Goal: Task Accomplishment & Management: Manage account settings

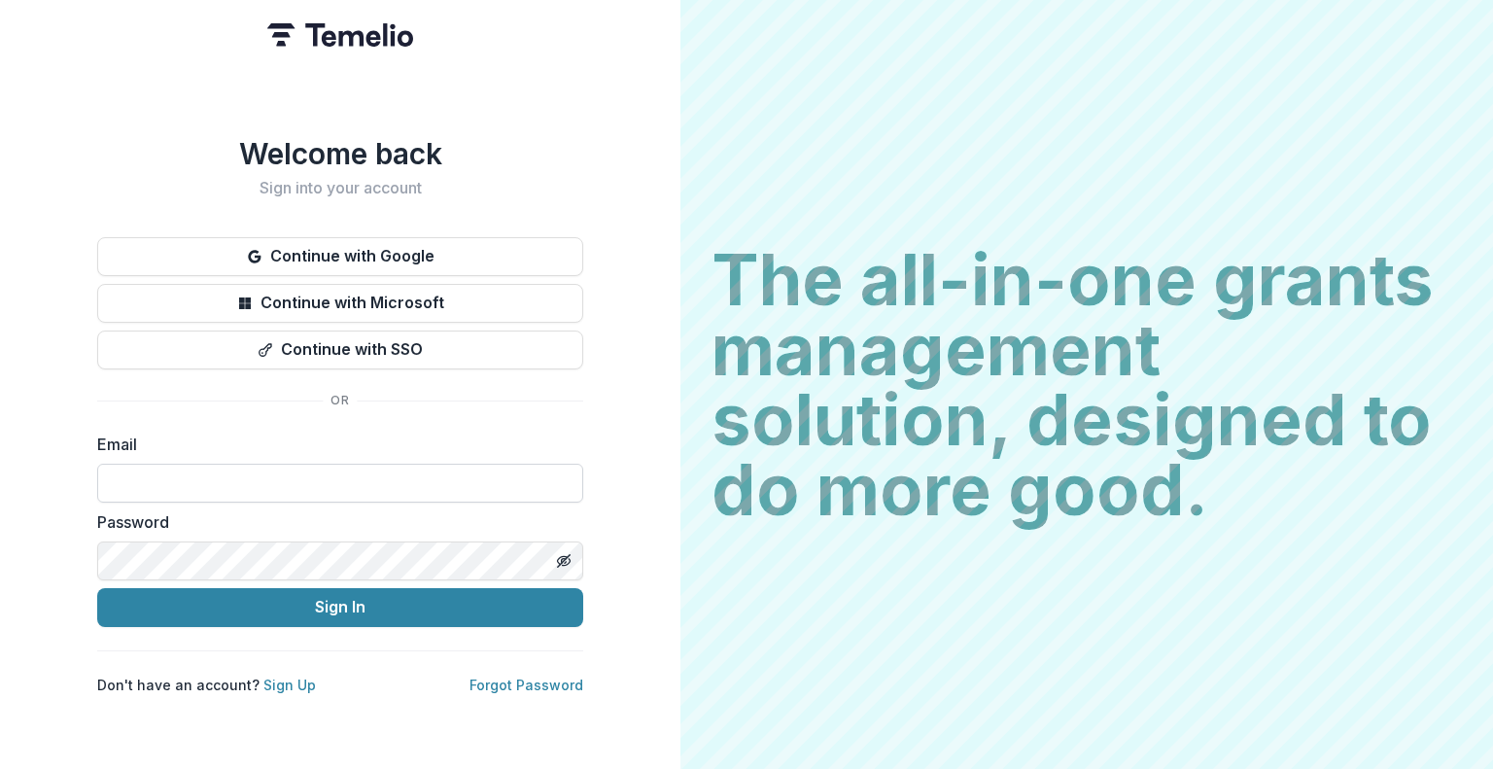
click at [256, 477] on input at bounding box center [340, 483] width 486 height 39
type input "**********"
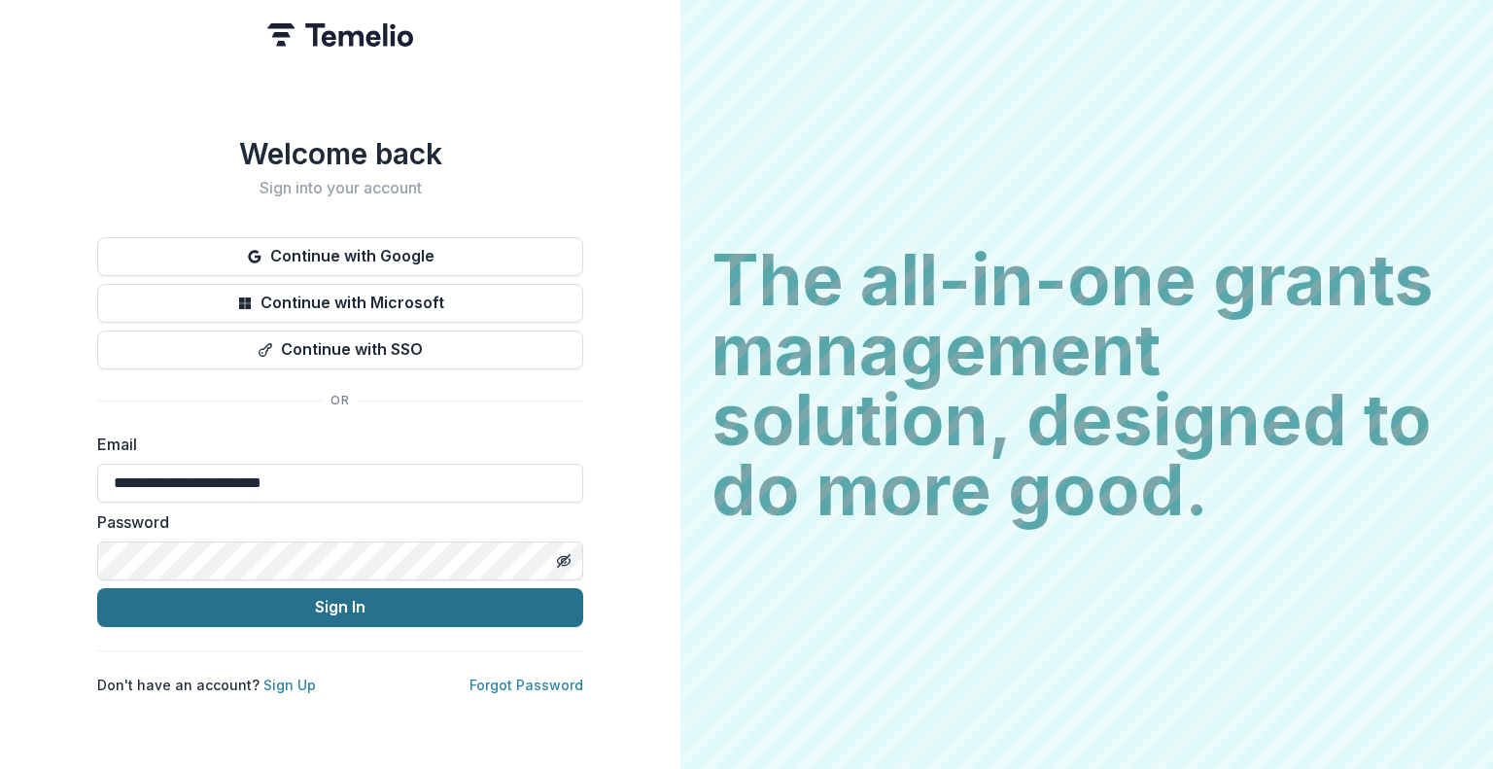
click at [321, 594] on button "Sign In" at bounding box center [340, 607] width 486 height 39
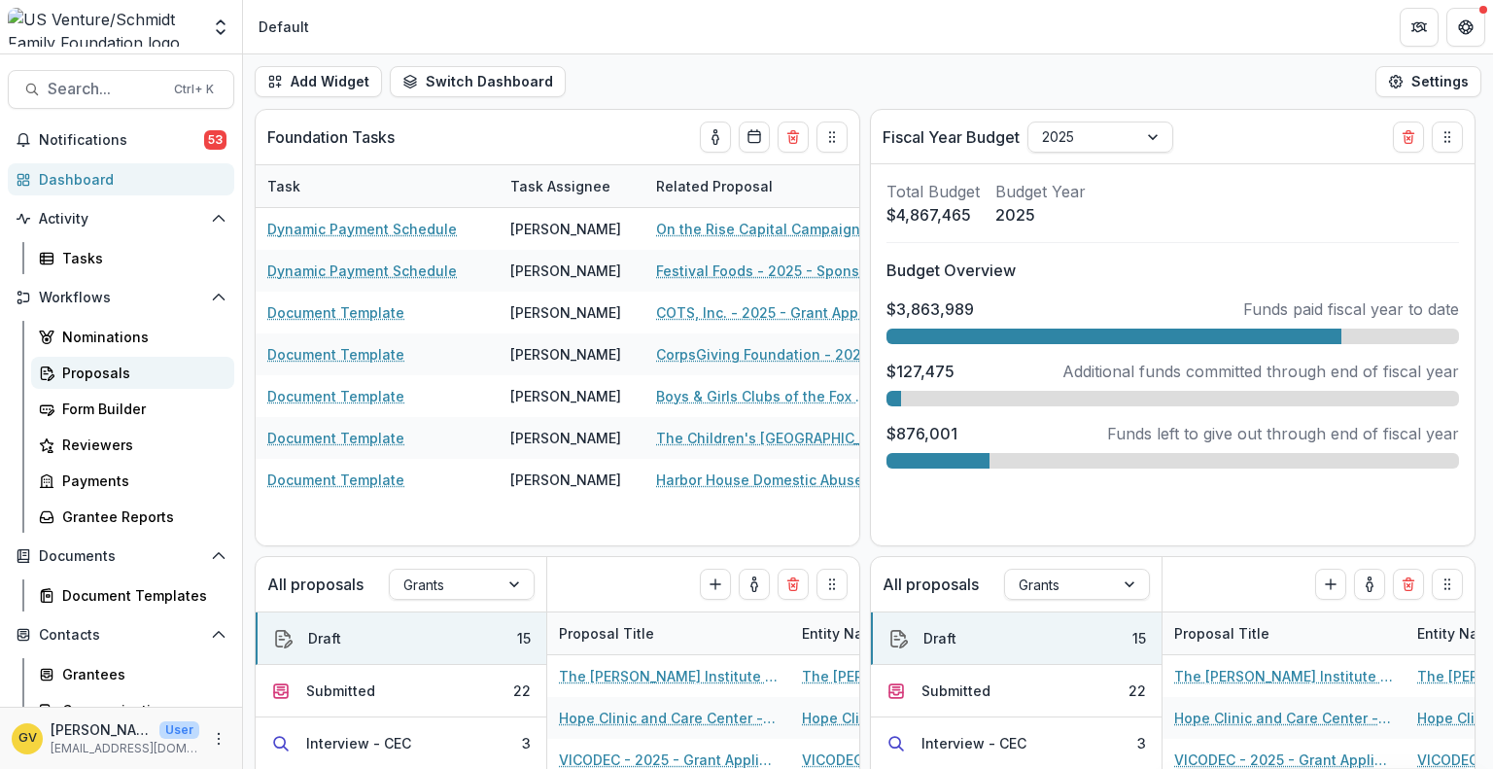
click at [82, 369] on div "Proposals" at bounding box center [140, 373] width 156 height 20
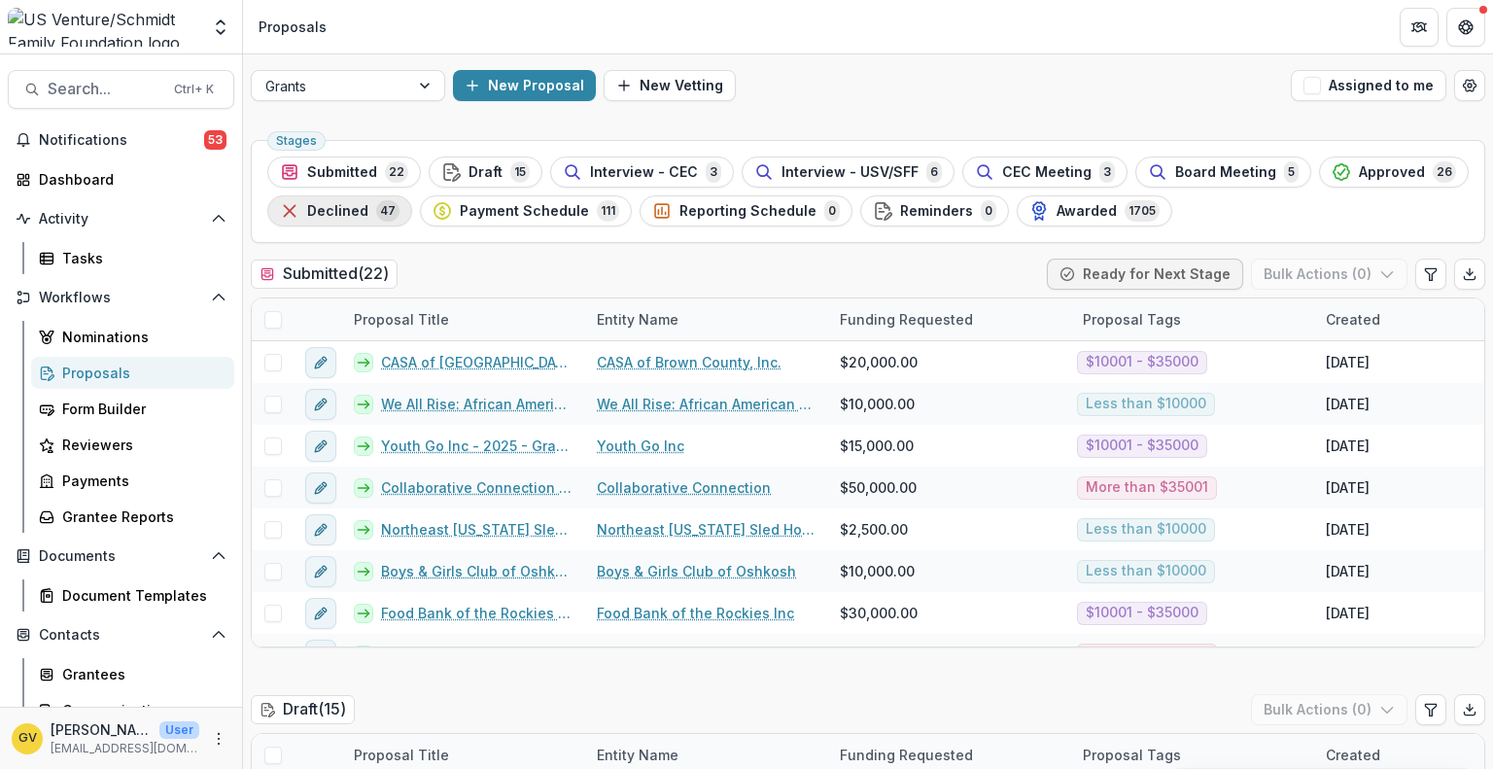
click at [325, 215] on span "Declined" at bounding box center [337, 211] width 61 height 17
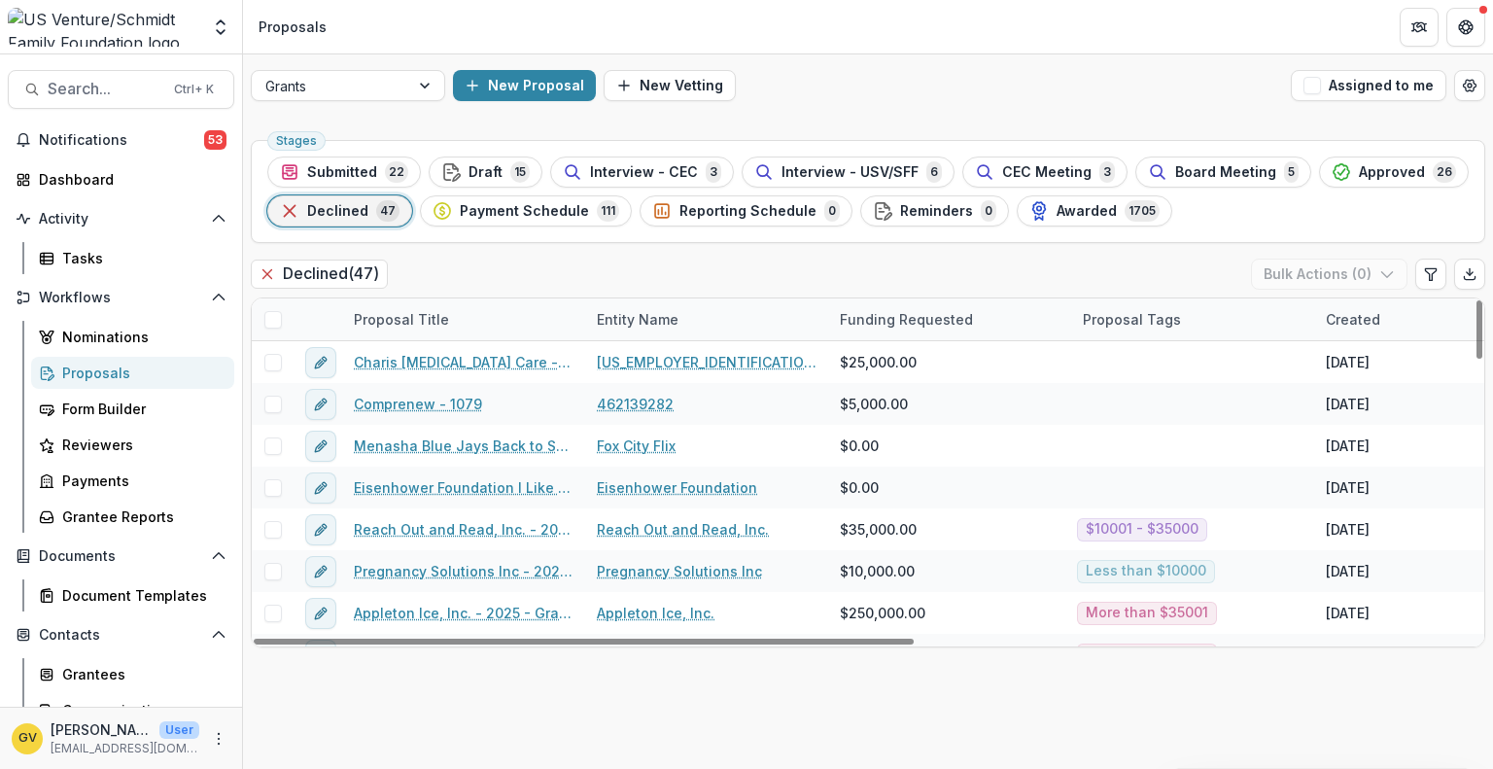
click at [1358, 314] on div "Created" at bounding box center [1353, 319] width 78 height 20
click at [1289, 415] on button "Sort Ascending" at bounding box center [1371, 402] width 233 height 31
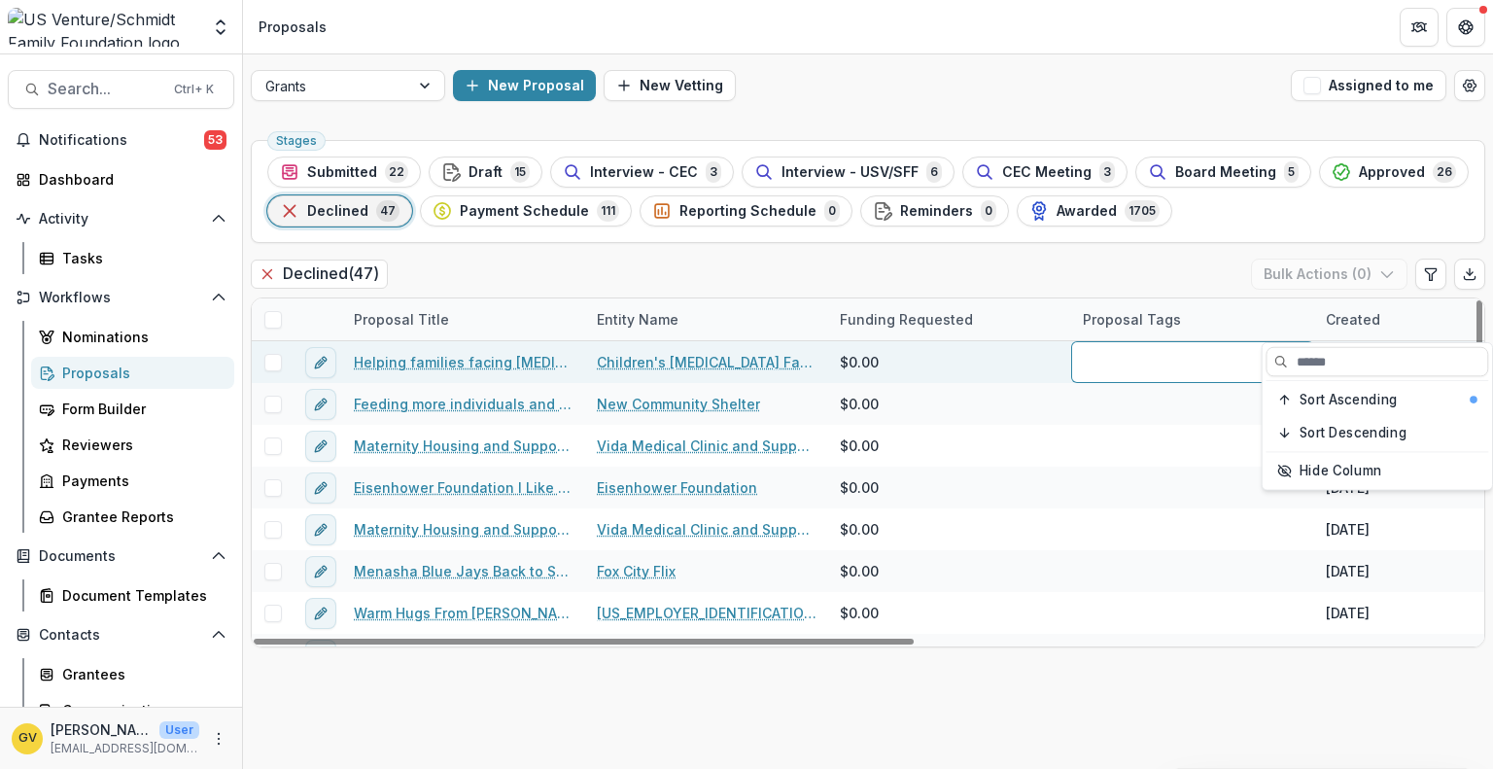
click at [1175, 368] on div at bounding box center [1192, 362] width 243 height 42
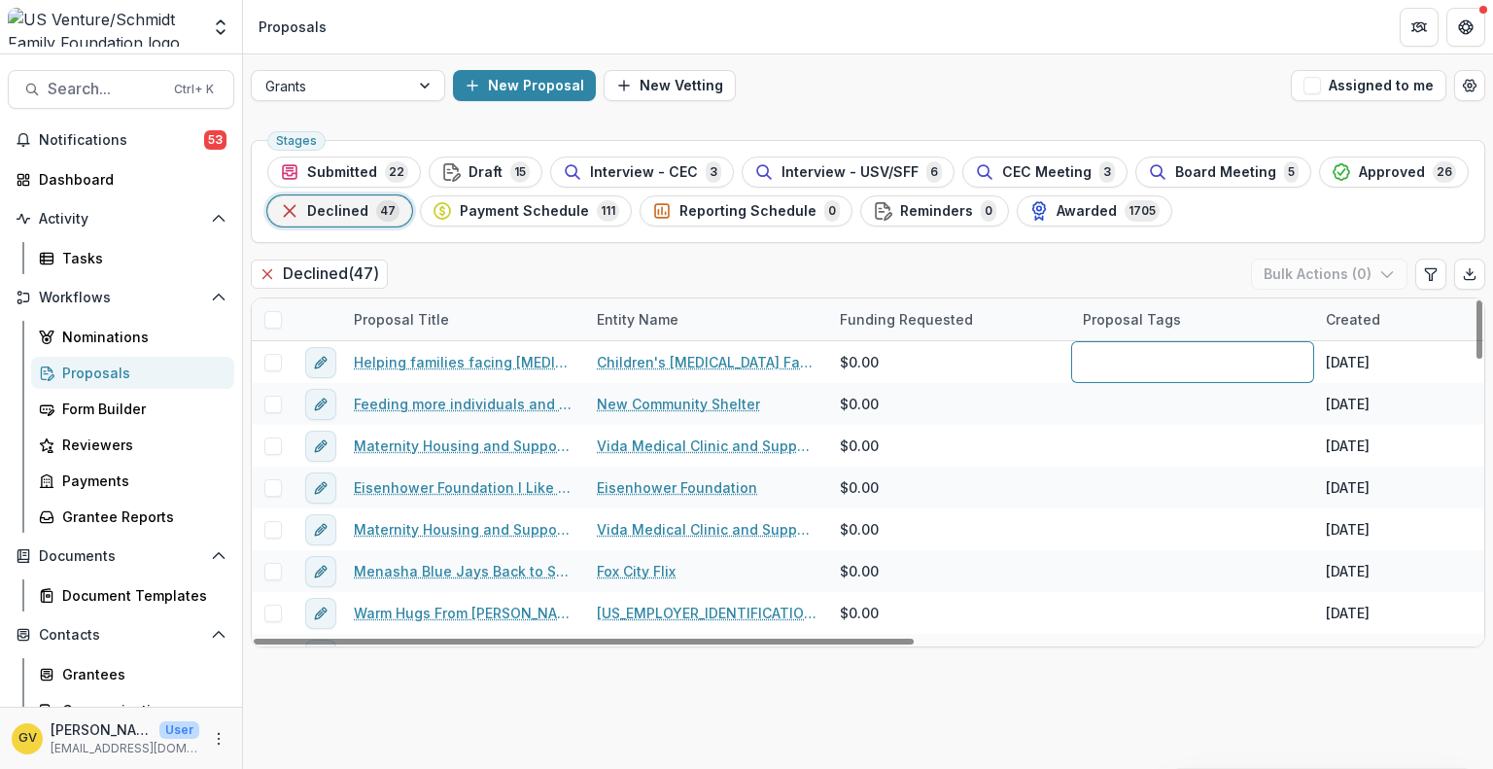
click at [1334, 325] on div "Created" at bounding box center [1353, 319] width 78 height 20
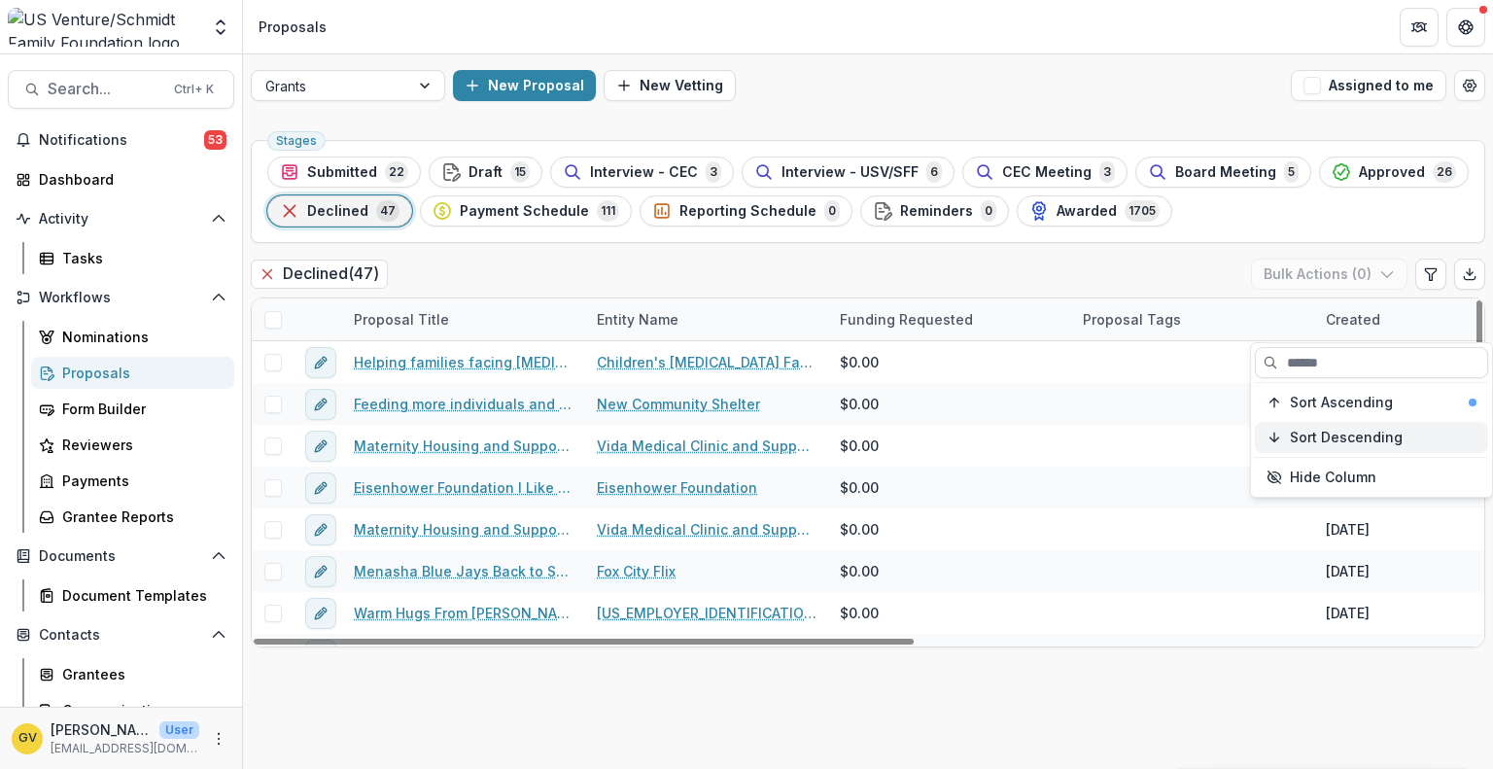
click at [1334, 443] on span "Sort Descending" at bounding box center [1346, 438] width 113 height 17
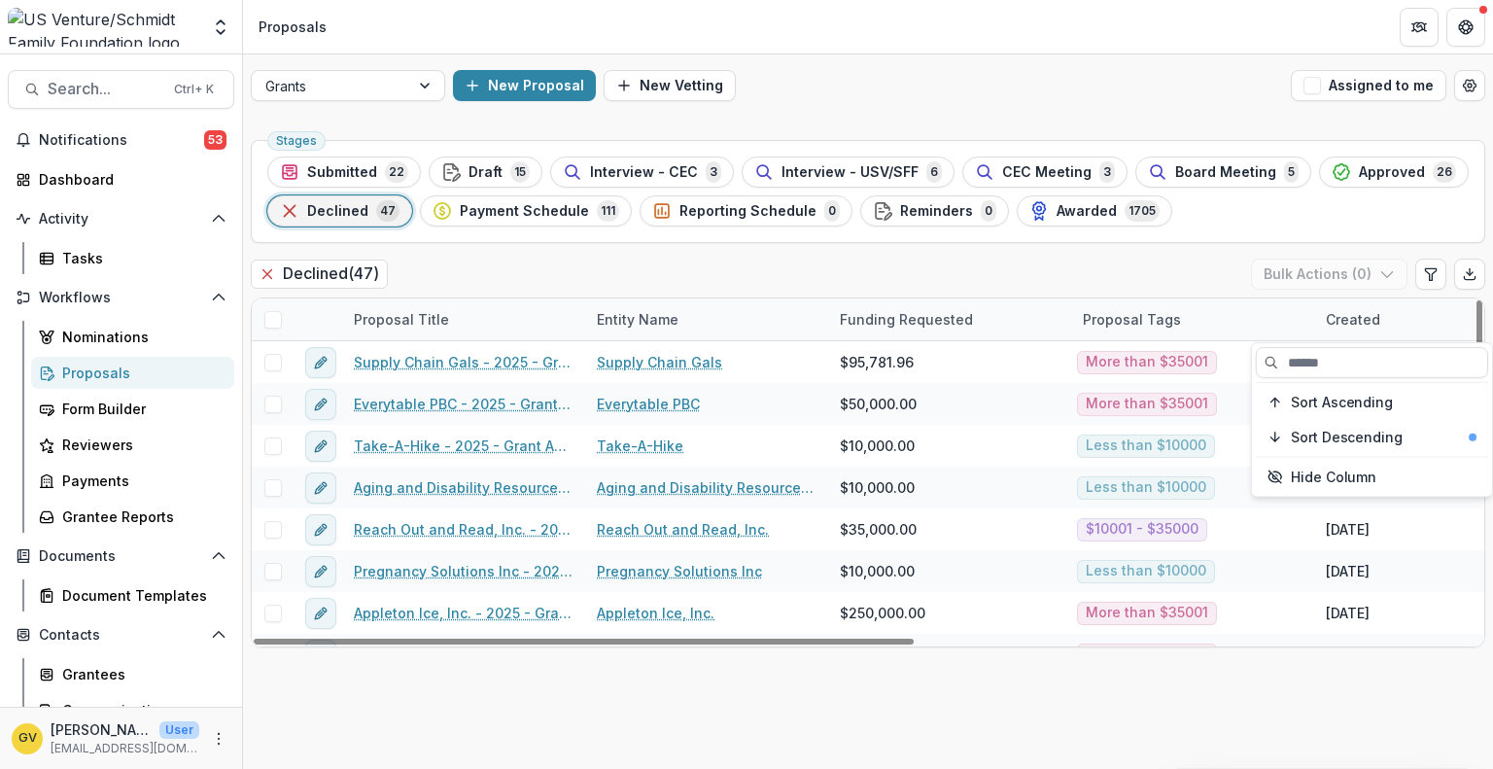
click at [1159, 280] on div "Declined ( 47 ) Bulk Actions ( 0 )" at bounding box center [868, 278] width 1234 height 39
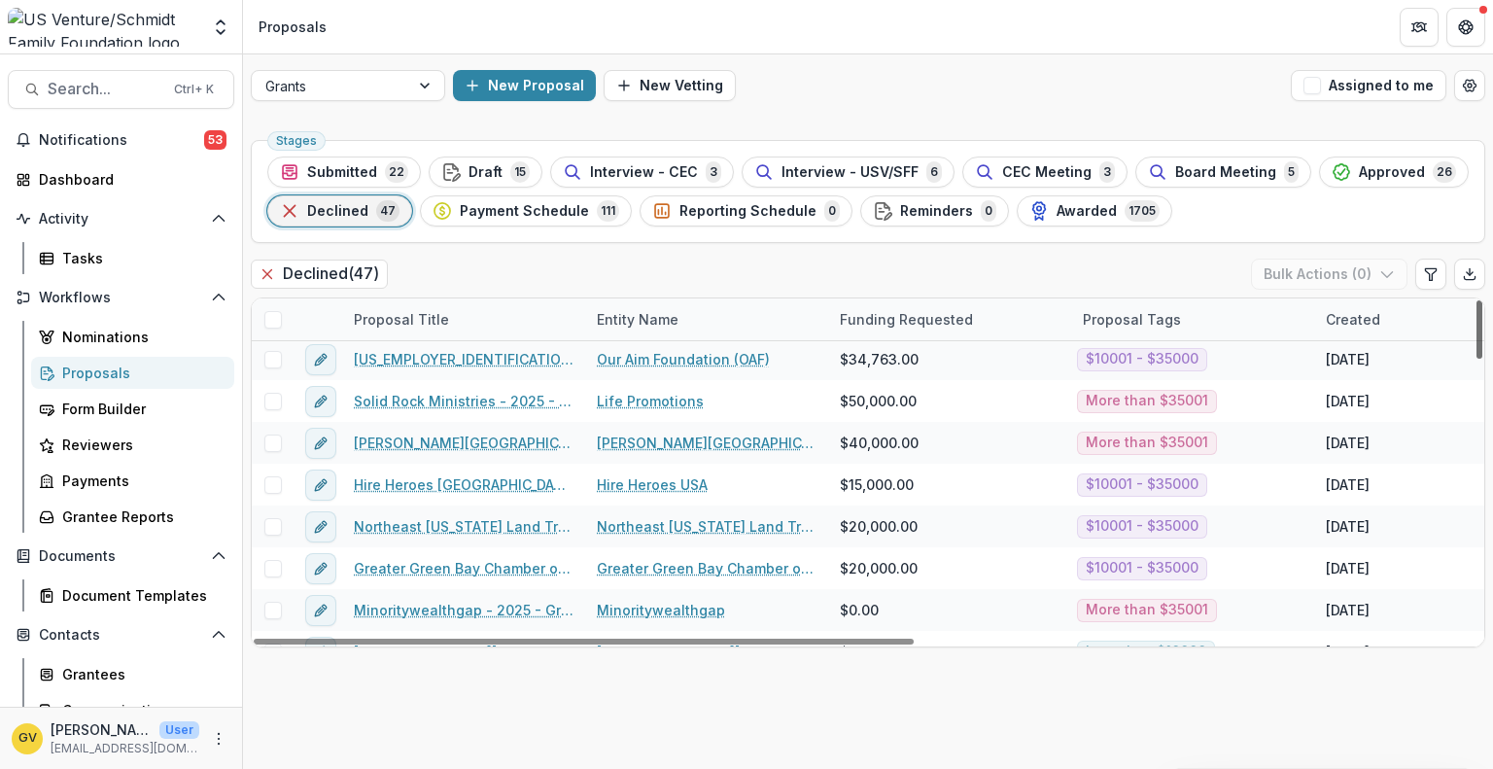
scroll to position [448, 0]
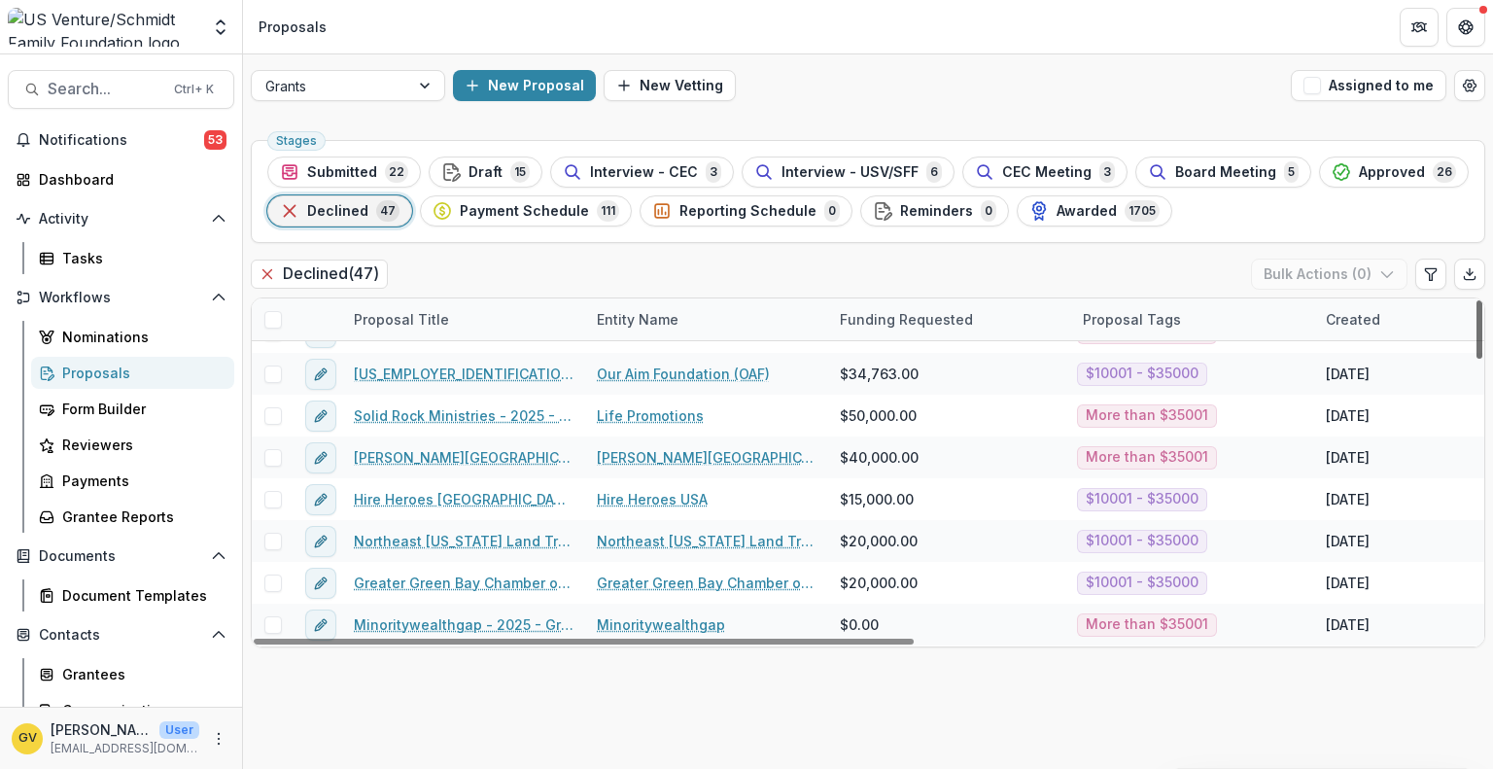
drag, startPoint x: 1481, startPoint y: 330, endPoint x: 1476, endPoint y: 405, distance: 75.0
click at [1476, 359] on div at bounding box center [1479, 329] width 6 height 58
click at [428, 89] on div at bounding box center [426, 85] width 35 height 29
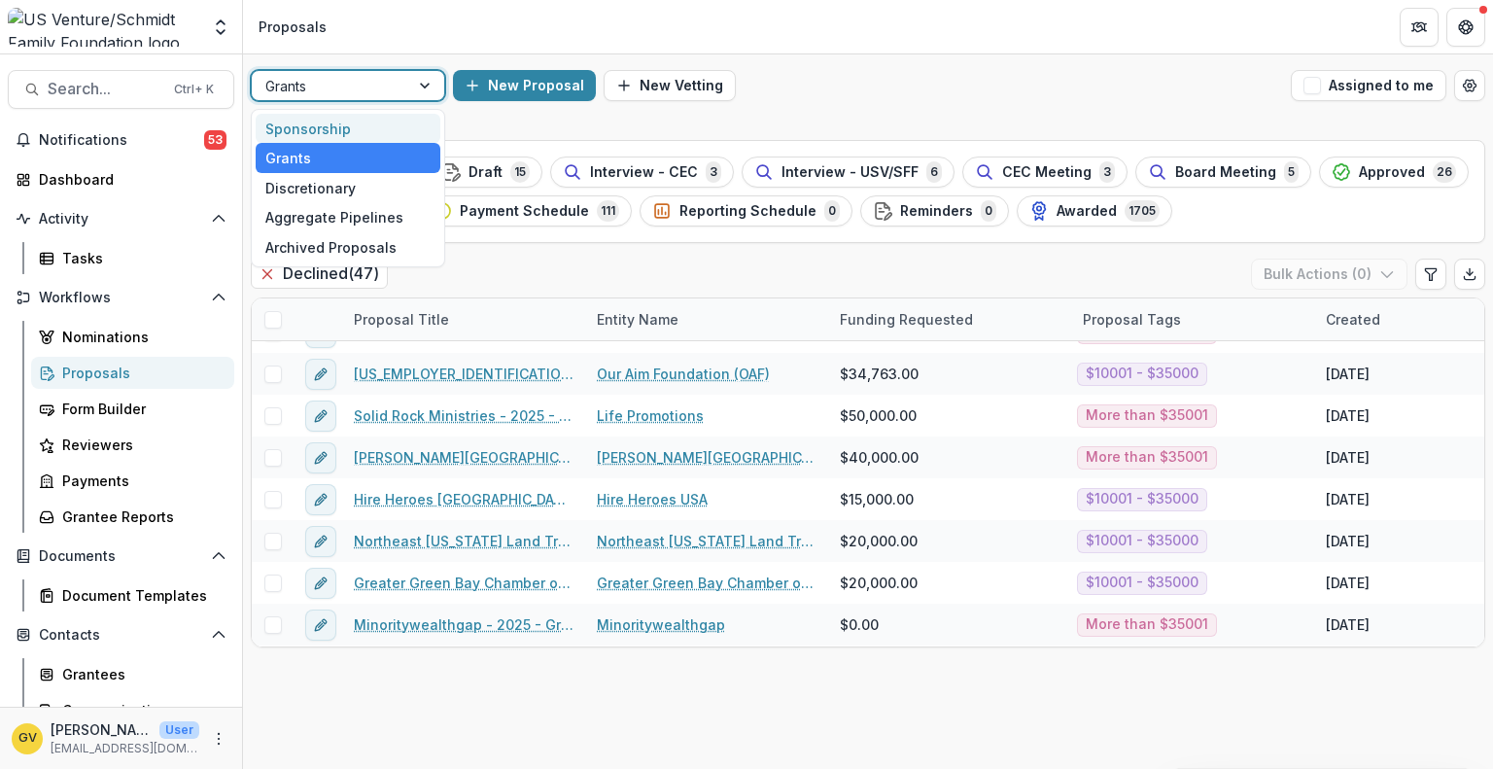
click at [372, 127] on div "Sponsorship" at bounding box center [348, 129] width 185 height 30
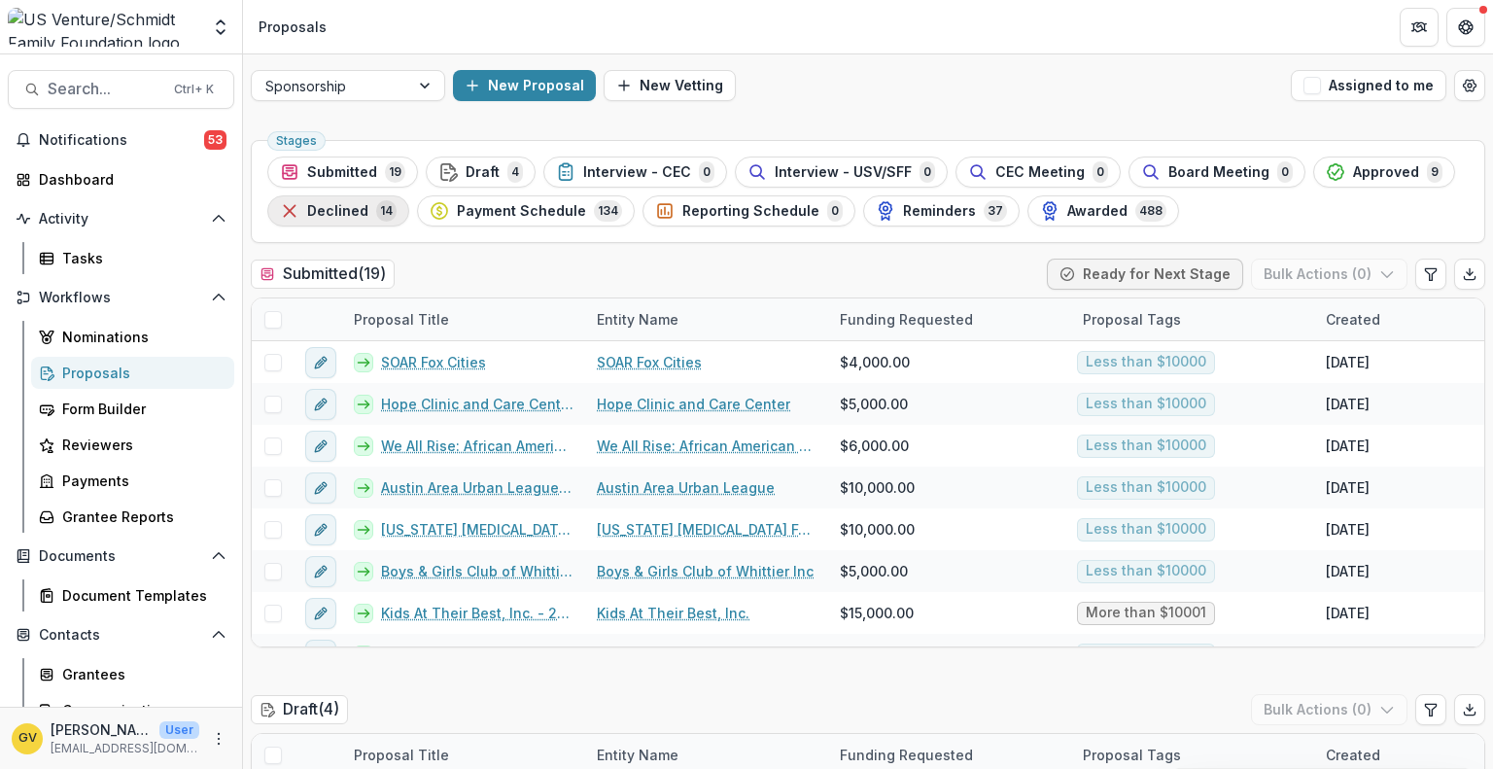
click at [321, 211] on span "Declined" at bounding box center [337, 211] width 61 height 17
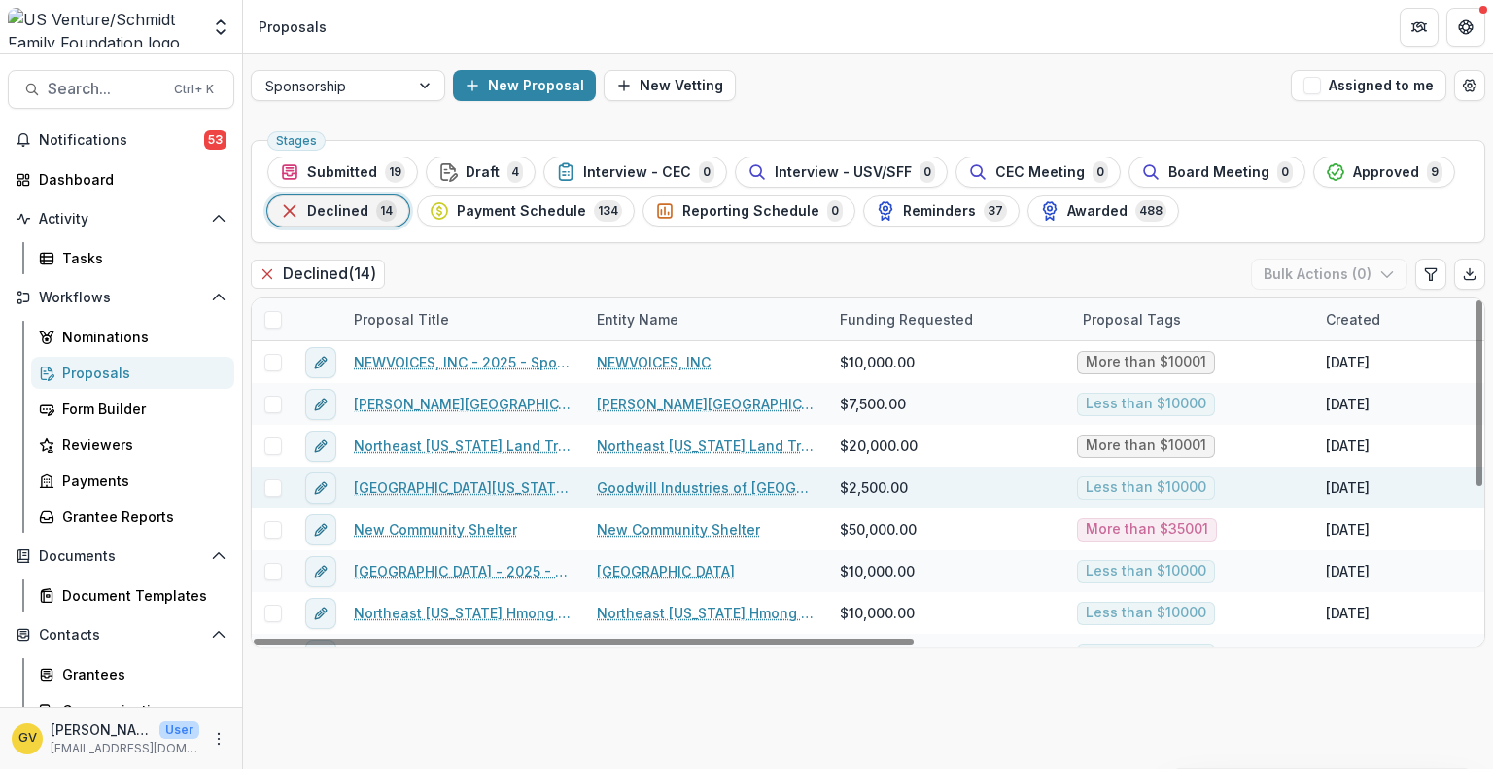
click at [443, 473] on div "[GEOGRAPHIC_DATA][US_STATE] - 2025 - Sponsorship Application Grant" at bounding box center [463, 488] width 243 height 42
click at [443, 491] on link "[GEOGRAPHIC_DATA][US_STATE] - 2025 - Sponsorship Application Grant" at bounding box center [464, 487] width 220 height 20
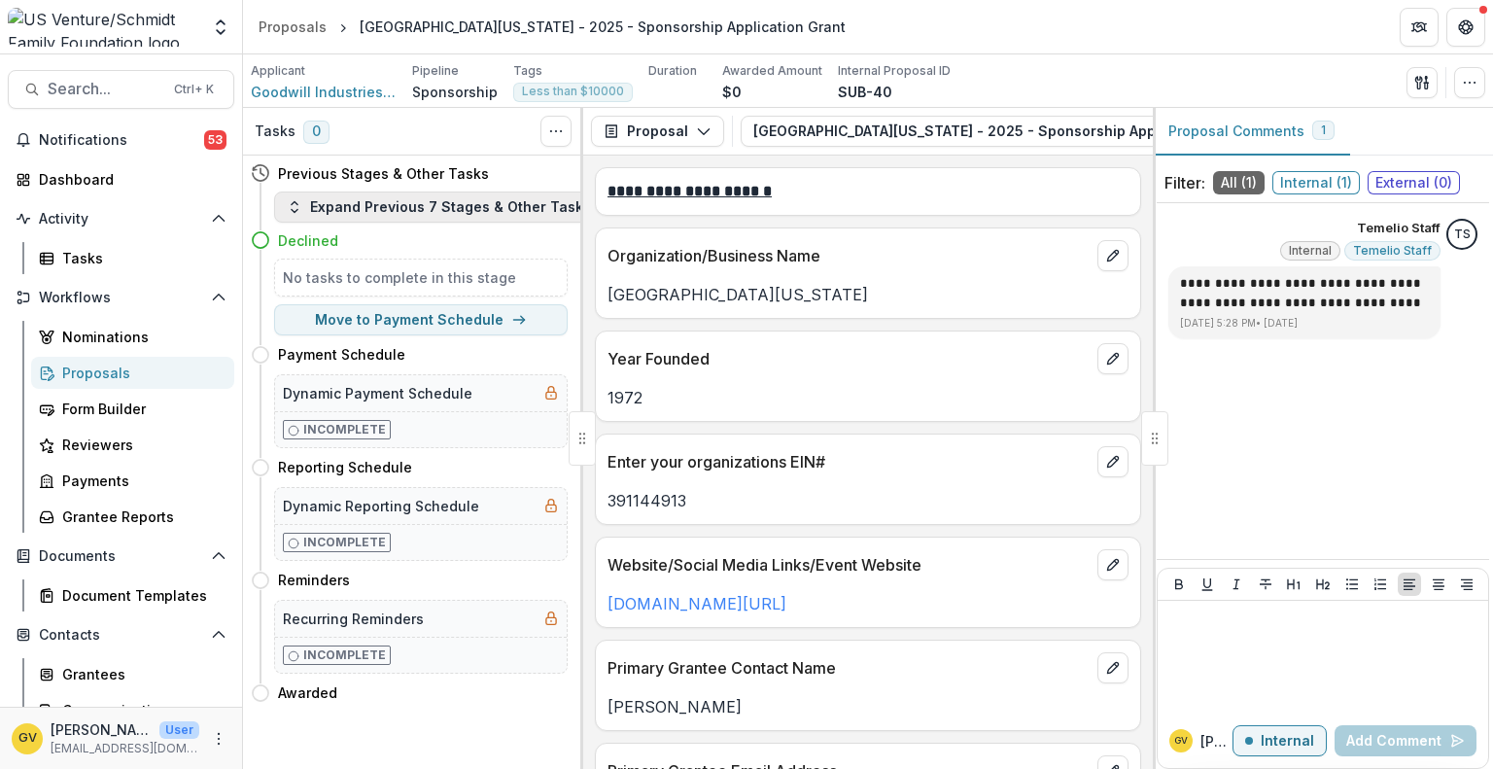
click at [540, 213] on button "Expand Previous 7 Stages & Other Tasks" at bounding box center [438, 206] width 329 height 31
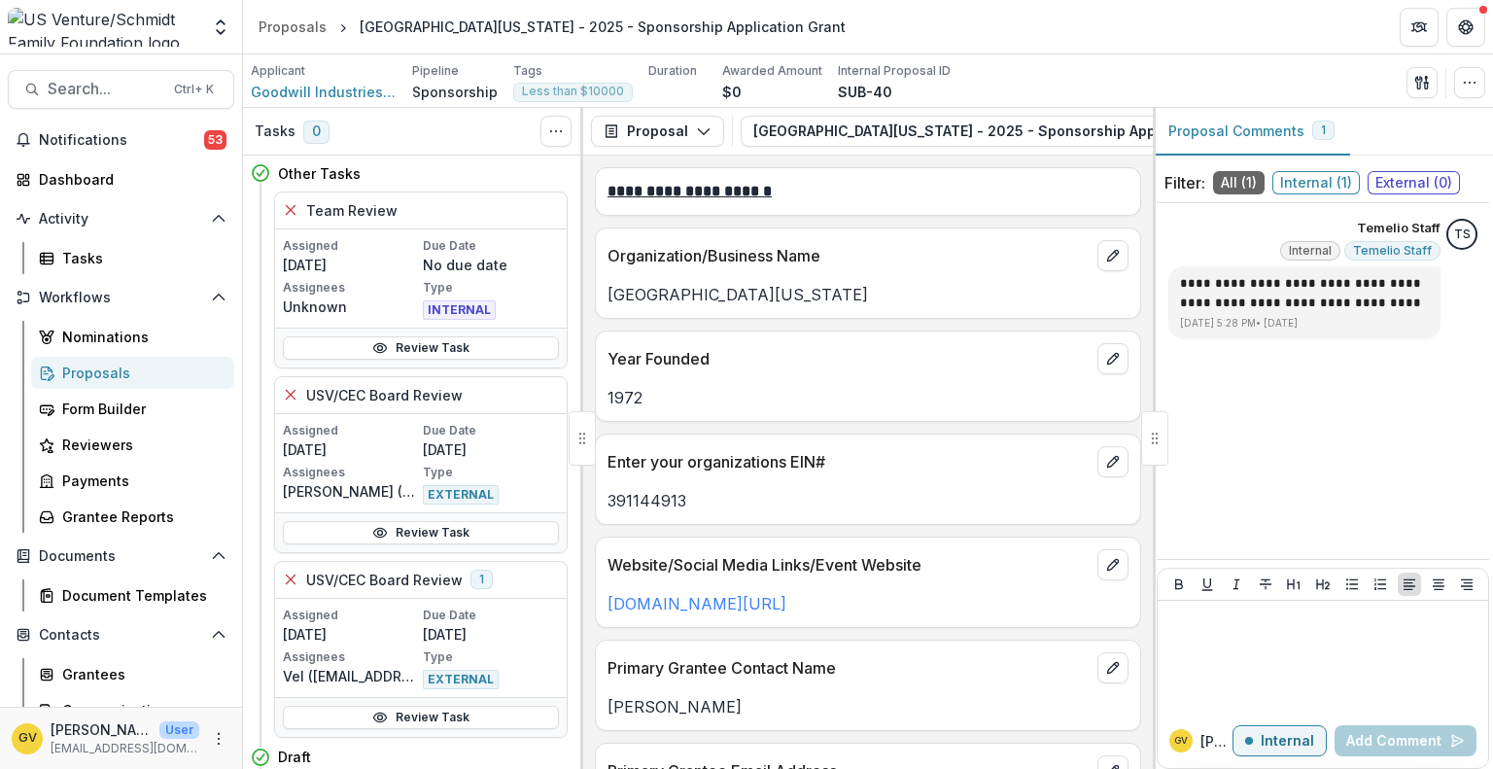
click at [570, 536] on div "Other Tasks Team Review Assigned [DATE] Due Date No due date Assignees Unknown …" at bounding box center [413, 462] width 340 height 613
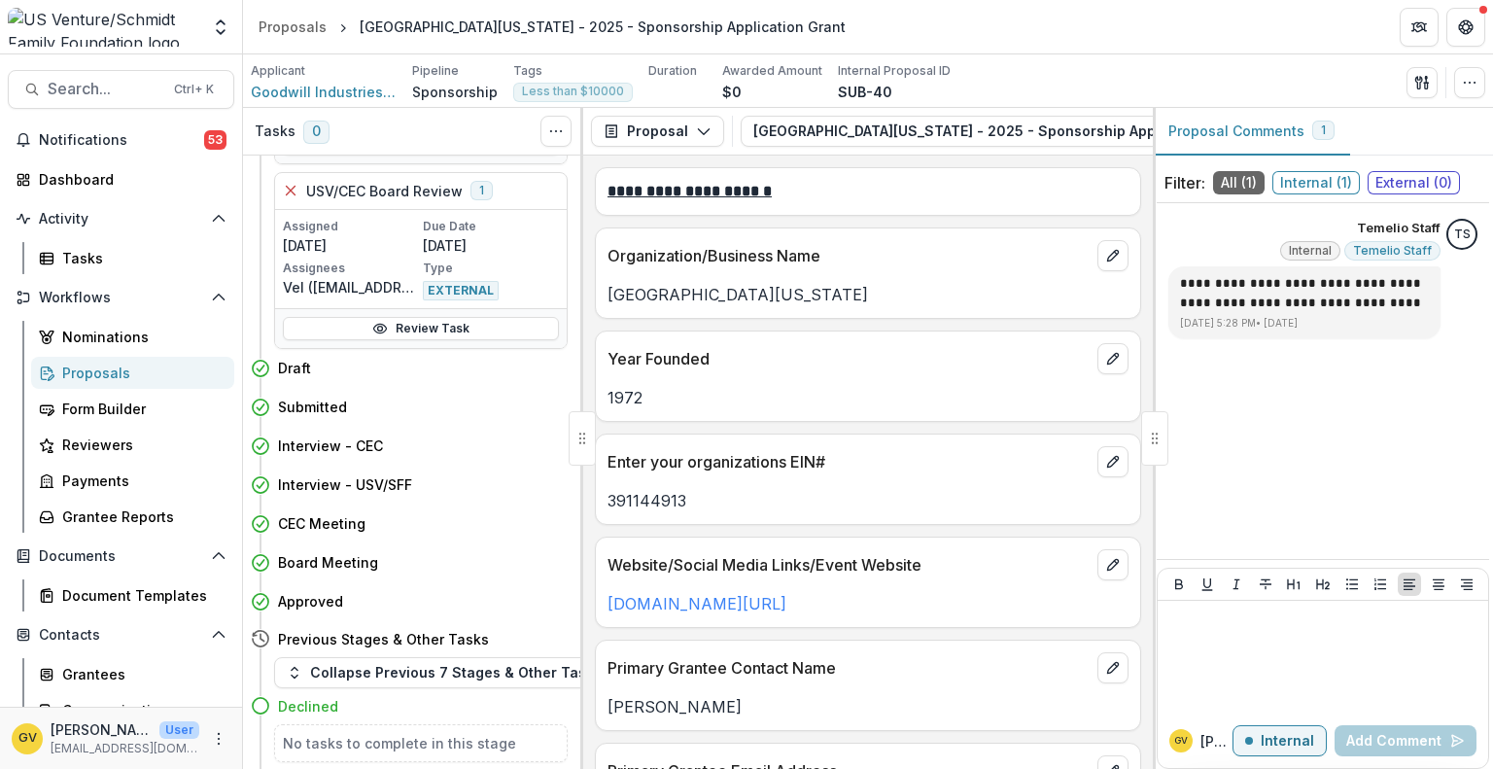
scroll to position [428, 0]
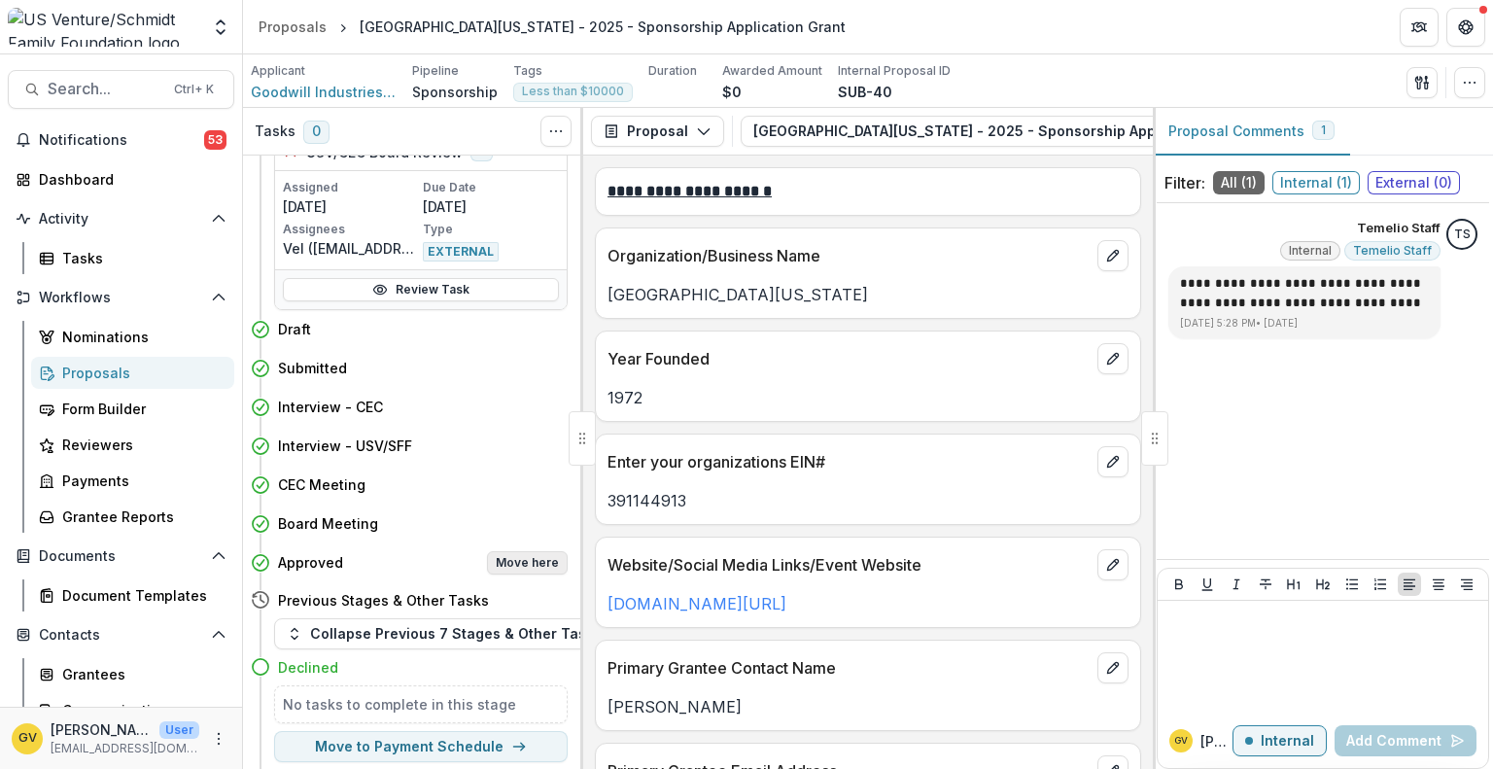
click at [521, 563] on button "Move here" at bounding box center [527, 562] width 81 height 23
select select "********"
select select "**********"
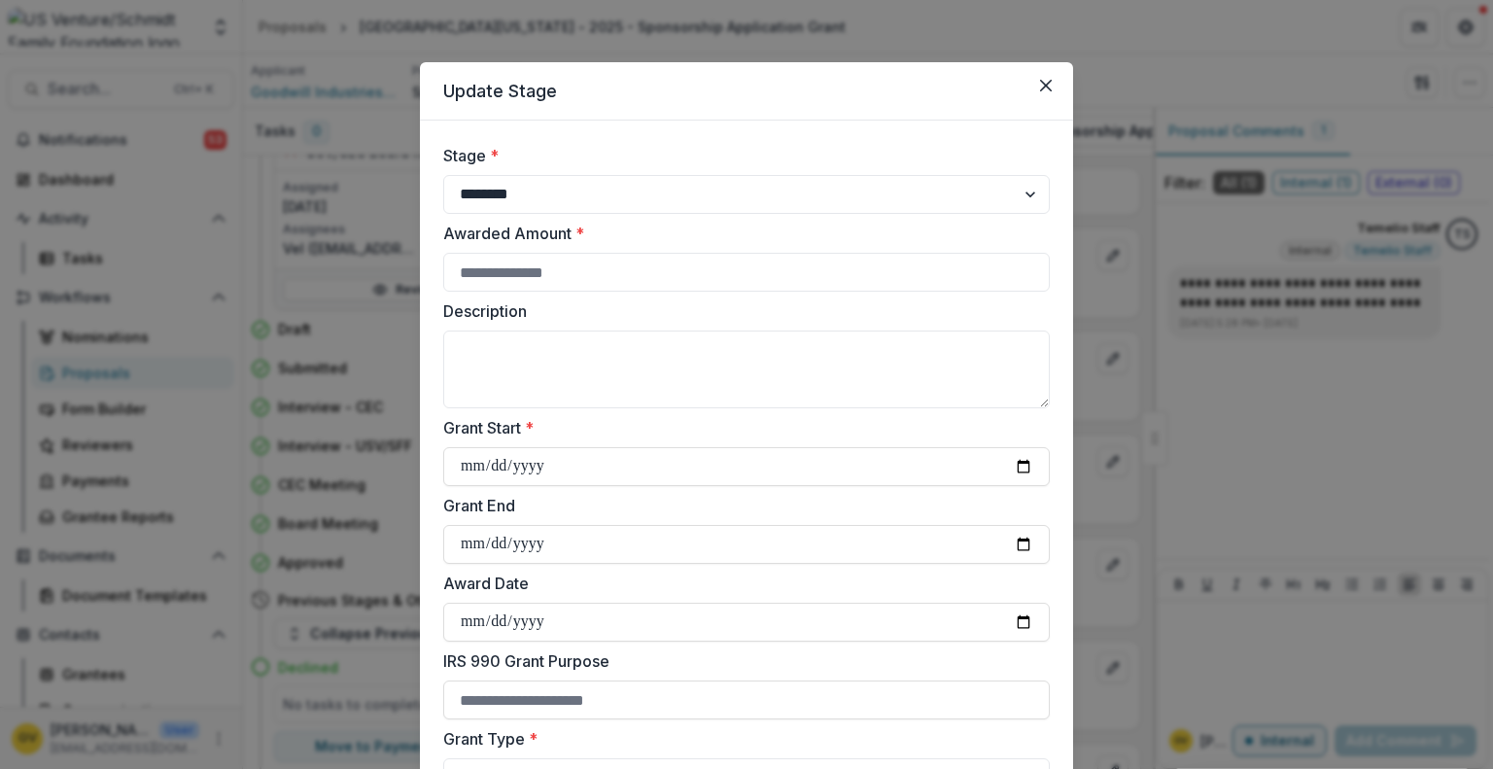
click at [563, 251] on div "Awarded Amount *" at bounding box center [746, 257] width 606 height 70
click at [565, 279] on input "Awarded Amount *" at bounding box center [746, 272] width 606 height 39
type input "****"
type textarea "**********"
click at [1021, 472] on input "Grant Start *" at bounding box center [746, 466] width 606 height 39
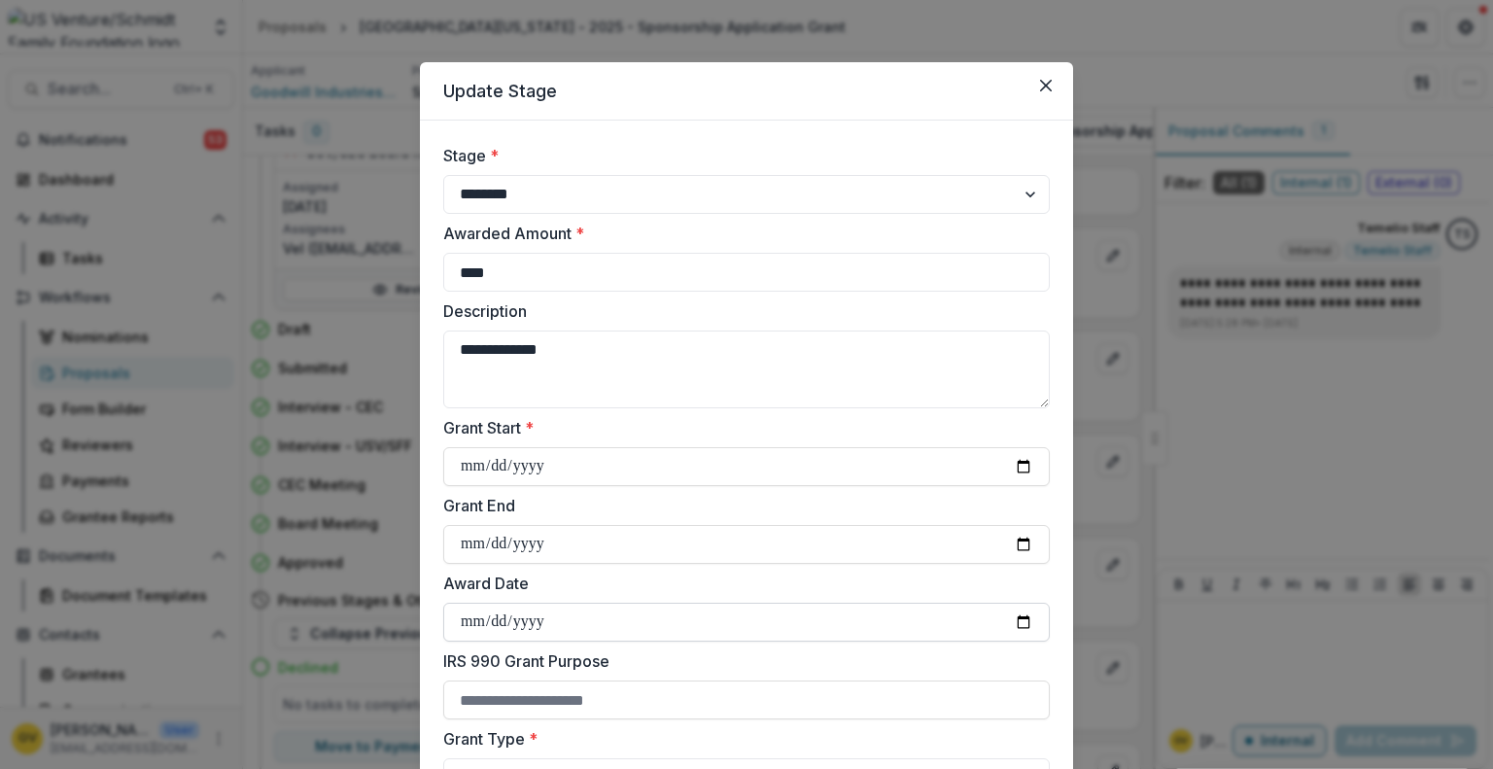
type input "**********"
click at [1016, 621] on input "Award Date" at bounding box center [746, 622] width 606 height 39
type input "**********"
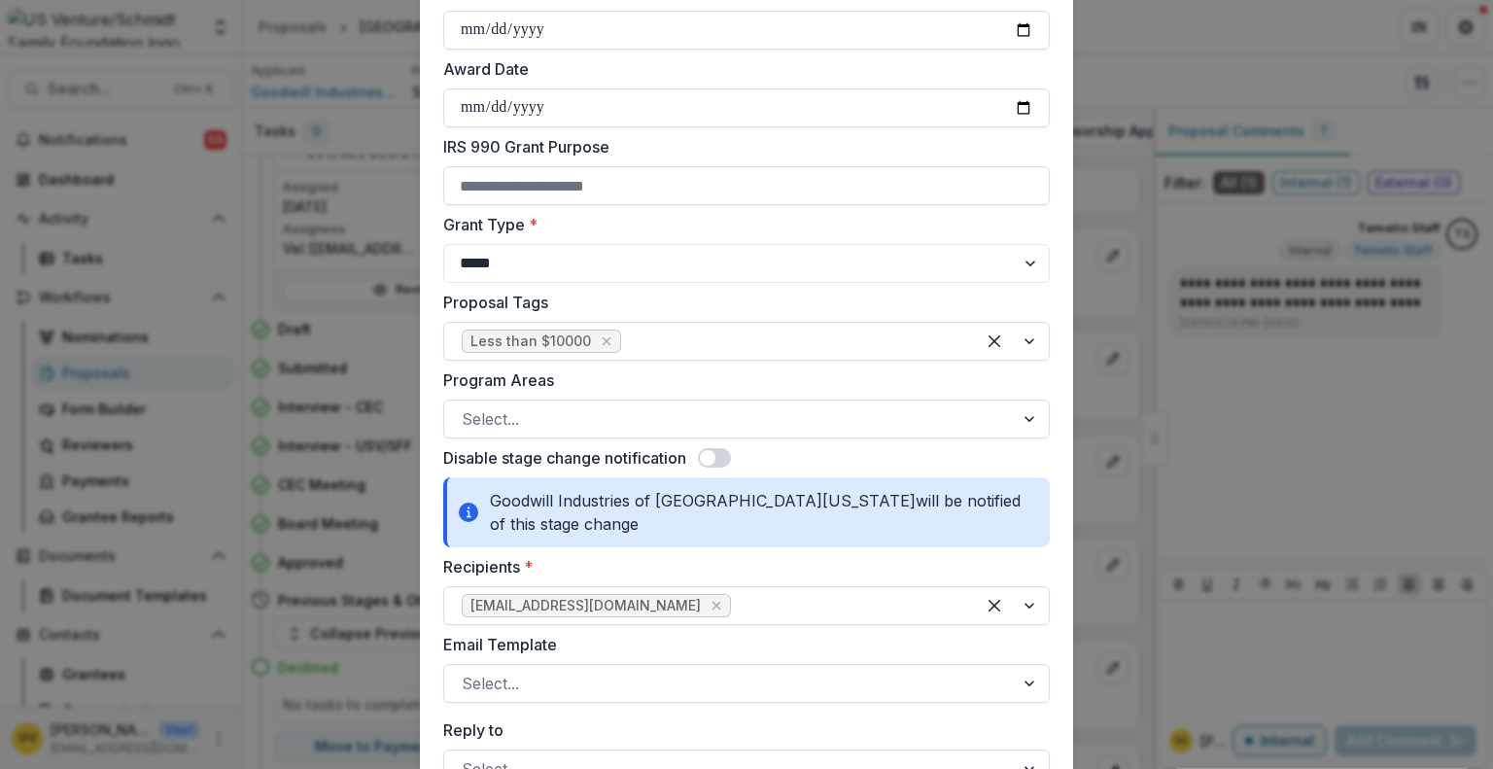
scroll to position [529, 0]
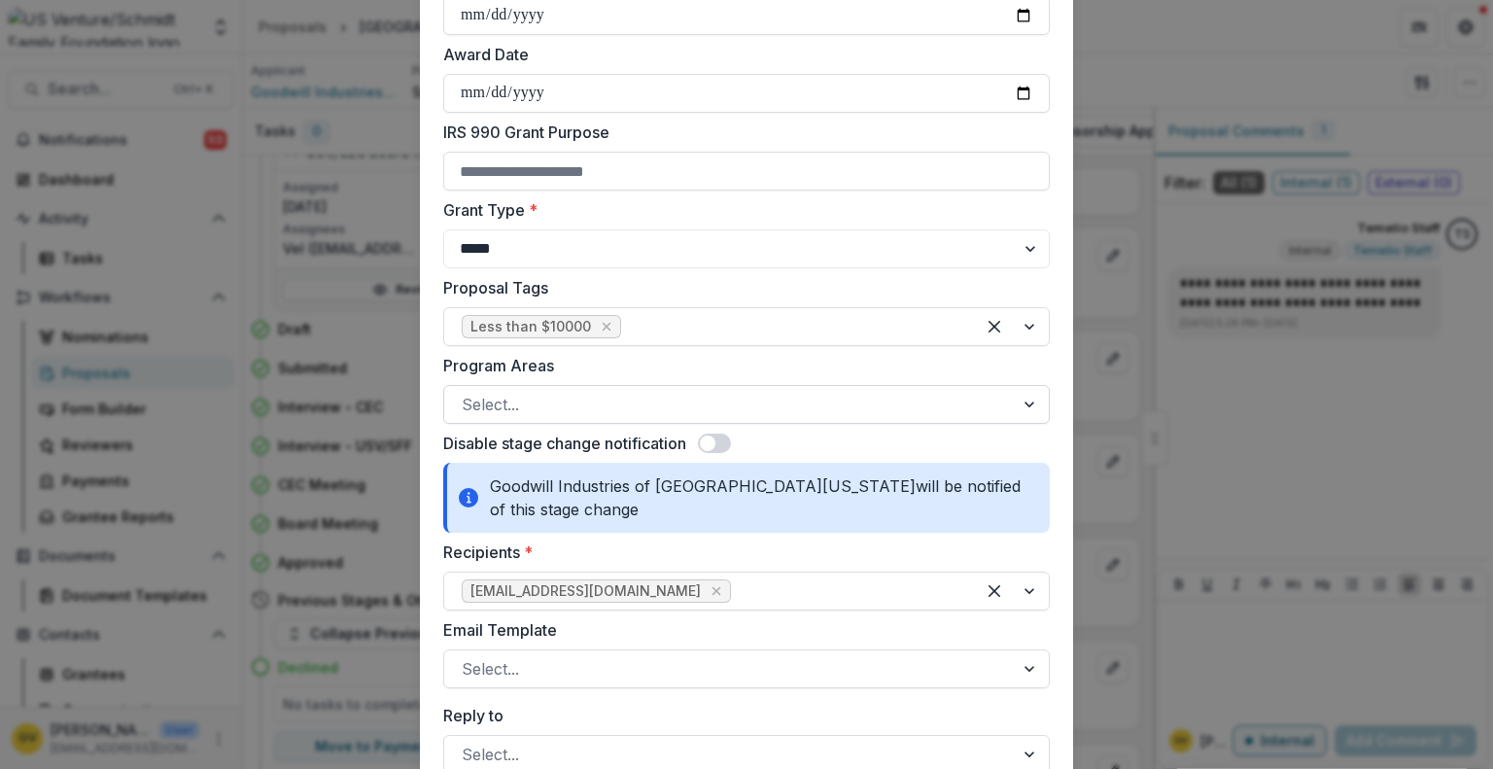
click at [696, 410] on div at bounding box center [729, 404] width 535 height 27
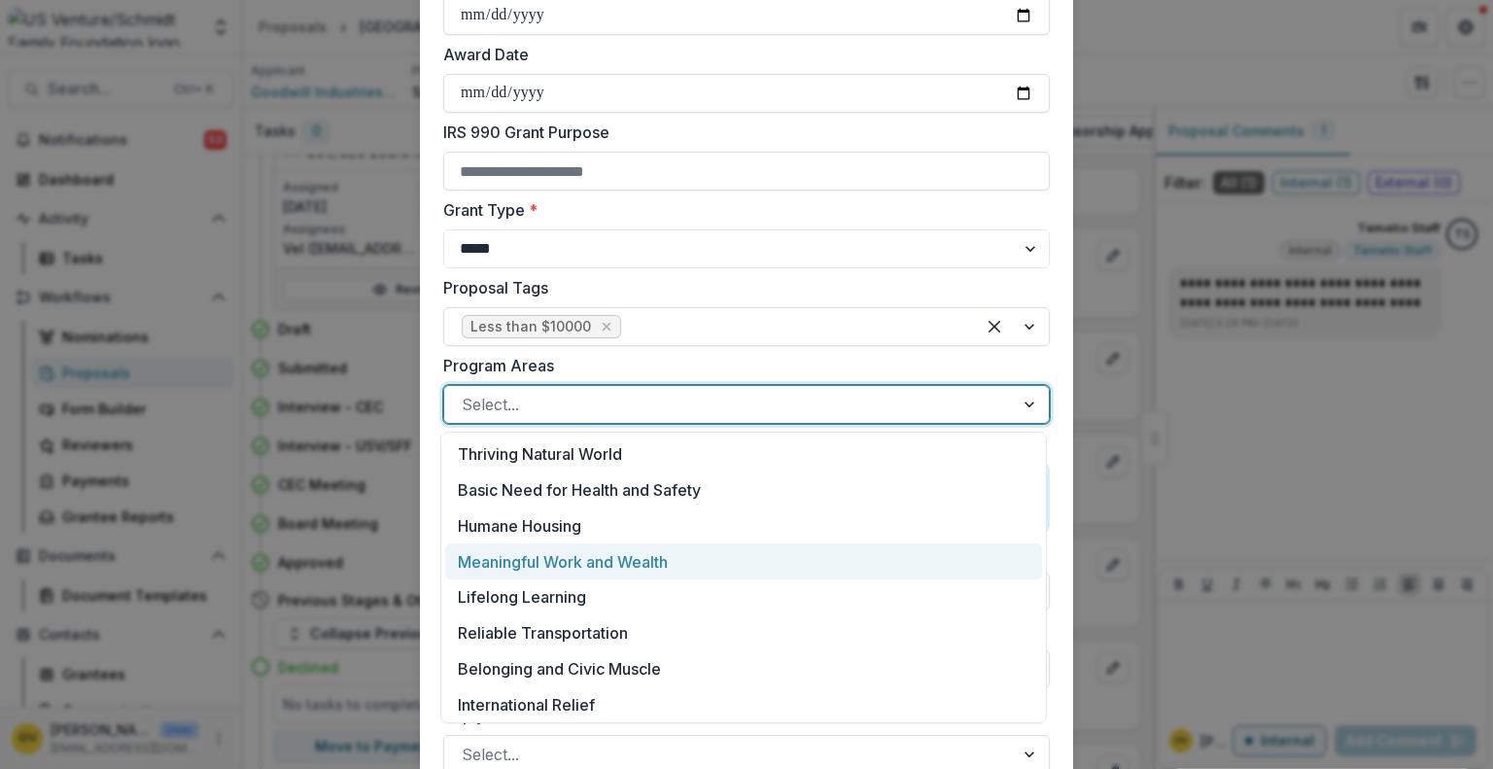
click at [634, 565] on div "Meaningful Work and Wealth" at bounding box center [743, 561] width 597 height 36
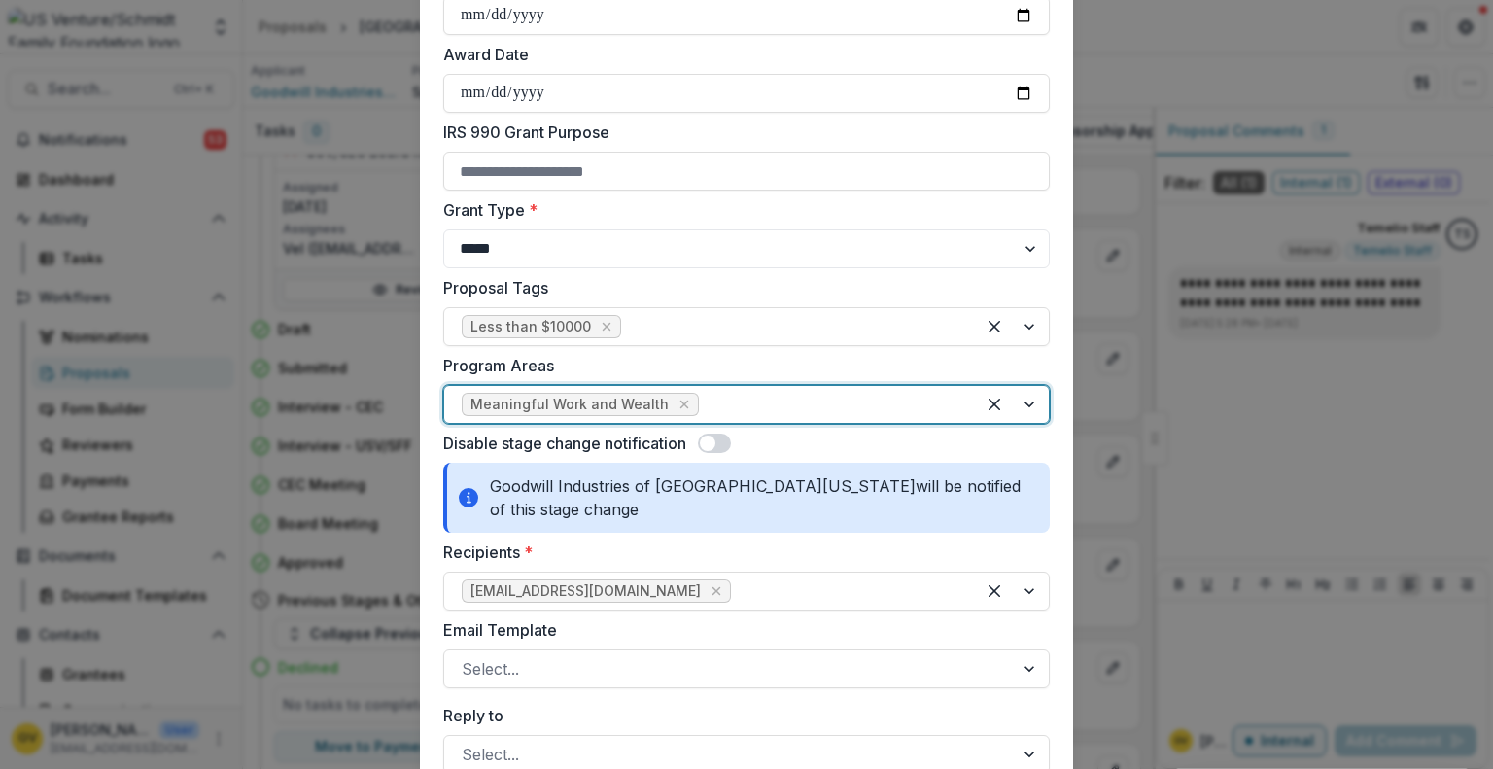
click at [1034, 405] on div at bounding box center [1012, 404] width 74 height 37
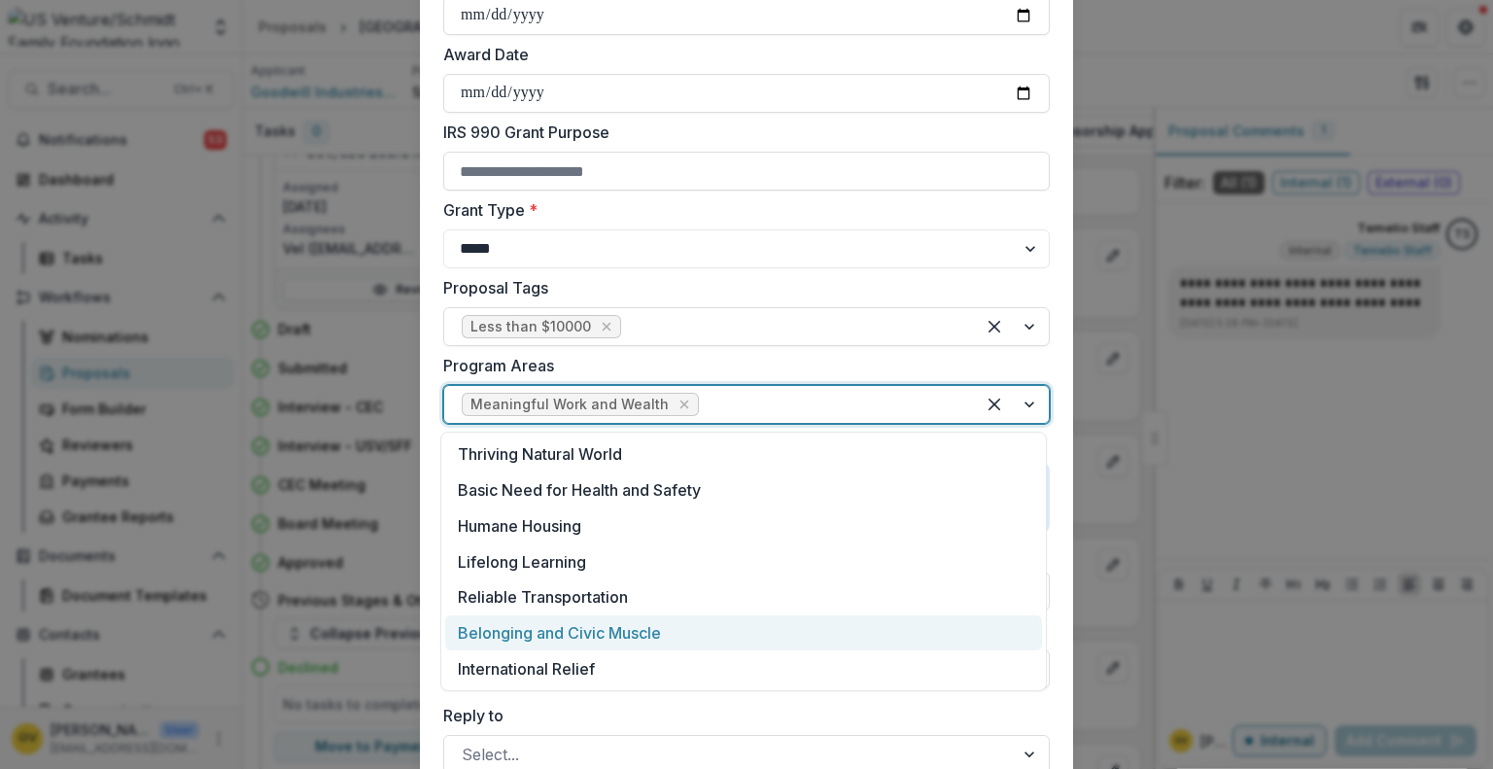
click at [816, 625] on div "Belonging and Civic Muscle" at bounding box center [743, 633] width 597 height 36
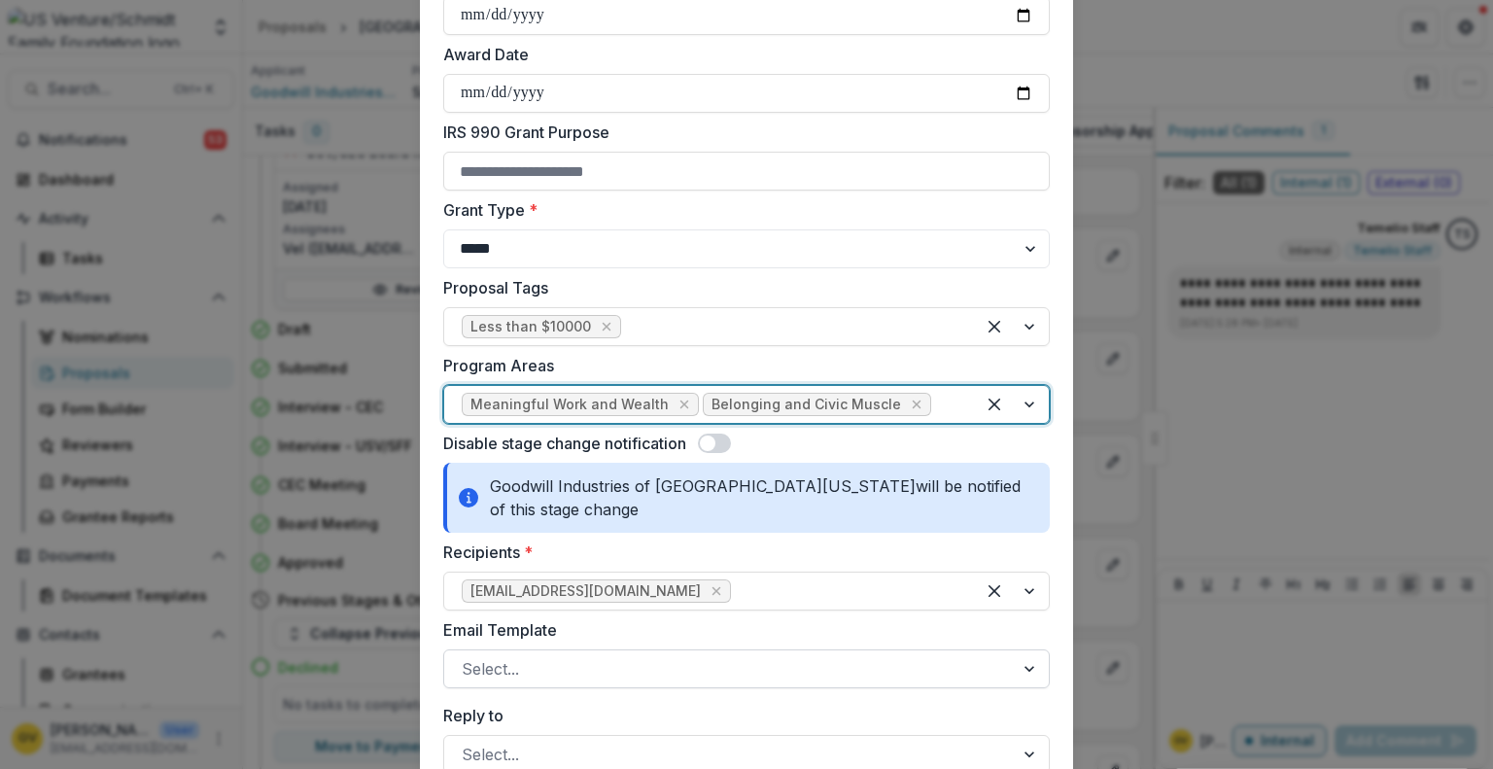
click at [814, 664] on div at bounding box center [729, 668] width 535 height 27
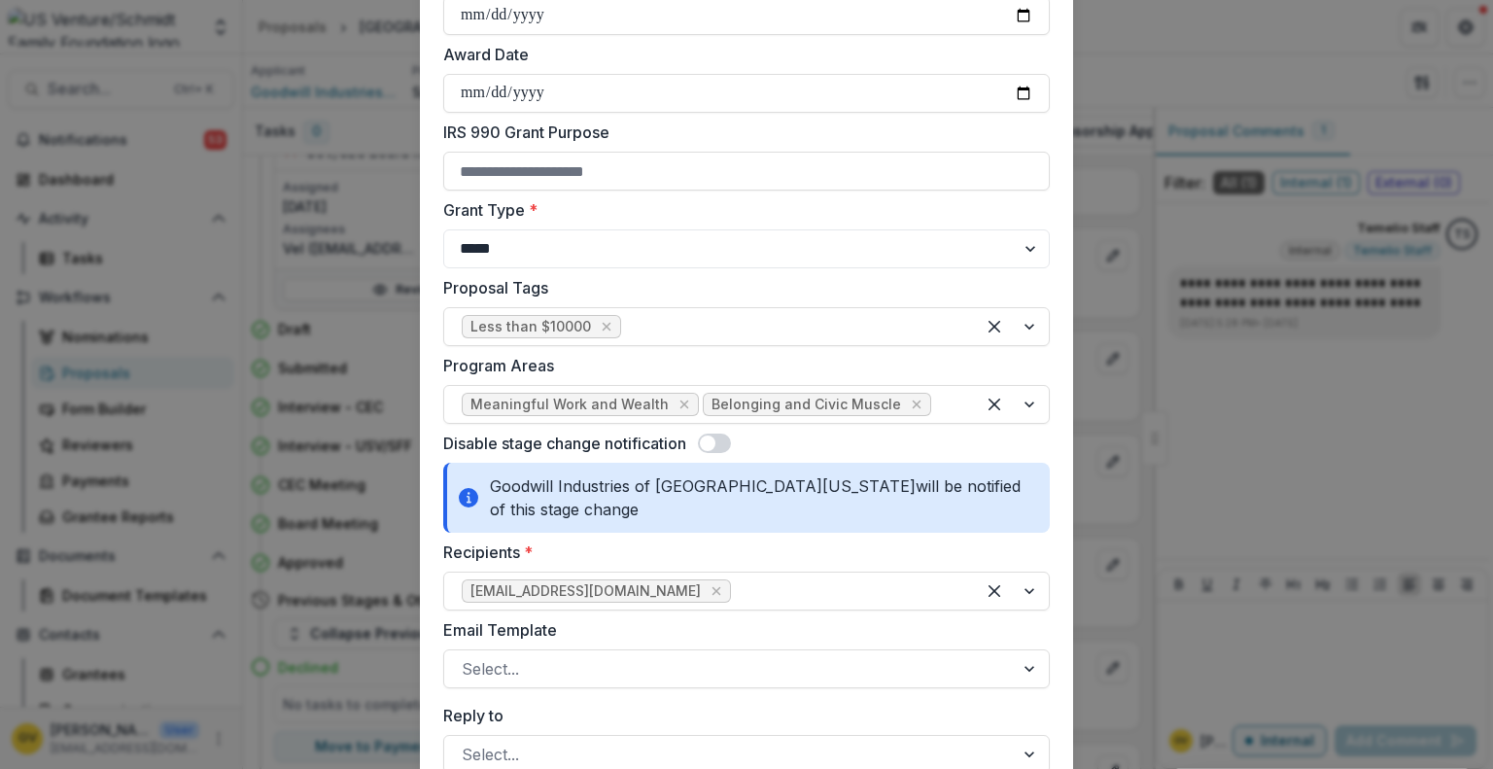
click at [801, 545] on label "Recipients *" at bounding box center [740, 551] width 595 height 23
click at [740, 579] on input "Recipients *" at bounding box center [737, 590] width 5 height 23
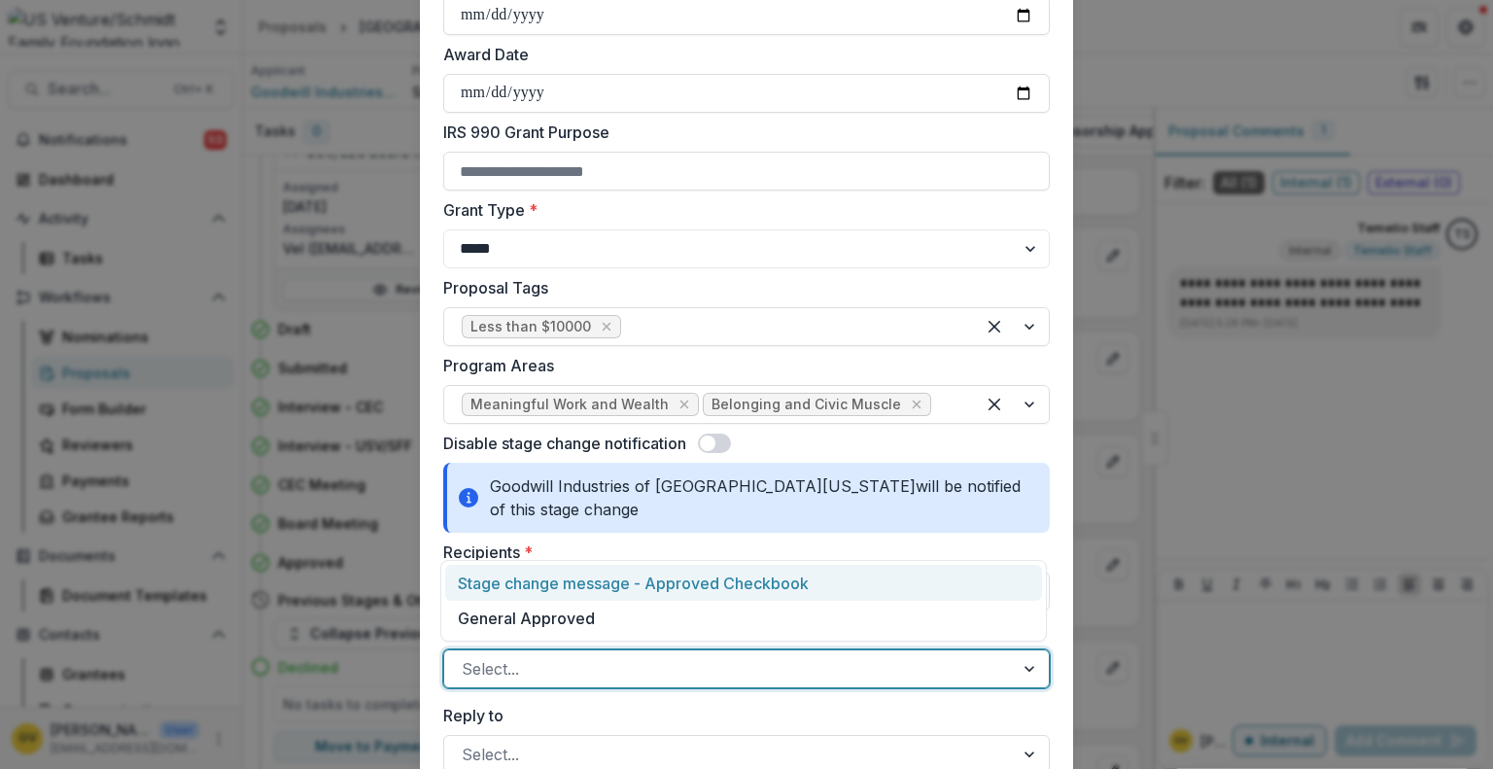
click at [827, 664] on div at bounding box center [729, 668] width 535 height 27
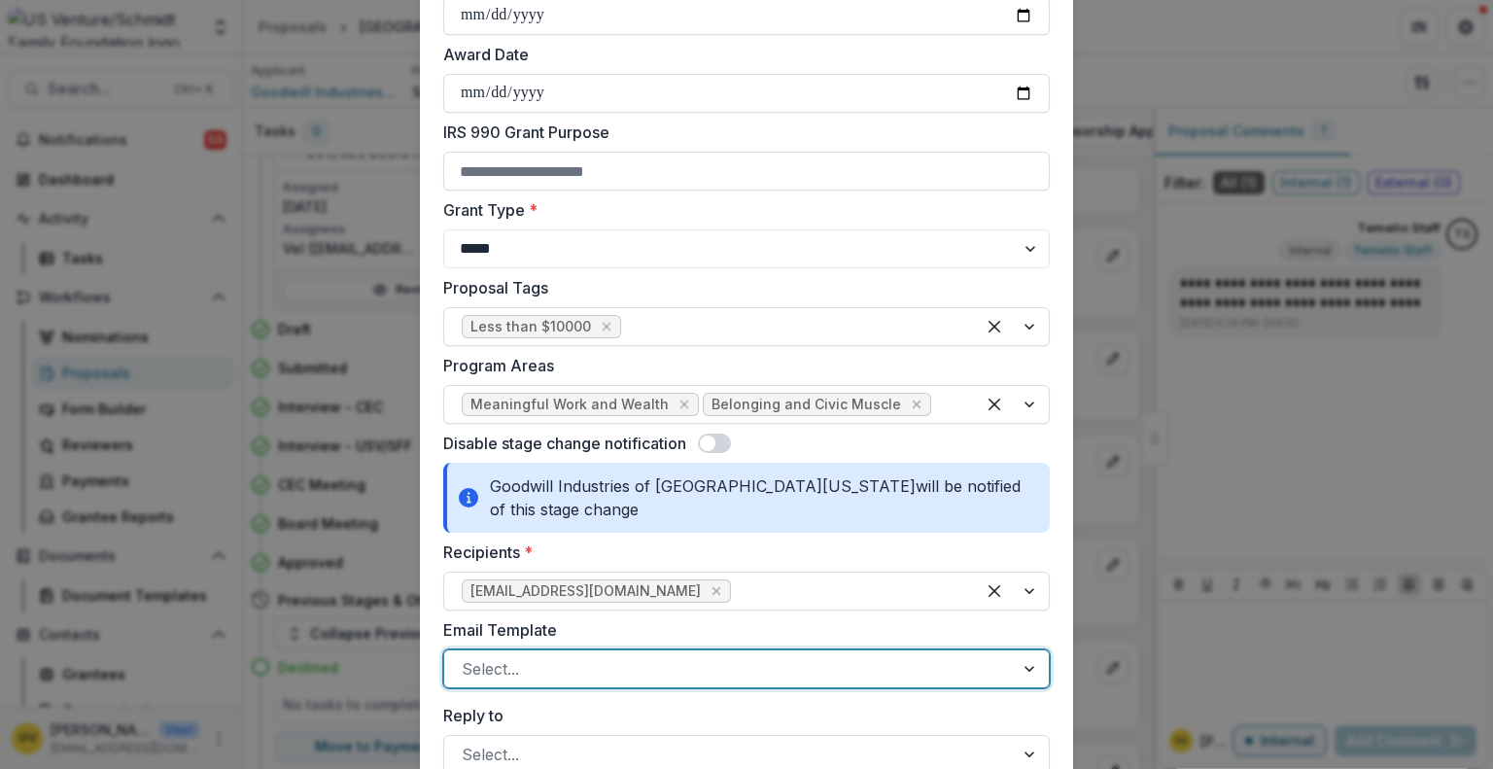
click at [827, 664] on div at bounding box center [729, 668] width 535 height 27
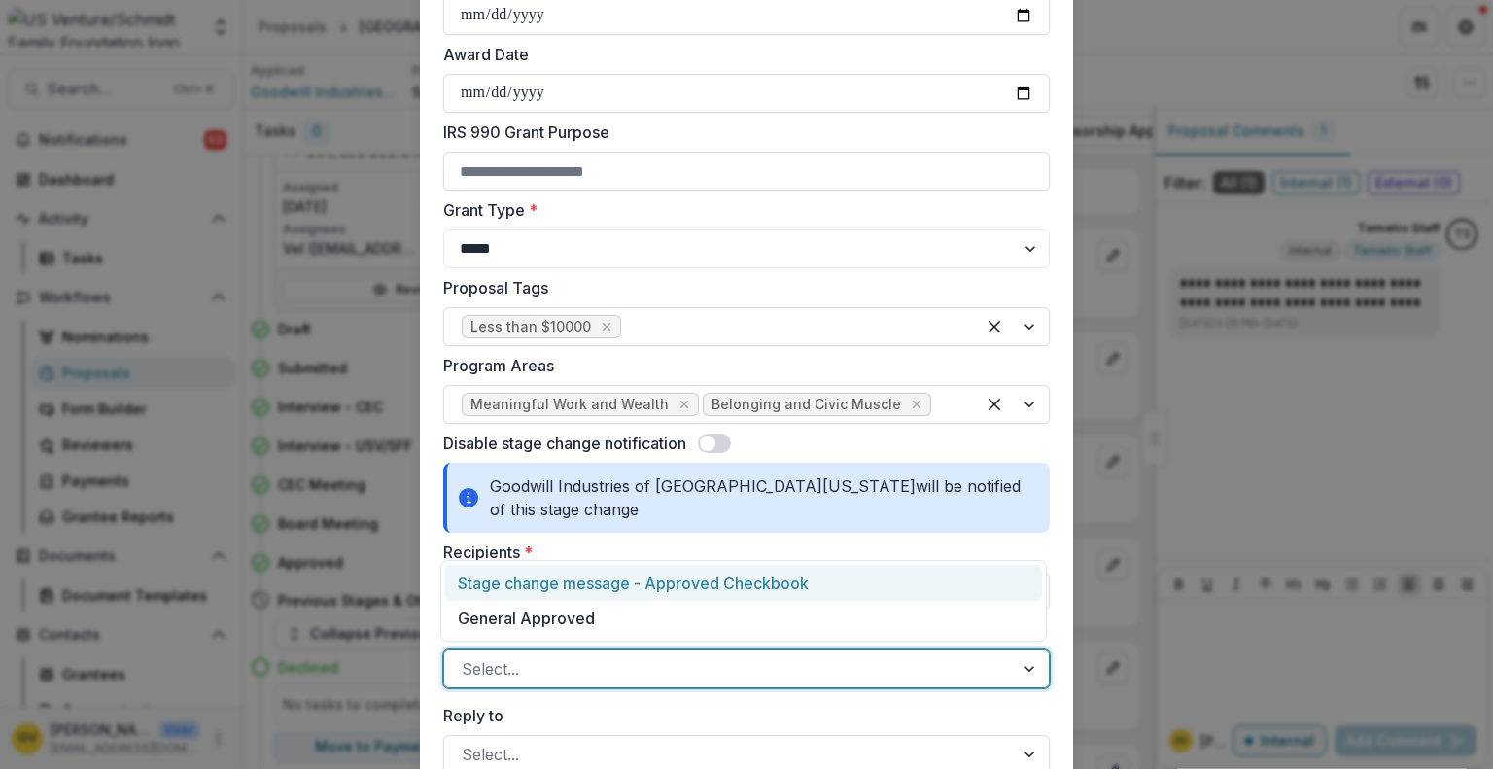
click at [1030, 675] on div at bounding box center [1031, 668] width 35 height 37
click at [886, 576] on div "Stage change message - Approved Checkbook" at bounding box center [743, 583] width 597 height 36
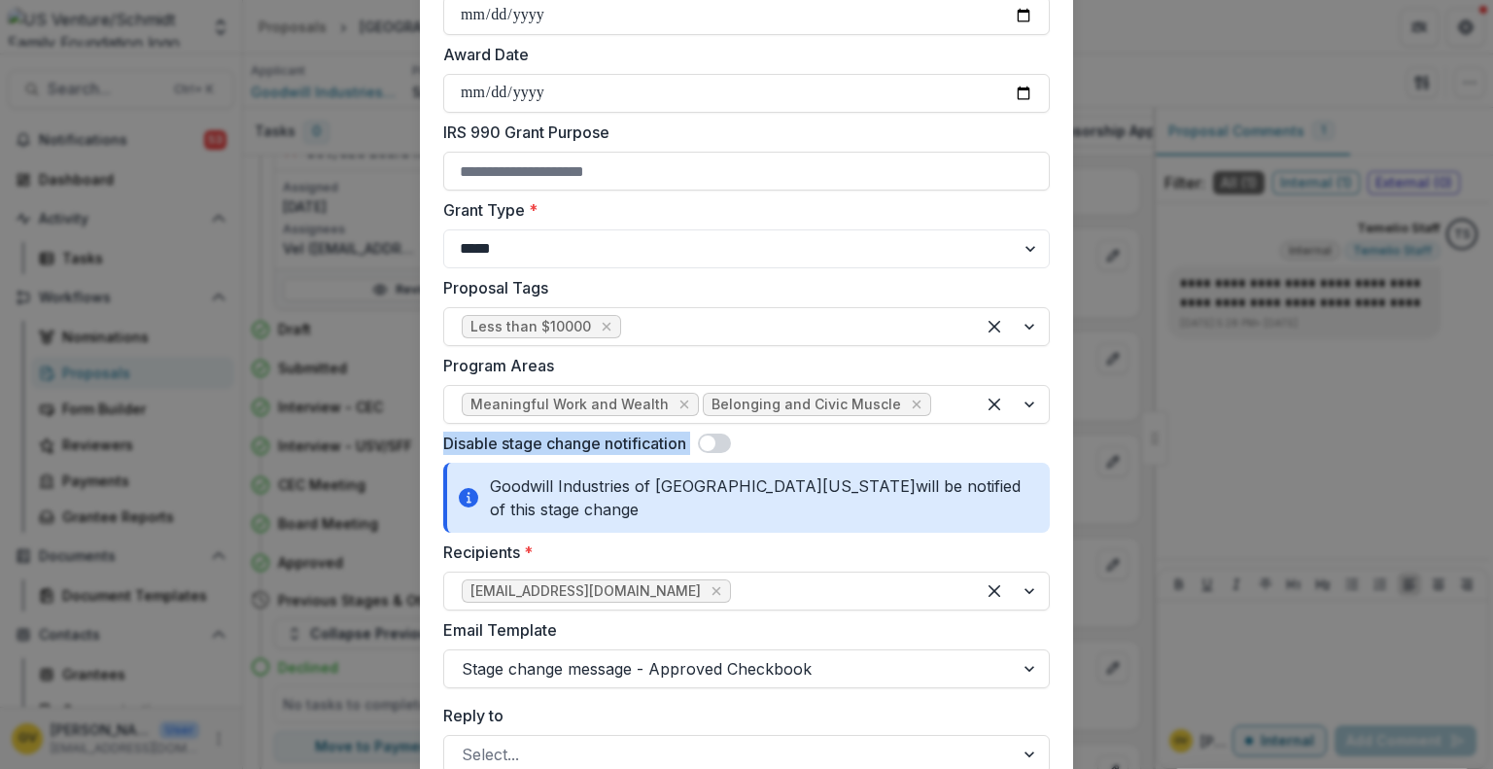
drag, startPoint x: 1486, startPoint y: 389, endPoint x: 1492, endPoint y: 478, distance: 89.6
click at [1492, 478] on div "**********" at bounding box center [746, 384] width 1493 height 769
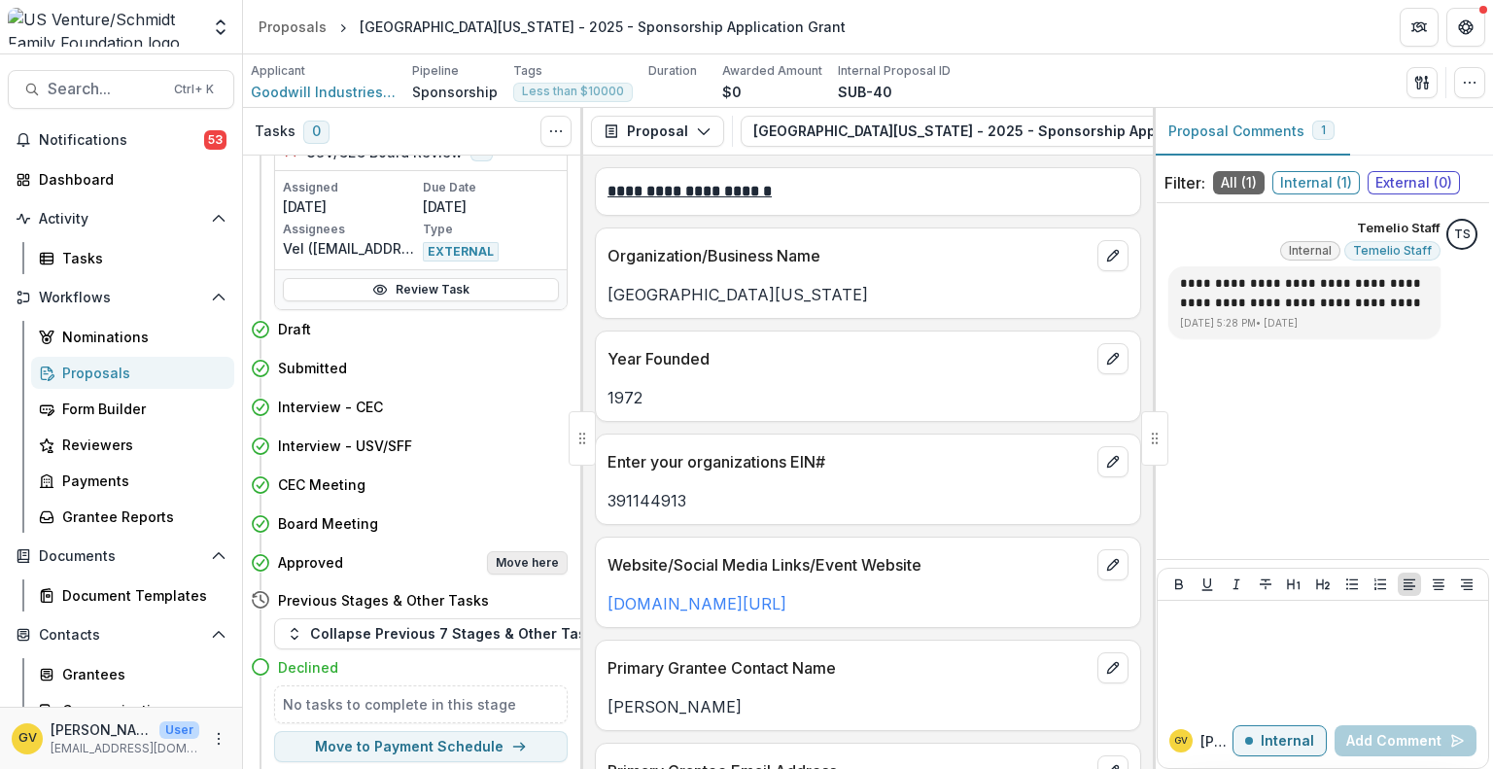
click at [529, 554] on button "Move here" at bounding box center [527, 562] width 81 height 23
select select "********"
select select "**********"
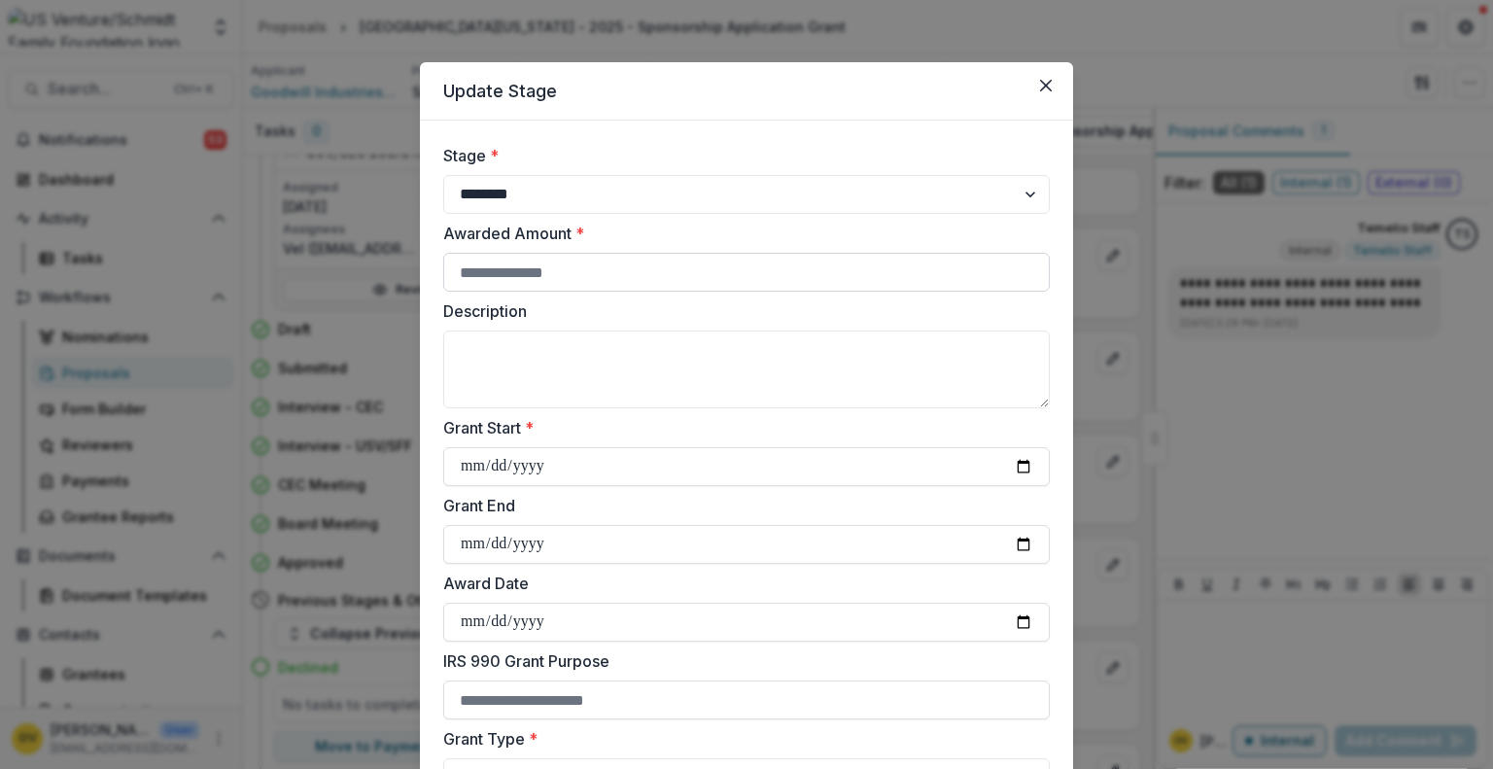
click at [605, 275] on input "Awarded Amount *" at bounding box center [746, 272] width 606 height 39
type input "****"
type textarea "**********"
click at [1020, 466] on input "Grant Start *" at bounding box center [746, 466] width 606 height 39
type input "**********"
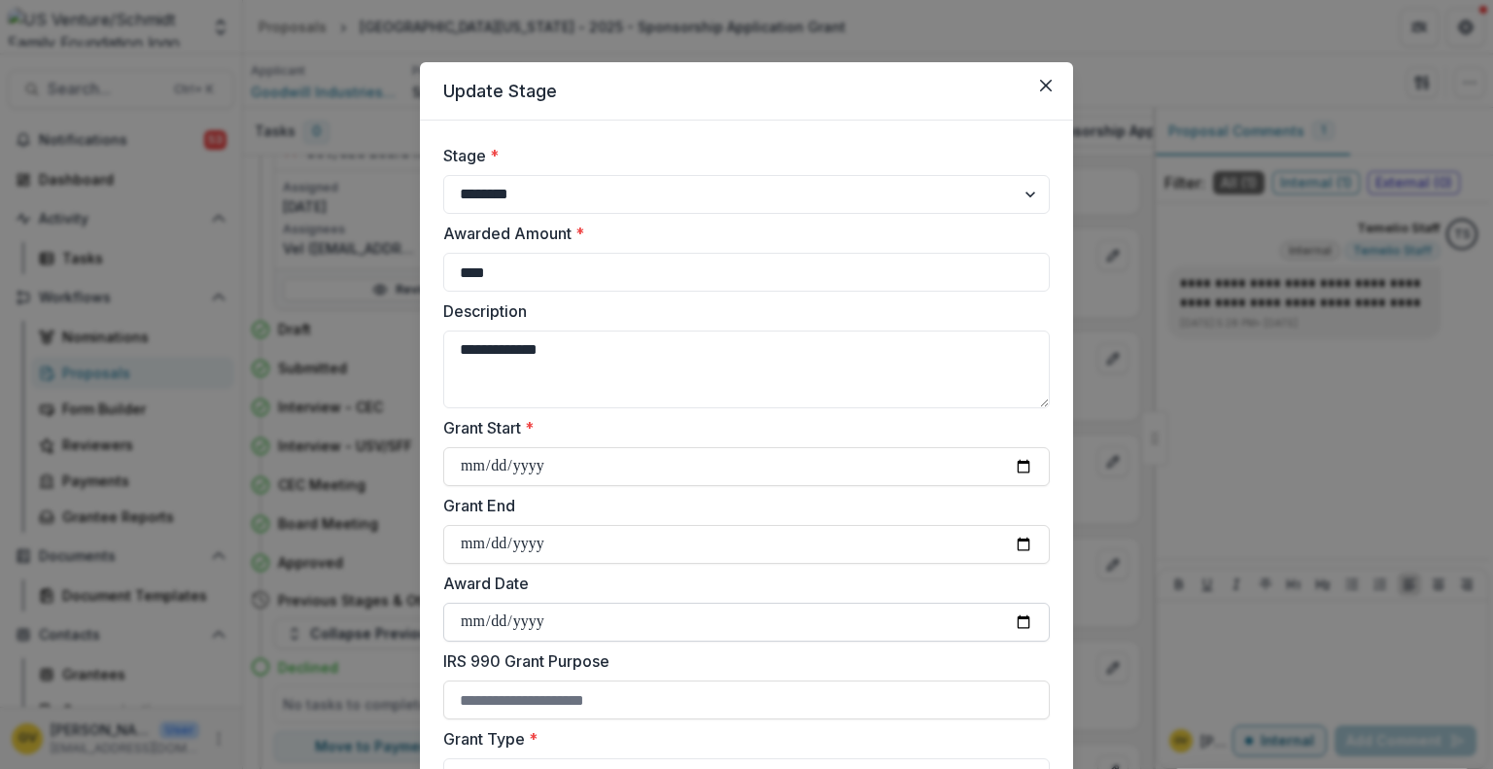
click at [1015, 615] on input "Award Date" at bounding box center [746, 622] width 606 height 39
type input "**********"
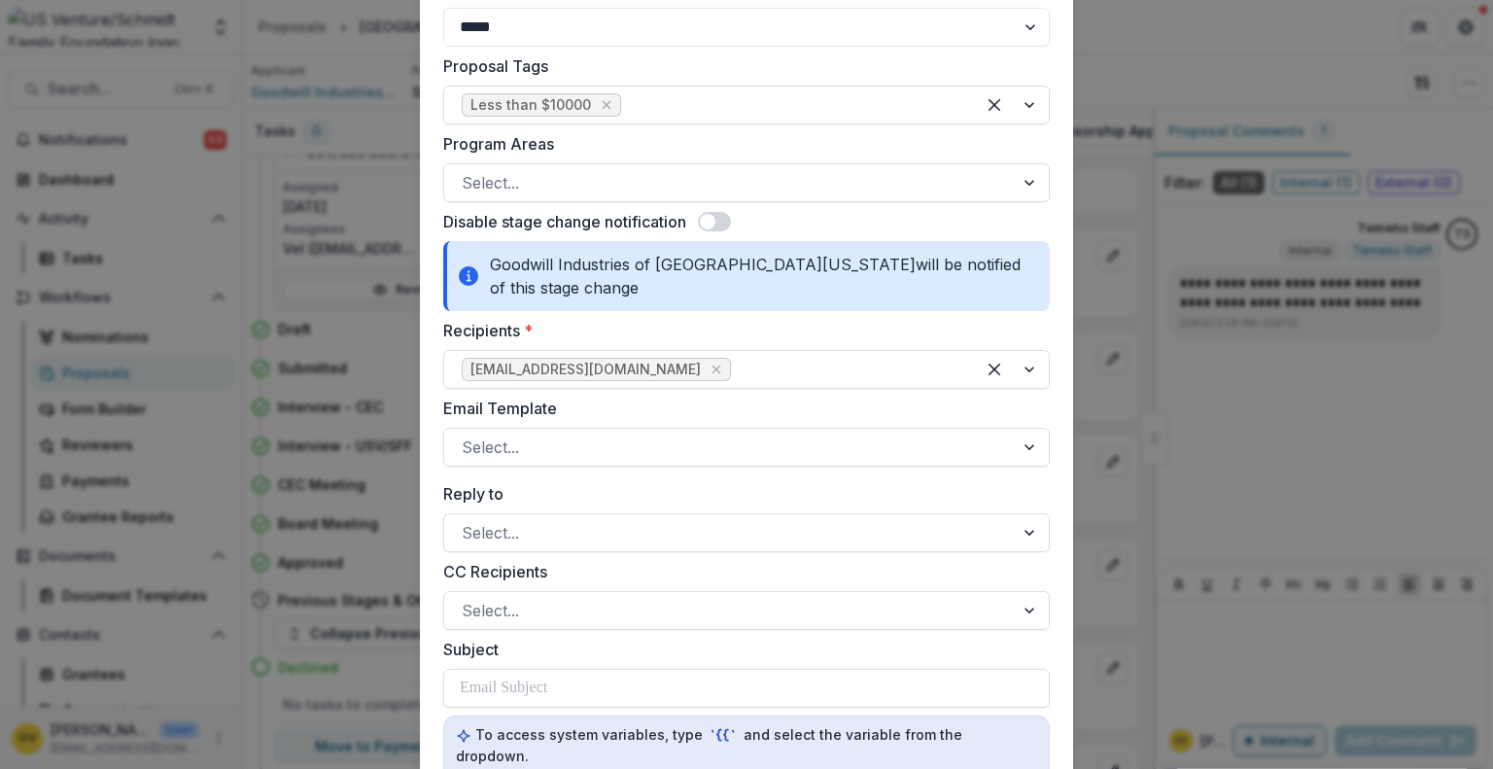
scroll to position [761, 0]
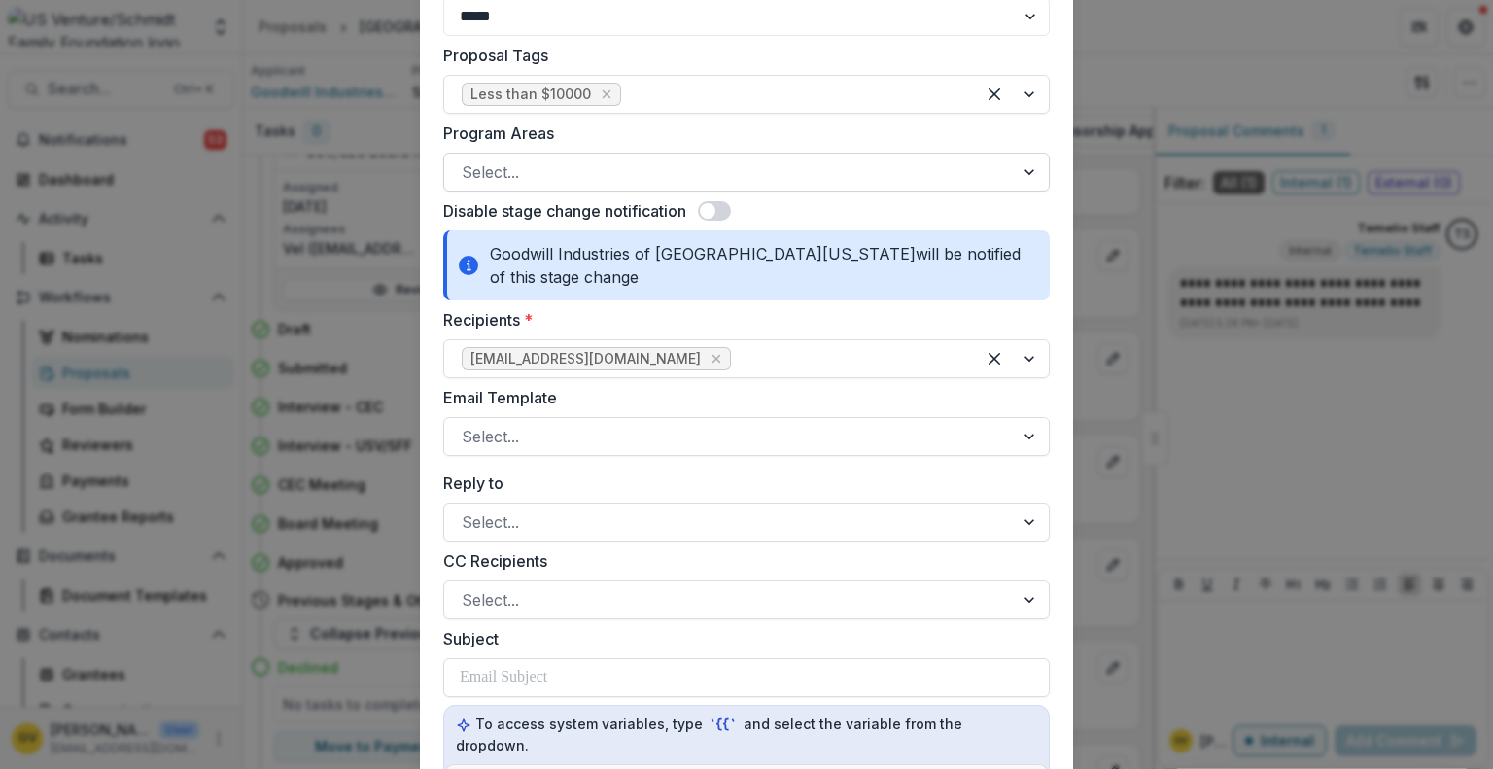
click at [1027, 176] on div at bounding box center [1031, 172] width 35 height 37
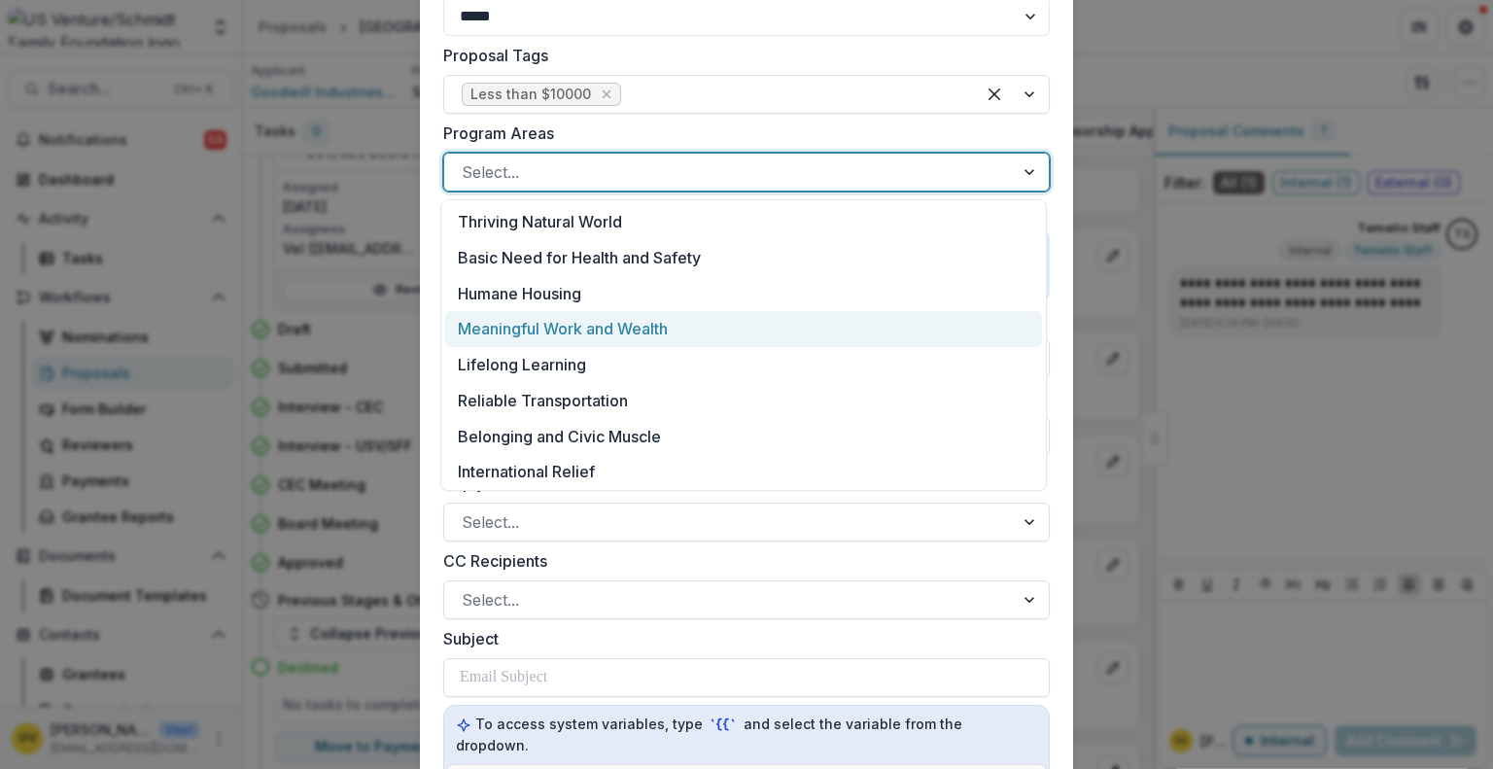
click at [888, 333] on div "Meaningful Work and Wealth" at bounding box center [743, 329] width 597 height 36
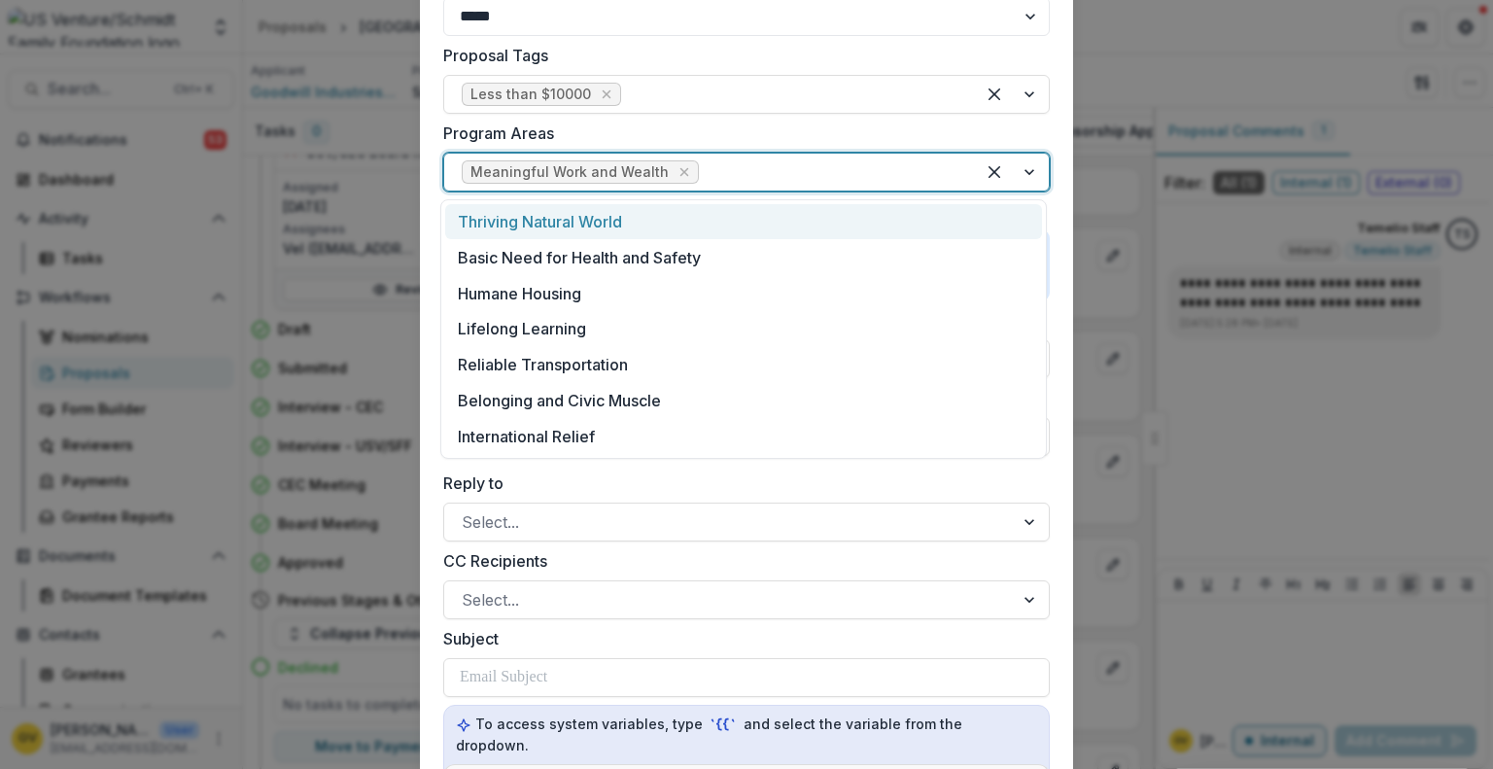
click at [1031, 168] on div at bounding box center [1012, 172] width 74 height 37
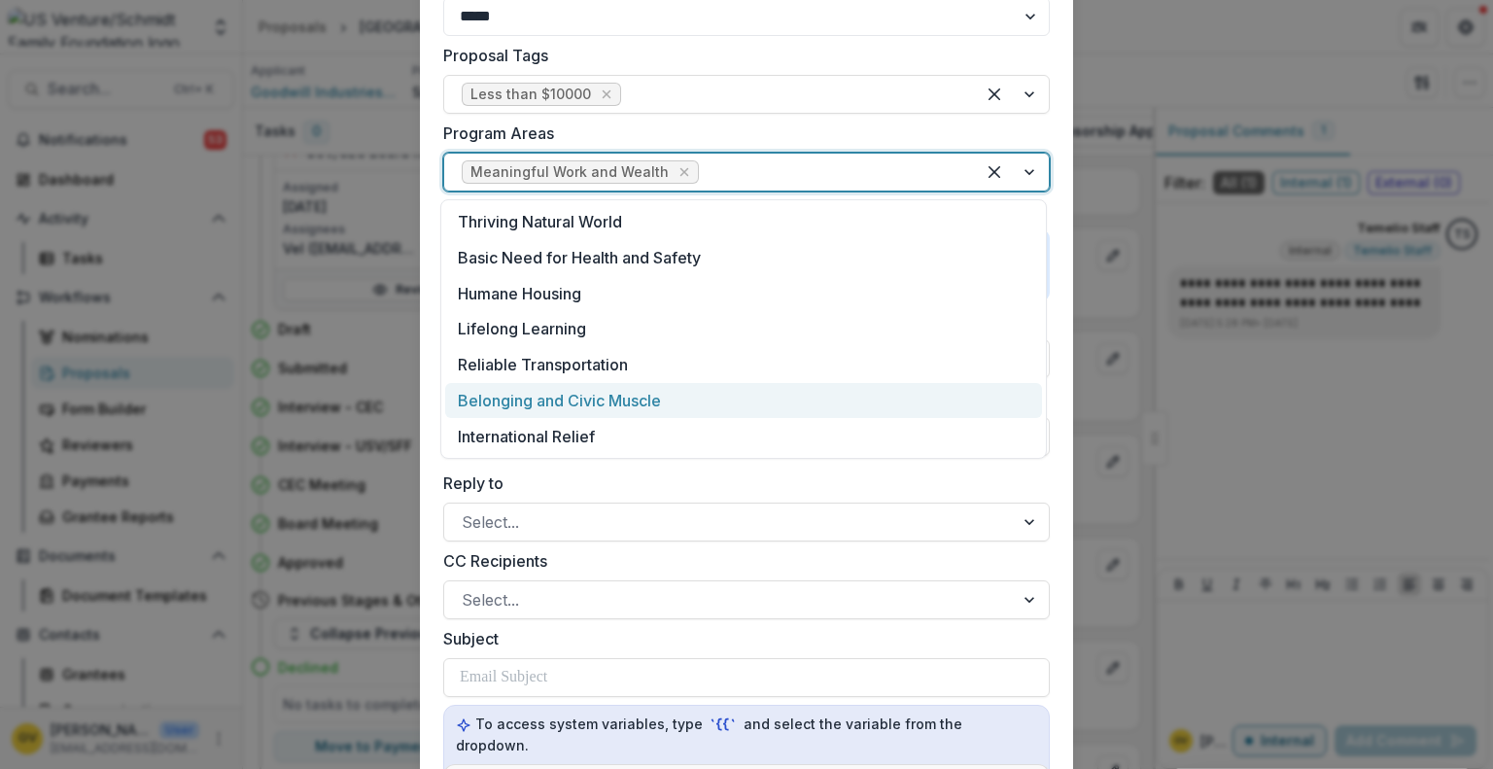
click at [847, 411] on div "Belonging and Civic Muscle" at bounding box center [743, 401] width 597 height 36
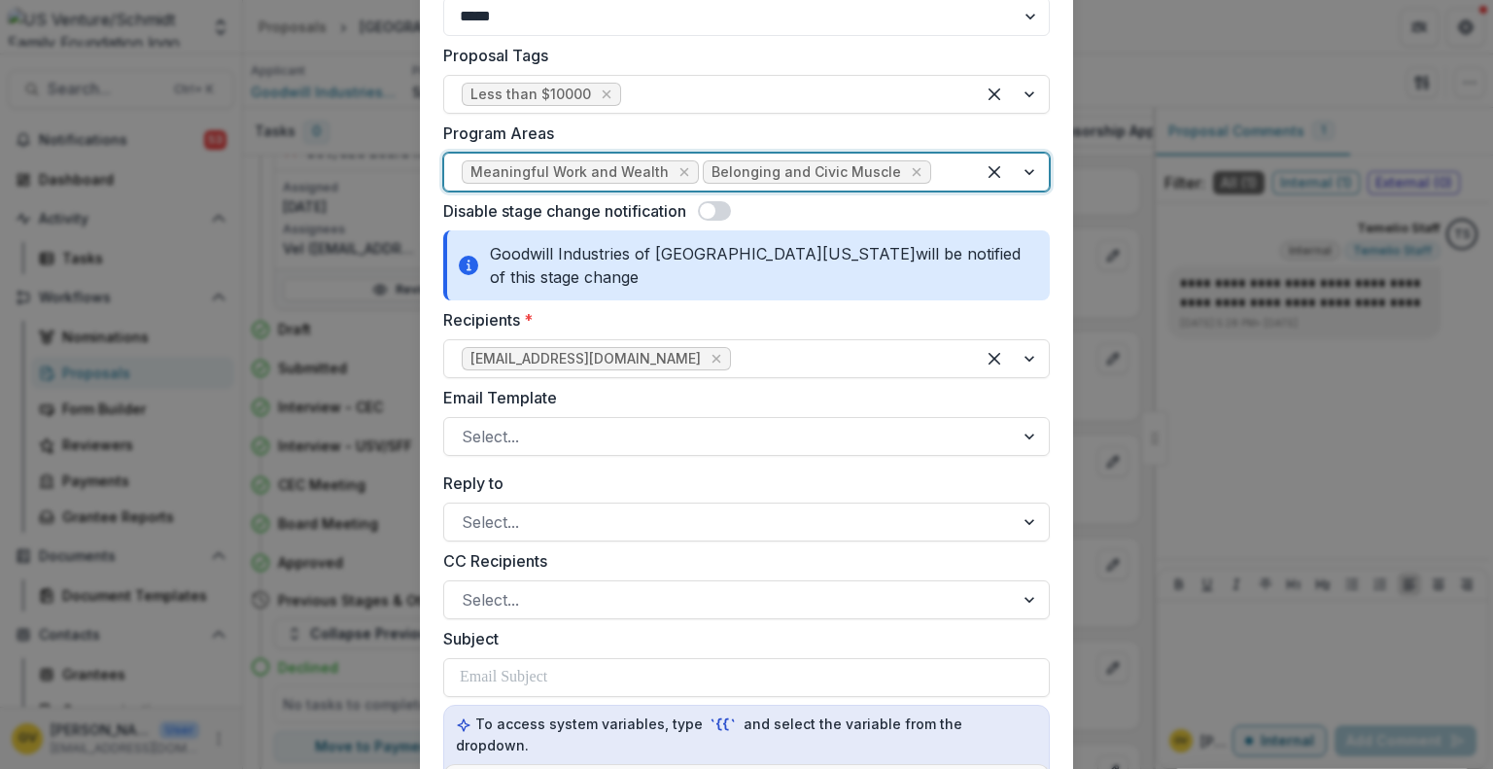
click at [871, 460] on div "**********" at bounding box center [746, 431] width 606 height 2096
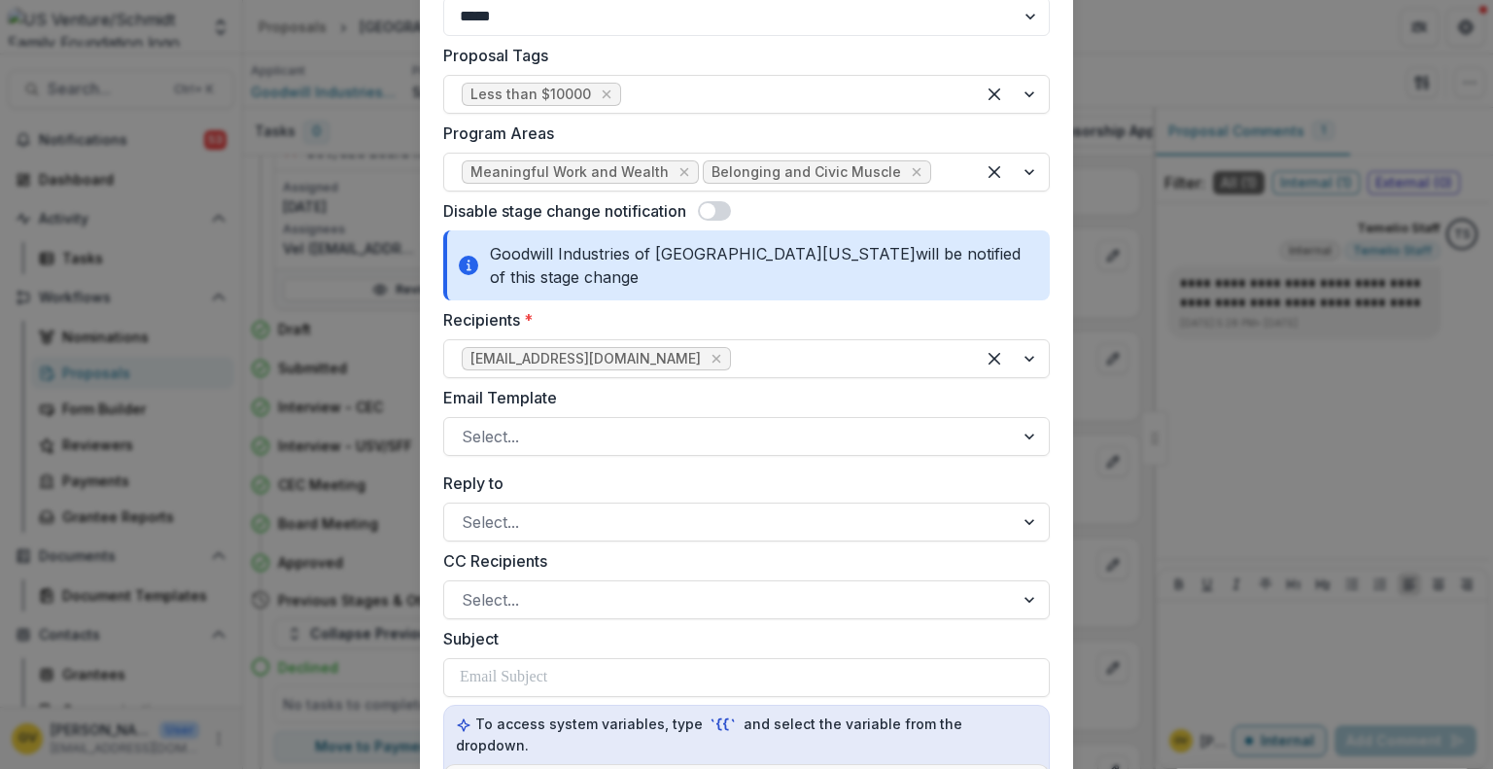
click at [871, 458] on div "**********" at bounding box center [746, 431] width 606 height 2096
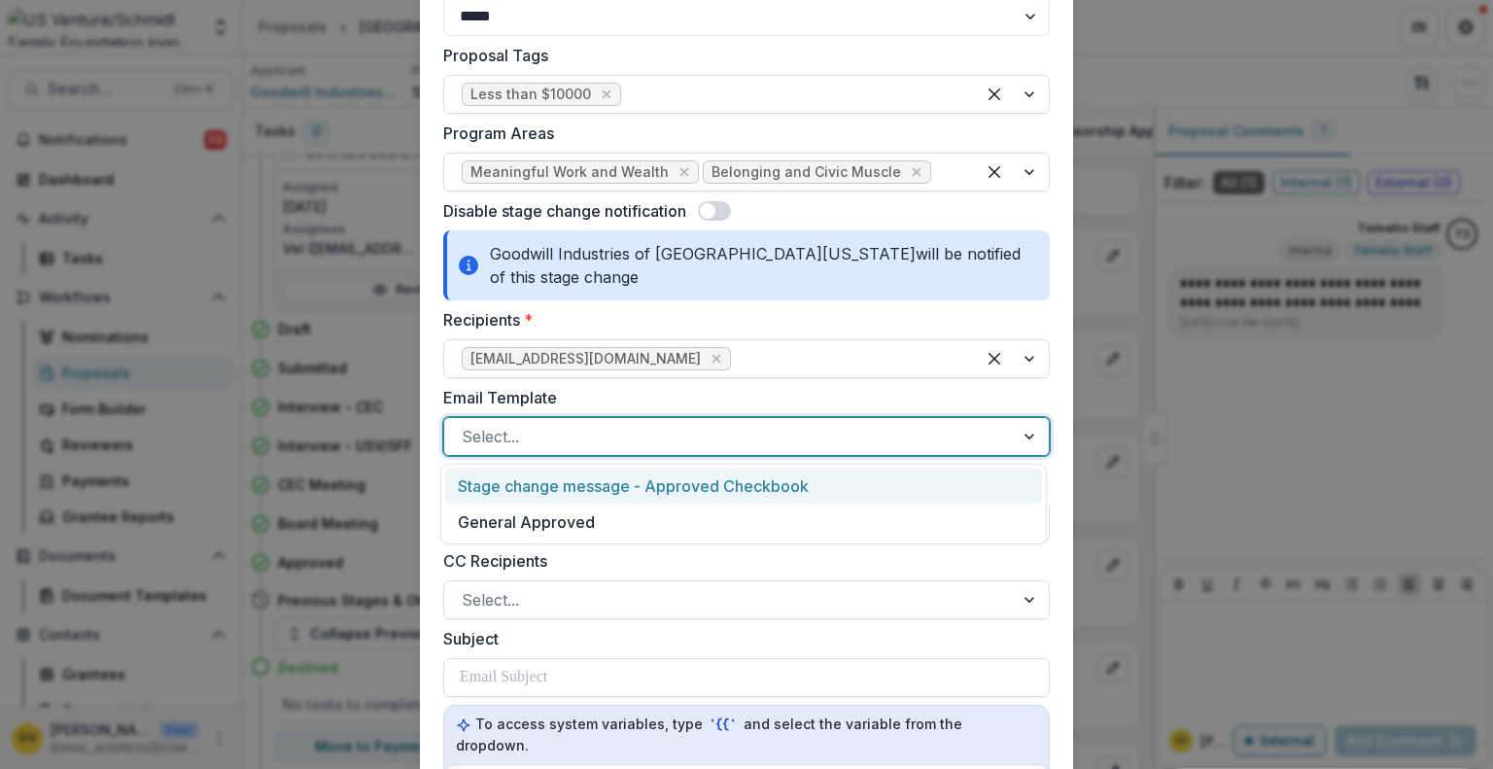
click at [854, 441] on div at bounding box center [729, 436] width 535 height 27
click at [823, 491] on div "Stage change message - Approved Checkbook" at bounding box center [743, 486] width 597 height 36
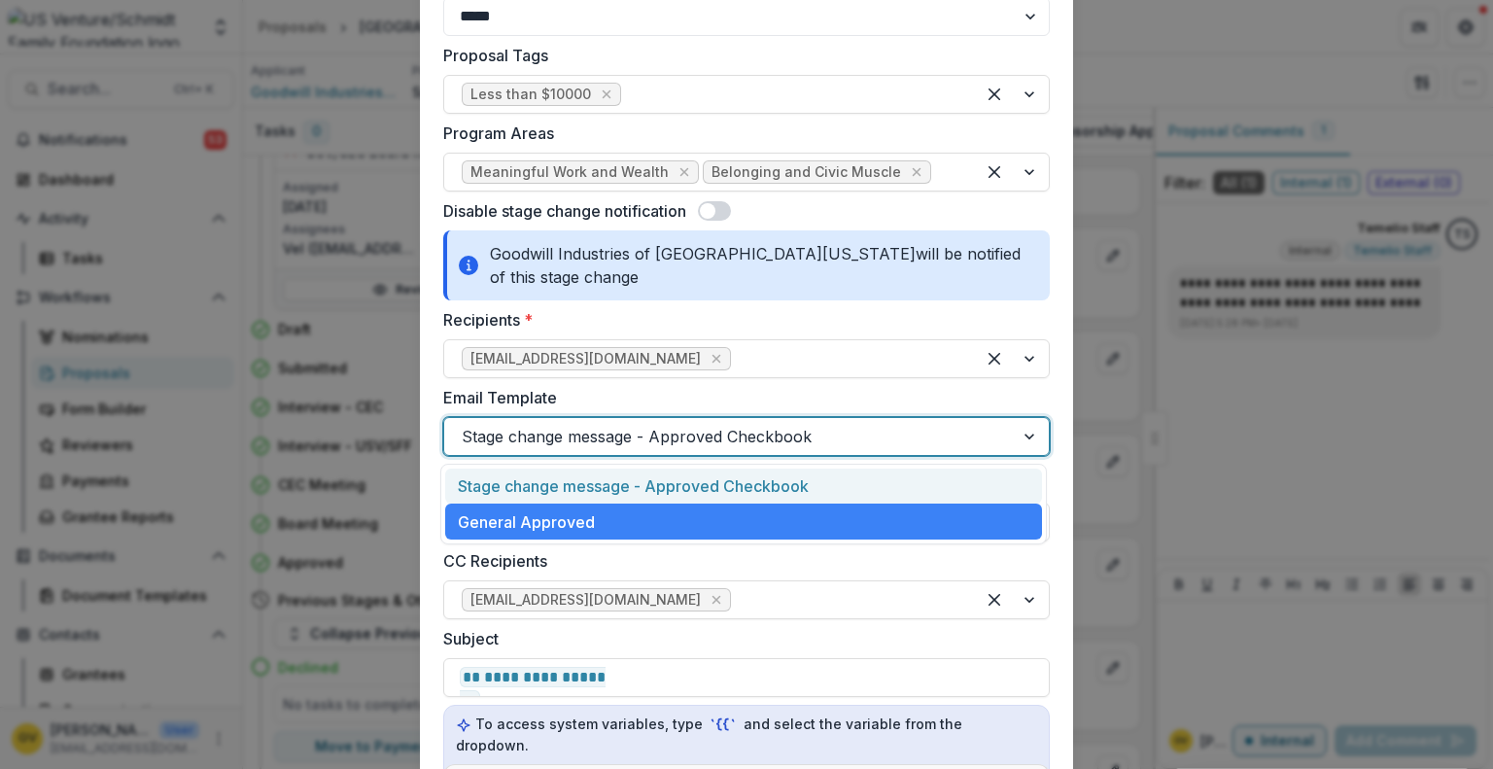
click at [859, 440] on div at bounding box center [729, 436] width 535 height 27
click at [816, 489] on div "Stage change message - Approved Checkbook" at bounding box center [743, 486] width 597 height 36
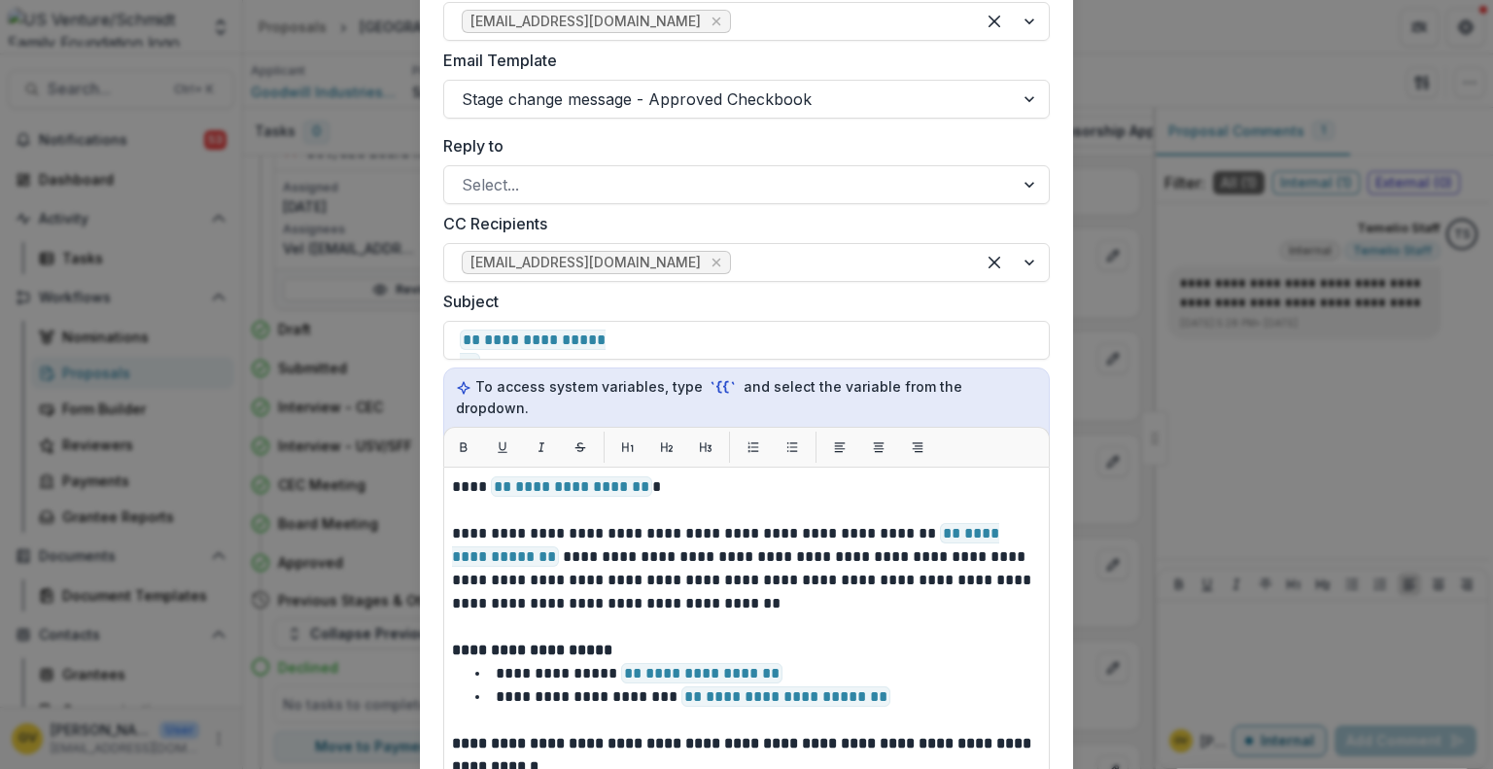
scroll to position [1134, 0]
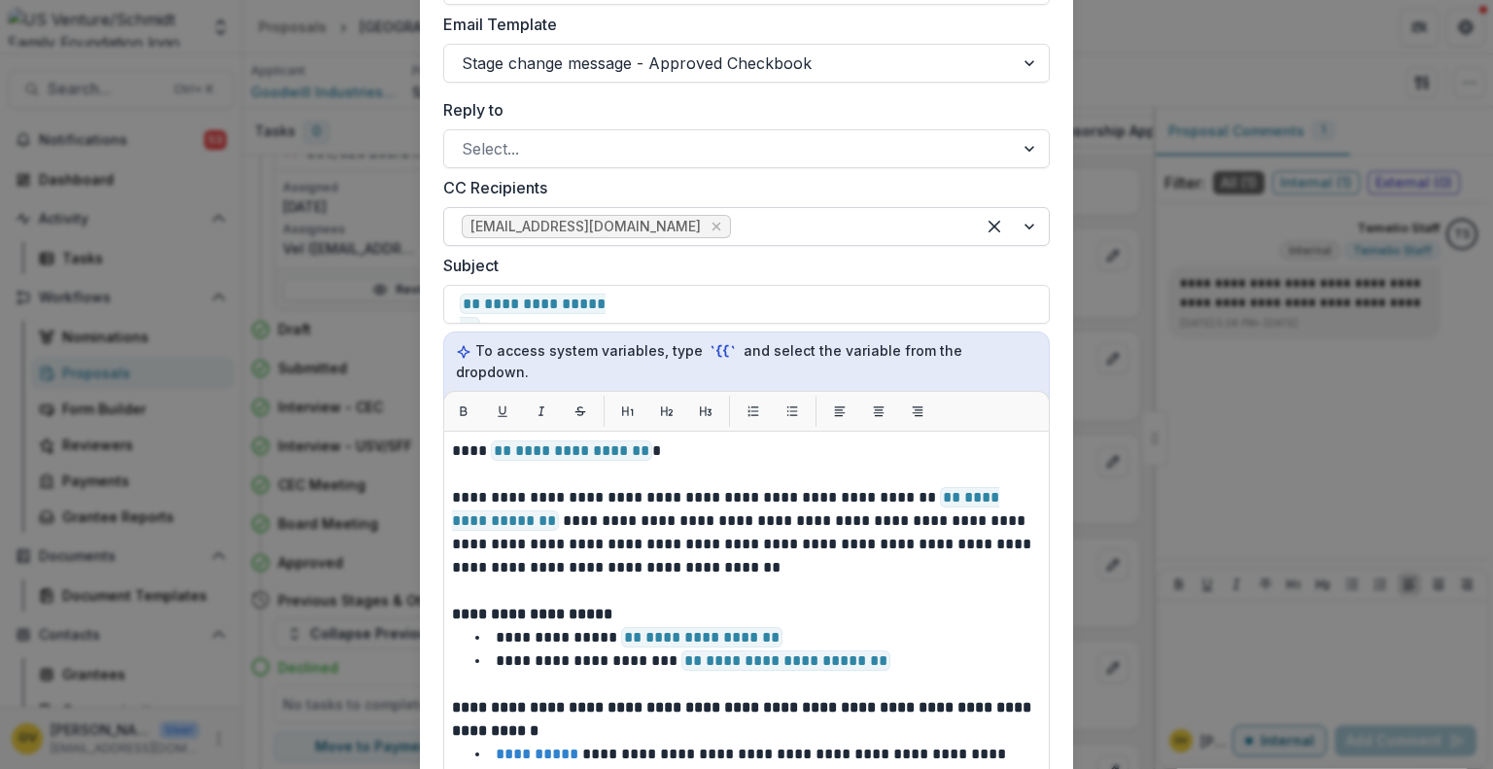
click at [1022, 232] on div at bounding box center [1012, 226] width 74 height 37
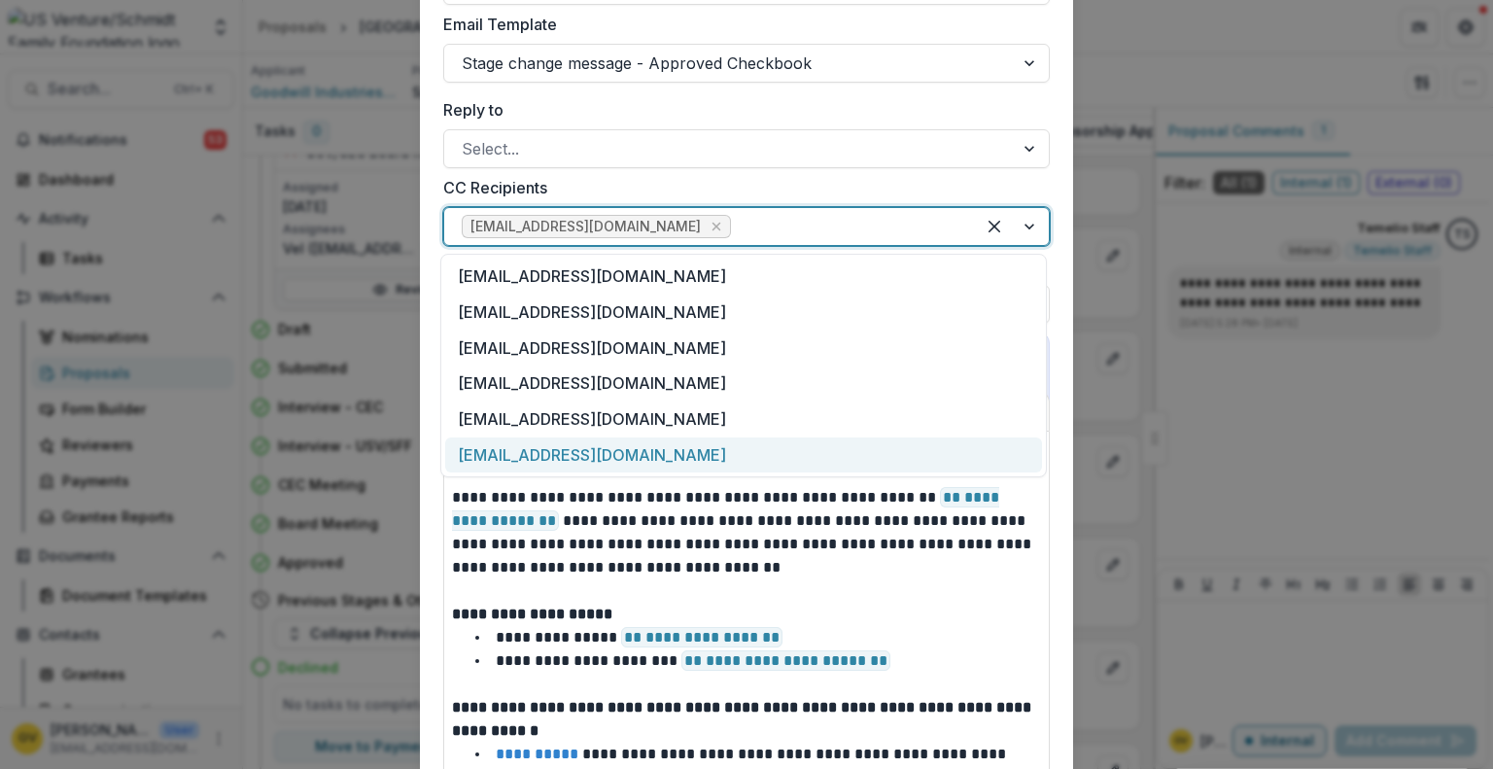
click at [921, 438] on div "[EMAIL_ADDRESS][DOMAIN_NAME]" at bounding box center [743, 455] width 597 height 36
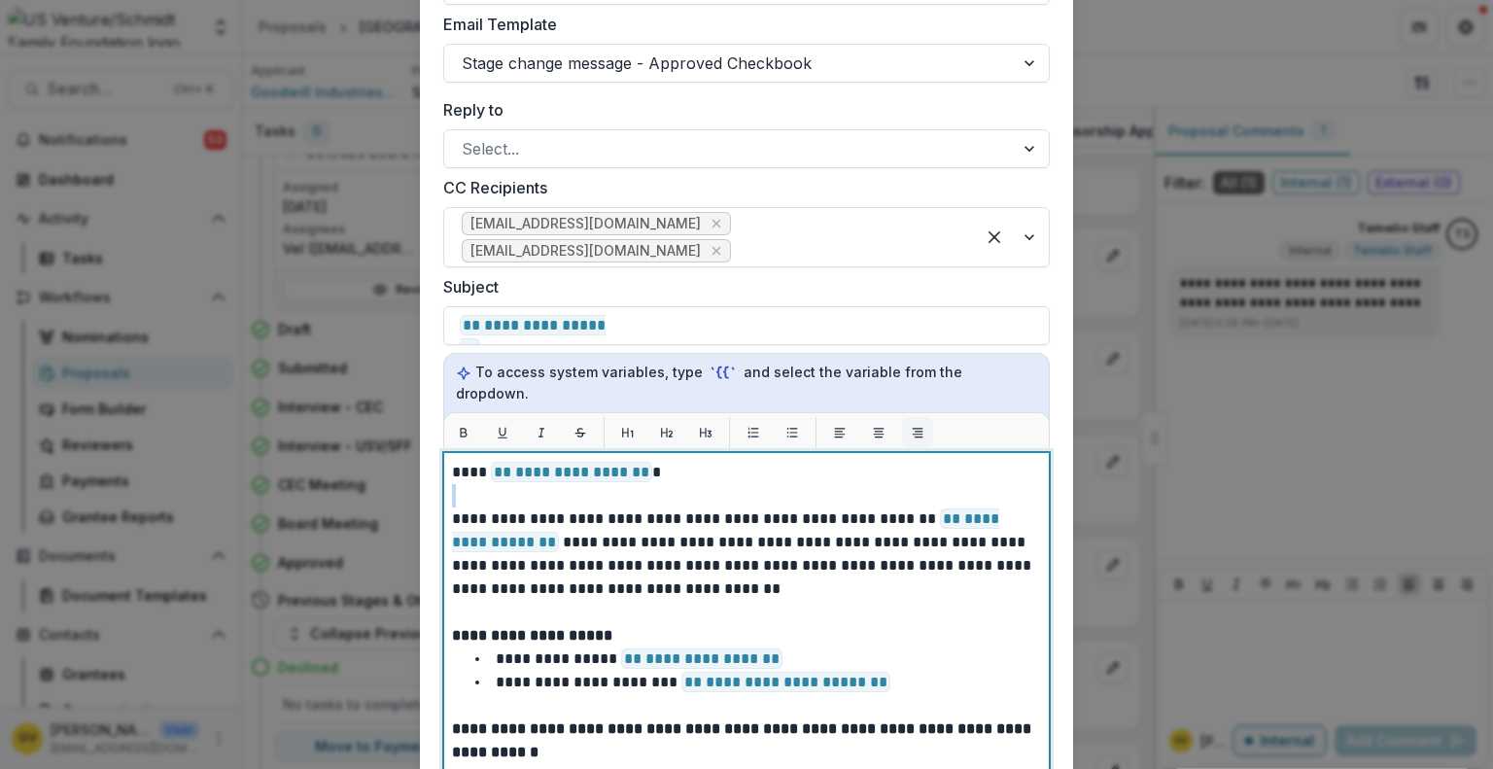
drag, startPoint x: 921, startPoint y: 438, endPoint x: 925, endPoint y: 400, distance: 38.1
click at [925, 412] on div "**********" at bounding box center [746, 675] width 606 height 526
click at [724, 243] on icon "Remove pwolf@usventure.com" at bounding box center [716, 251] width 16 height 16
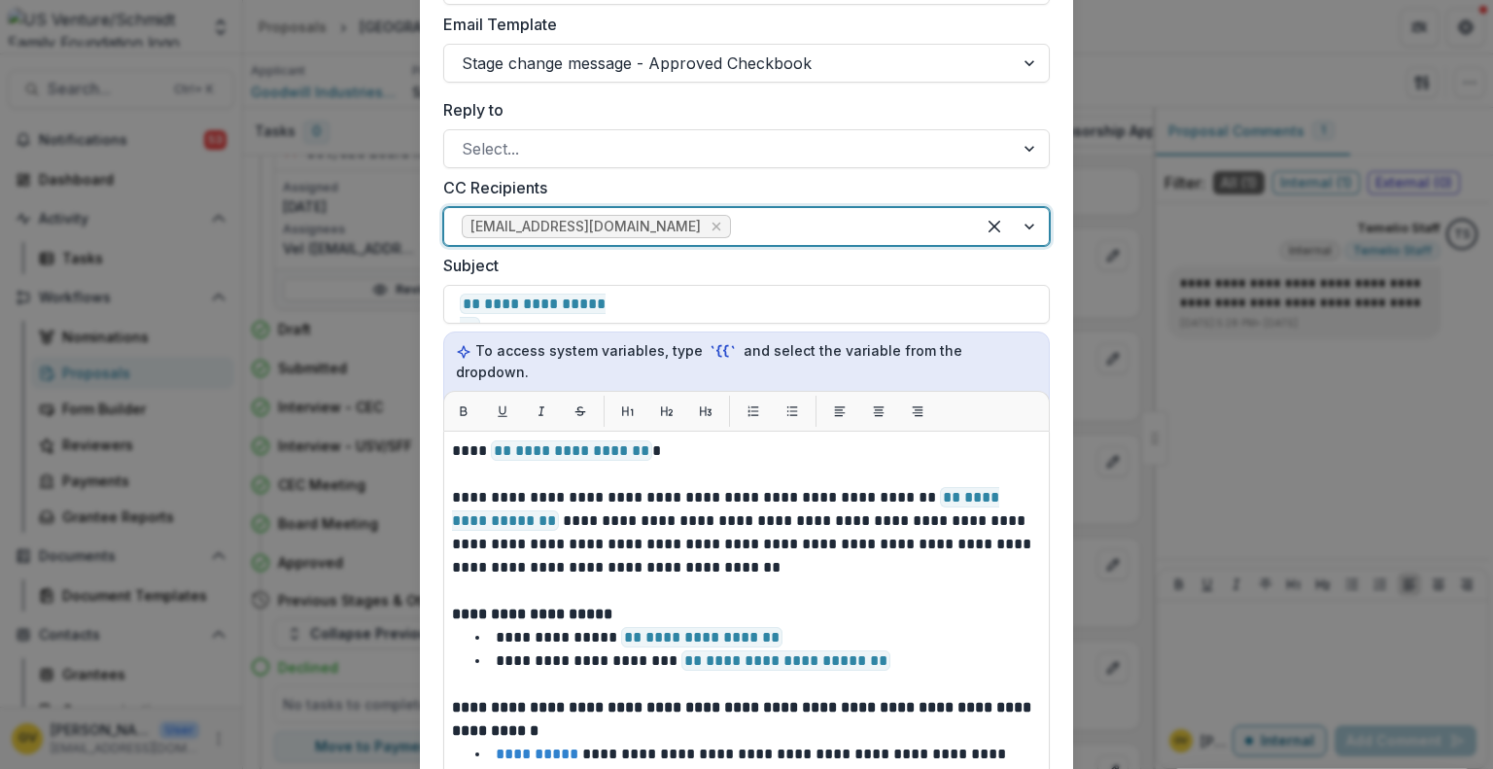
click at [1025, 232] on div at bounding box center [1012, 226] width 74 height 37
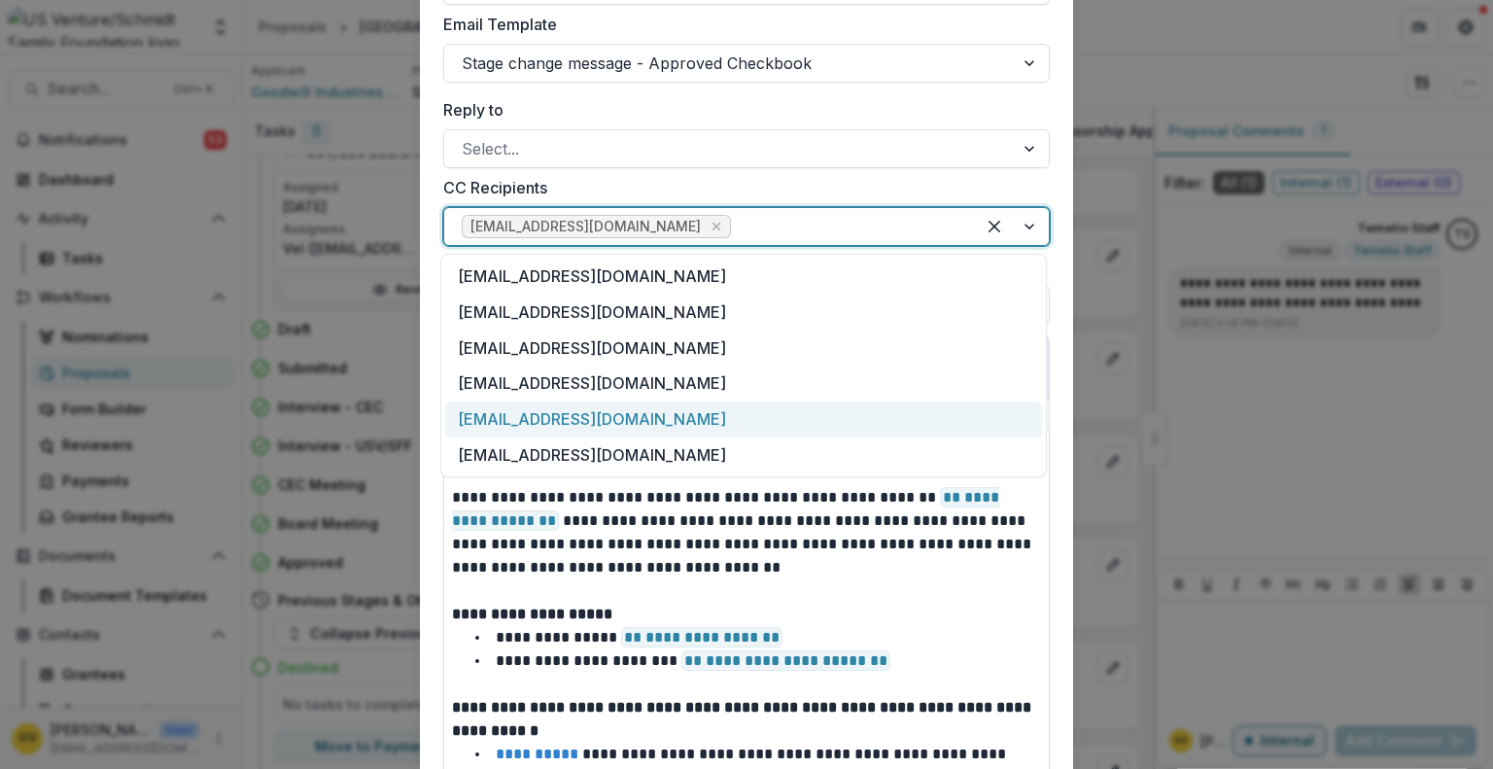
click at [847, 427] on div "[EMAIL_ADDRESS][DOMAIN_NAME]" at bounding box center [743, 419] width 597 height 36
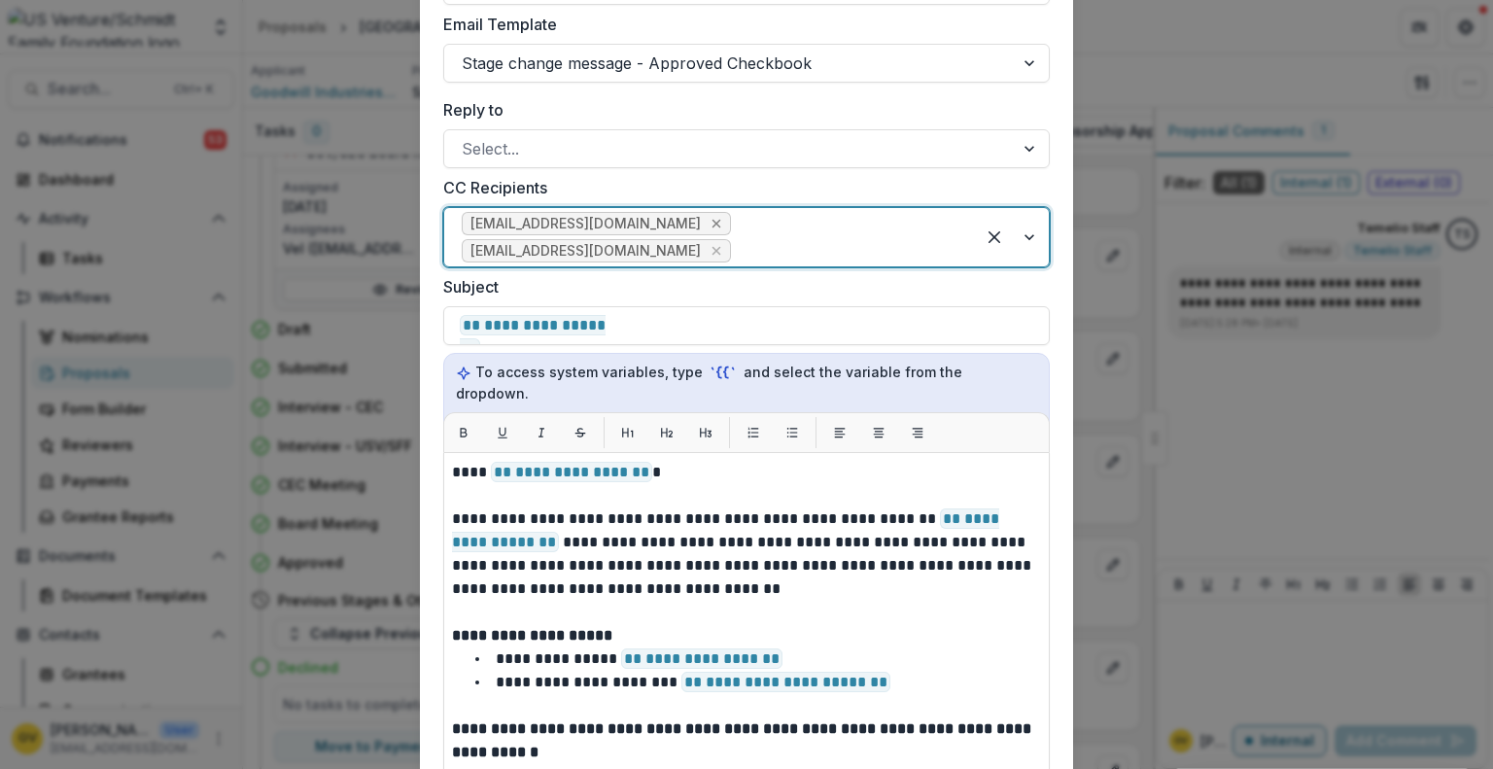
click at [712, 226] on icon "Remove klendved@usventure.com" at bounding box center [716, 224] width 9 height 9
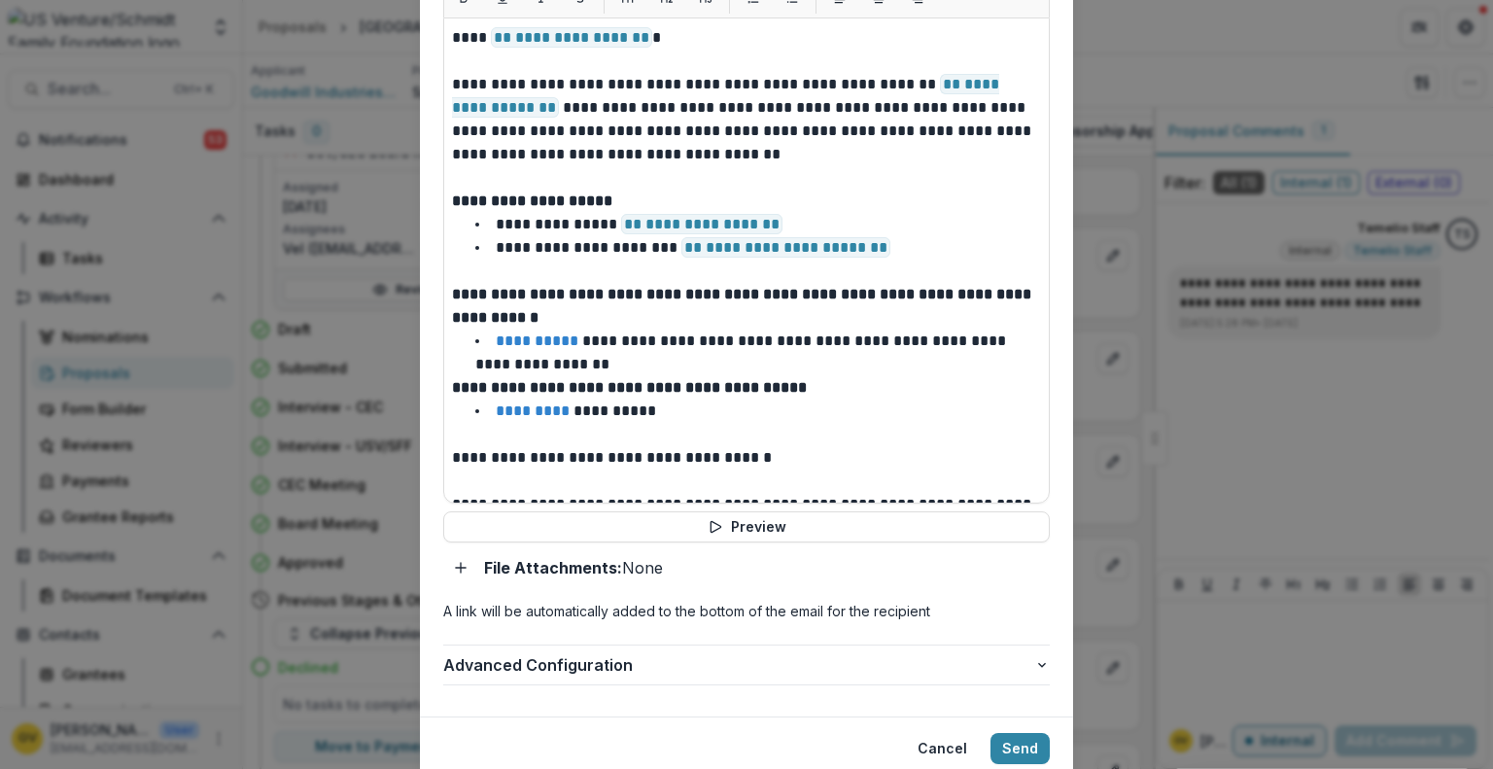
scroll to position [1596, 0]
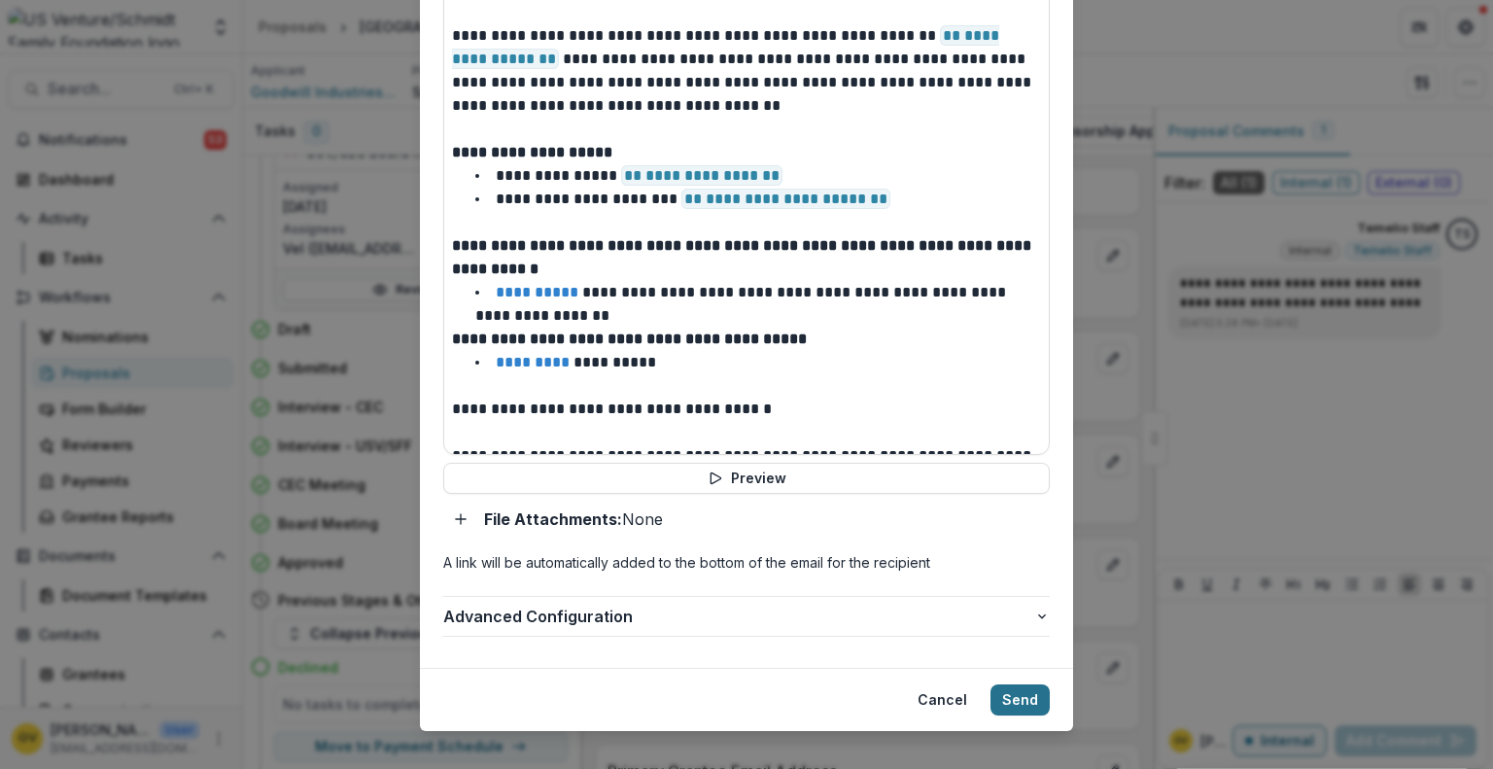
click at [1019, 684] on button "Send" at bounding box center [1019, 699] width 59 height 31
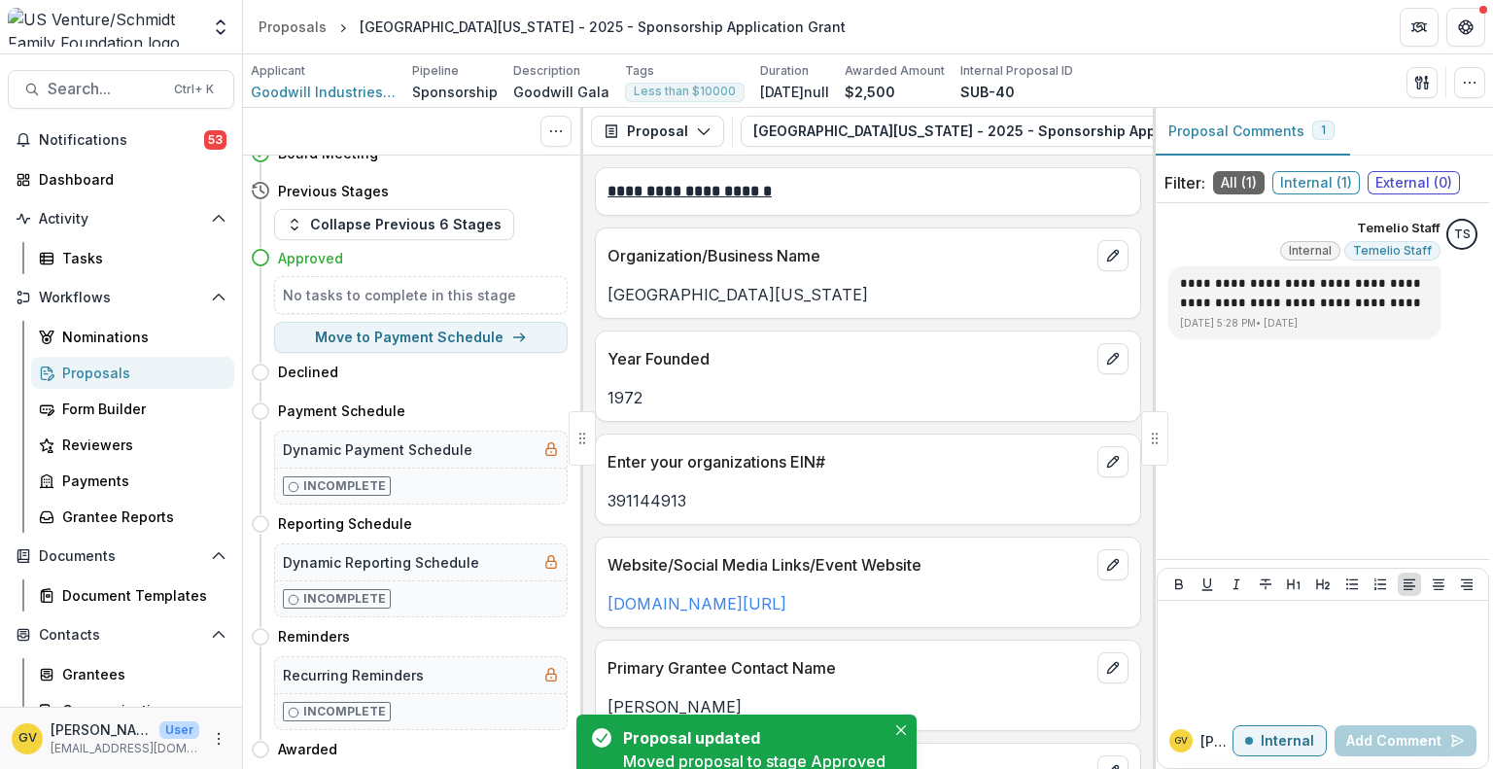
scroll to position [0, 0]
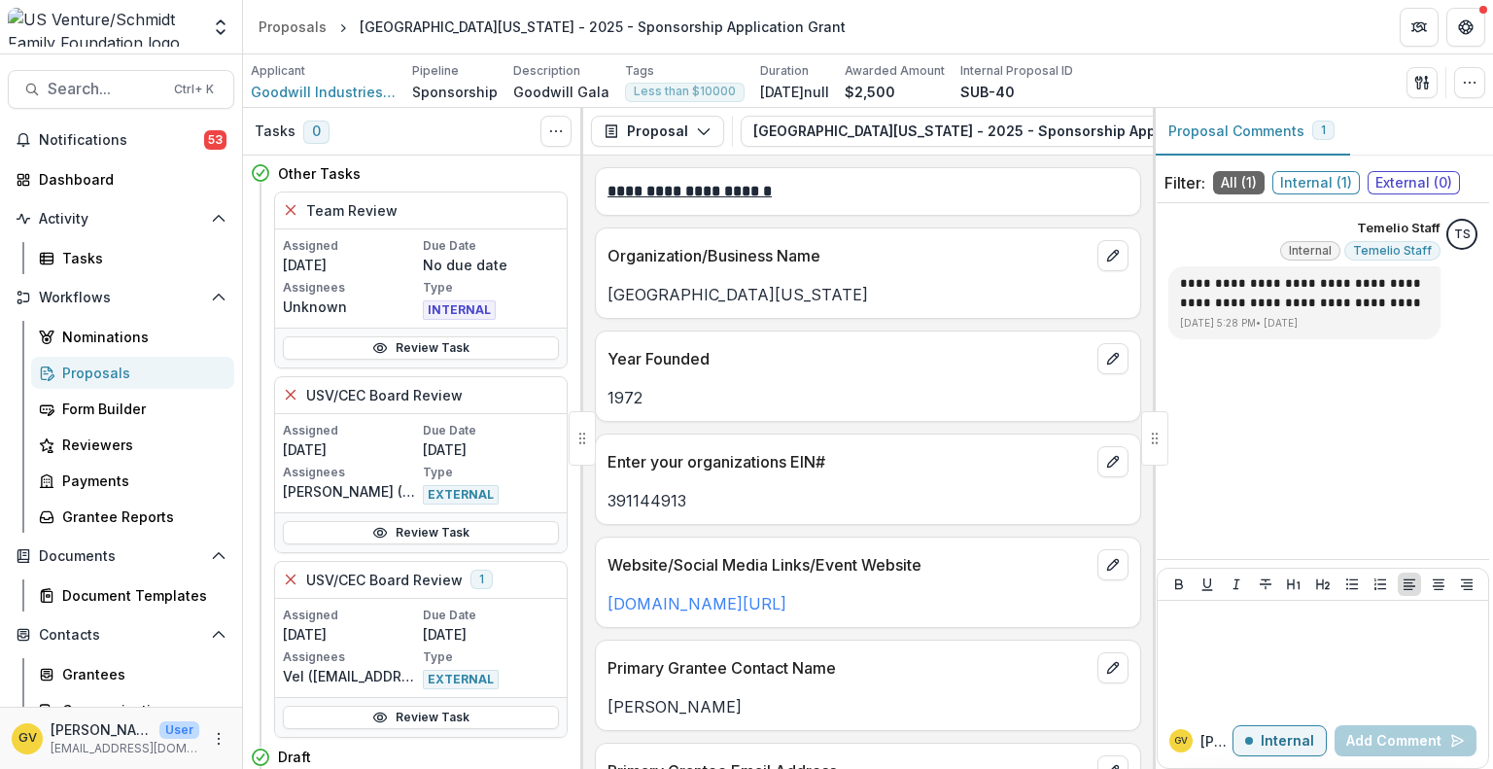
click at [90, 376] on div "Proposals" at bounding box center [140, 373] width 156 height 20
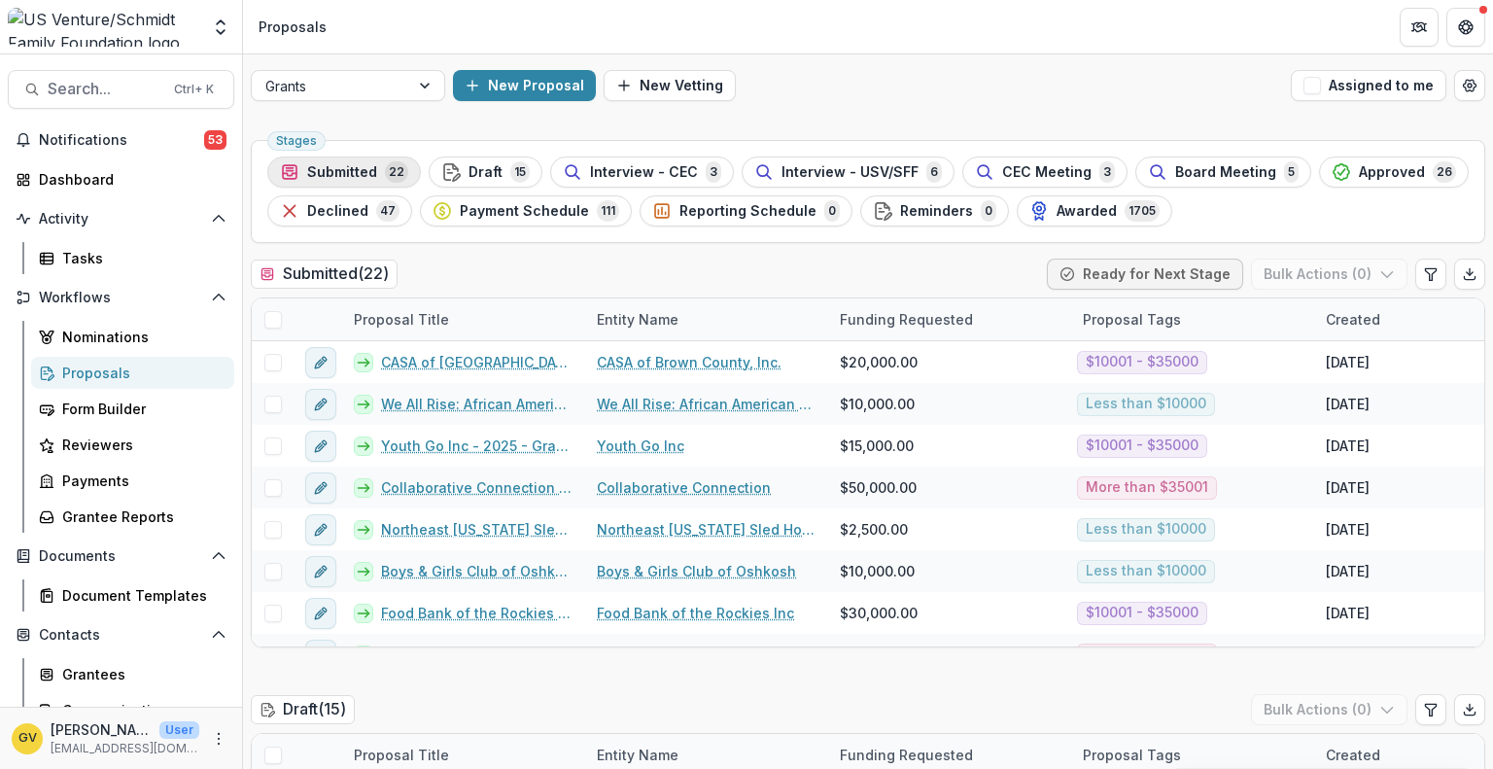
click at [364, 174] on span "Submitted" at bounding box center [342, 172] width 70 height 17
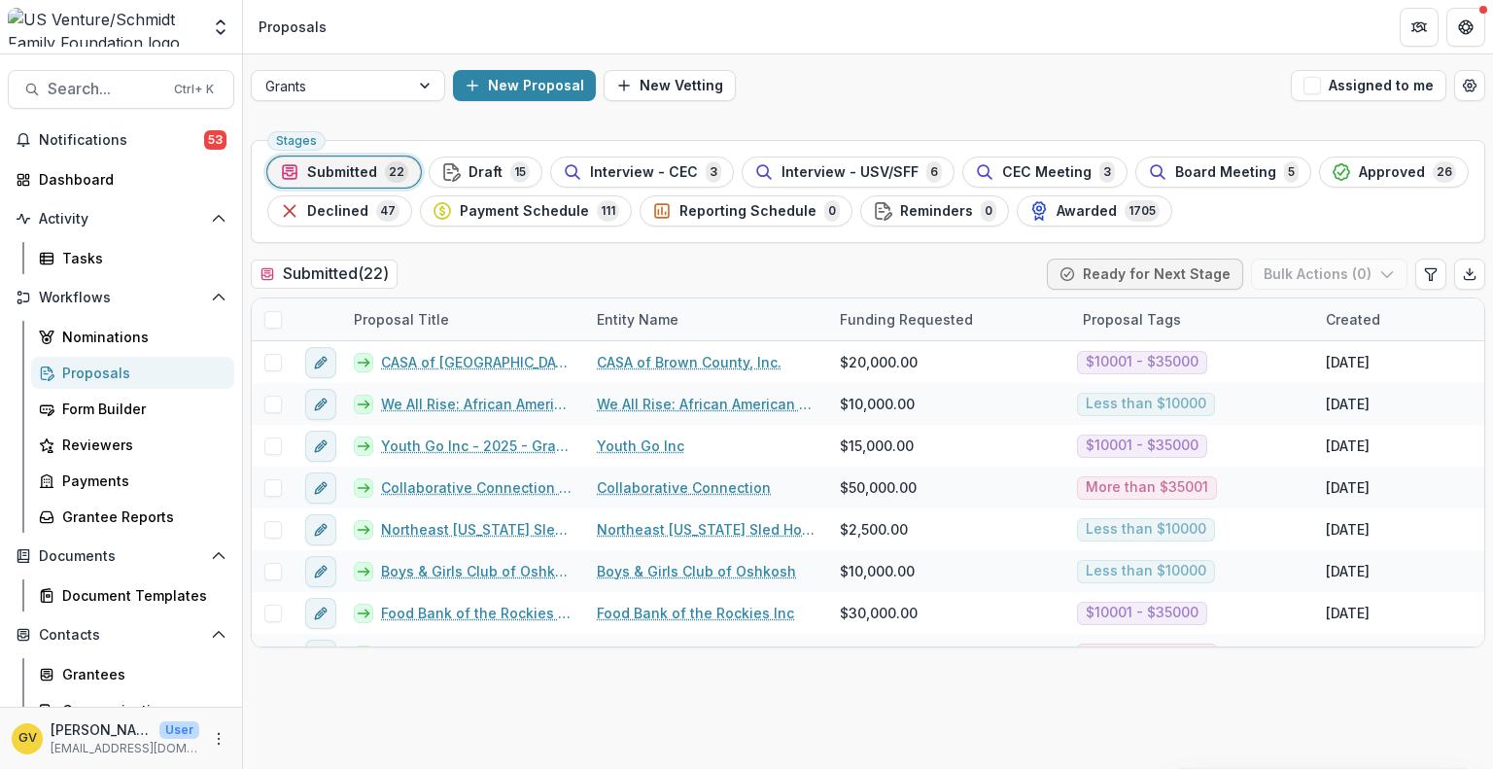
click at [625, 277] on div "Submitted ( 22 ) Ready for Next Stage Bulk Actions ( 0 )" at bounding box center [868, 278] width 1234 height 39
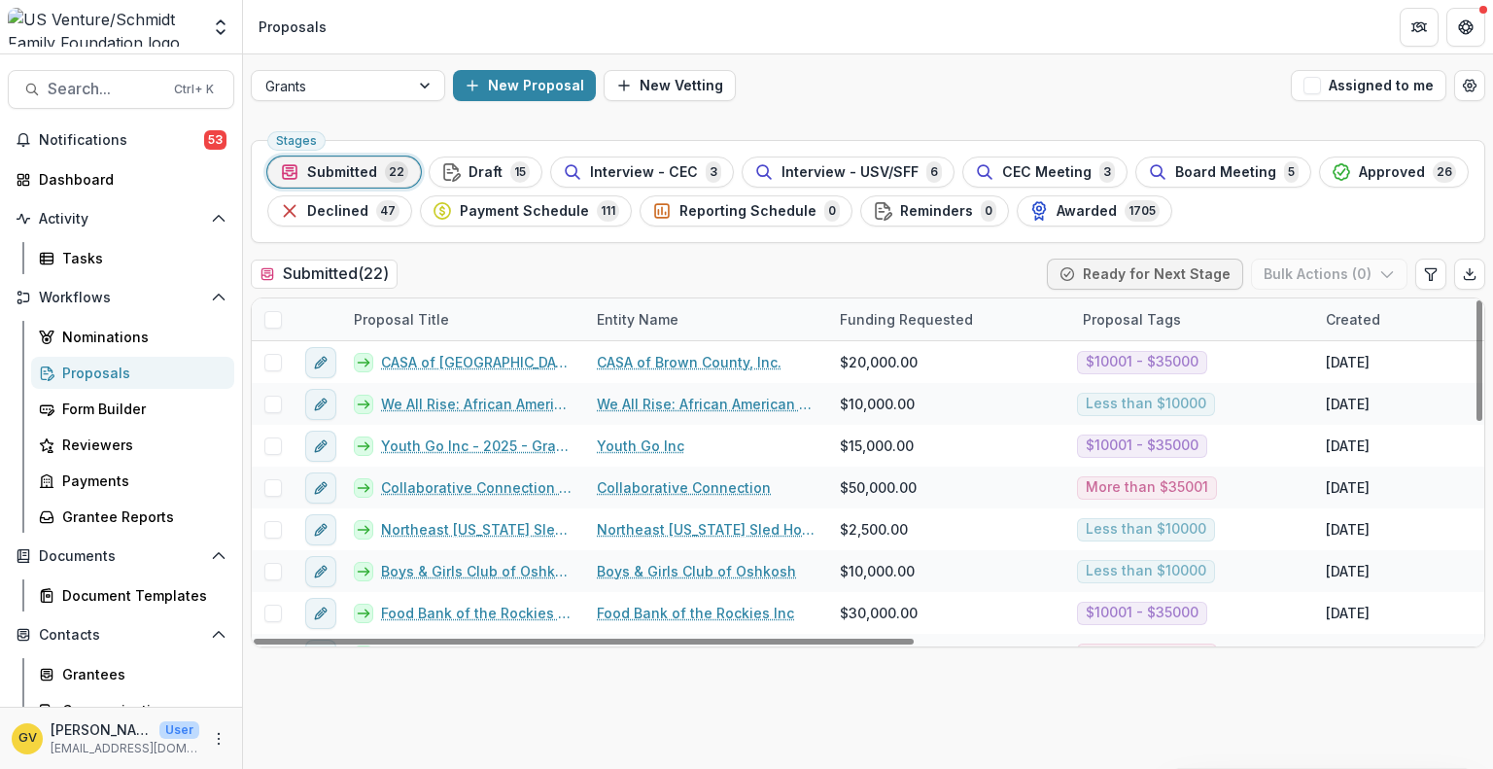
click at [1384, 309] on div "Created" at bounding box center [1353, 319] width 78 height 20
click at [1324, 402] on span "Sort Ascending" at bounding box center [1341, 403] width 103 height 17
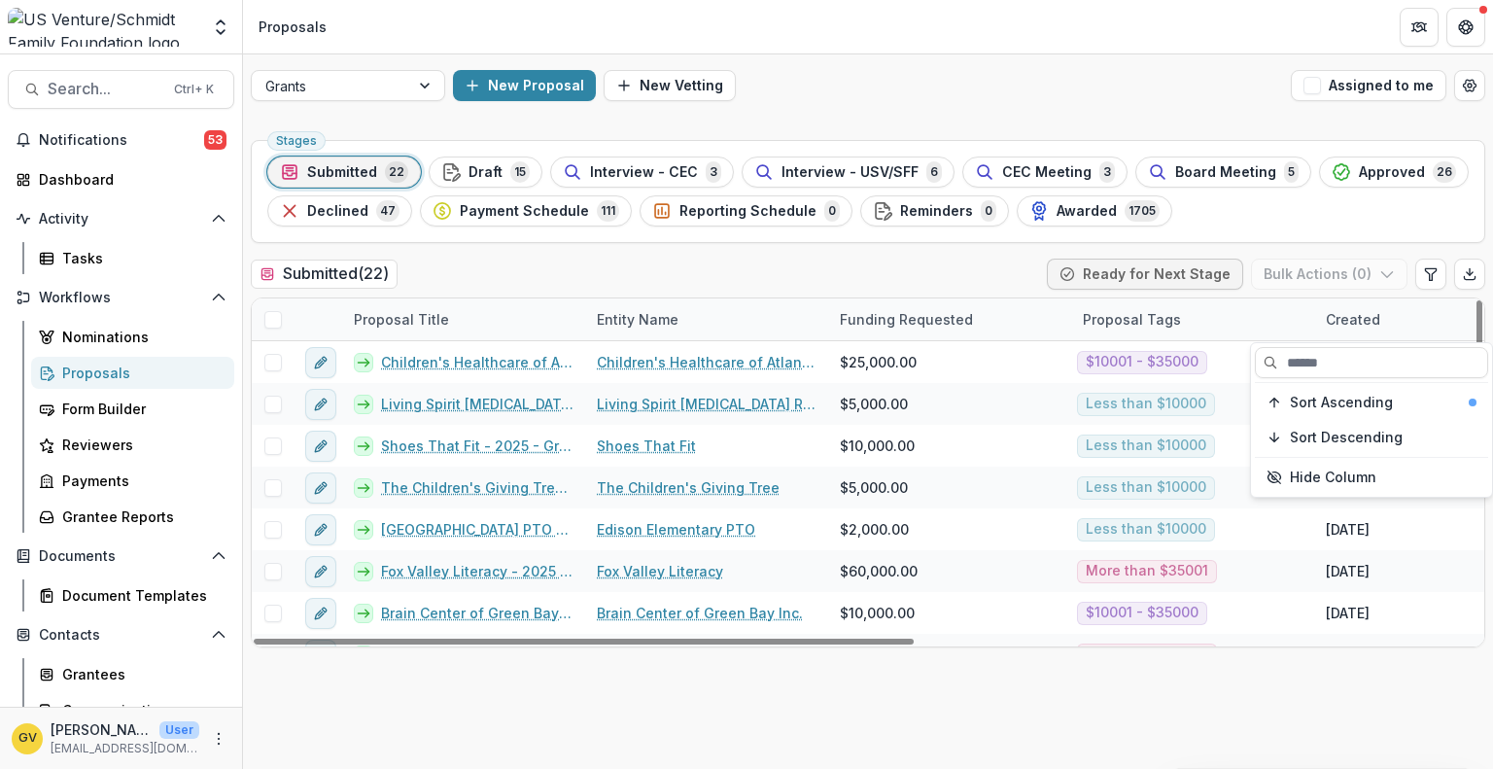
click at [1285, 228] on div "Stages Submitted 22 Draft 15 Interview - CEC 3 Interview - USV/SFF 6 CEC Meetin…" at bounding box center [868, 191] width 1234 height 103
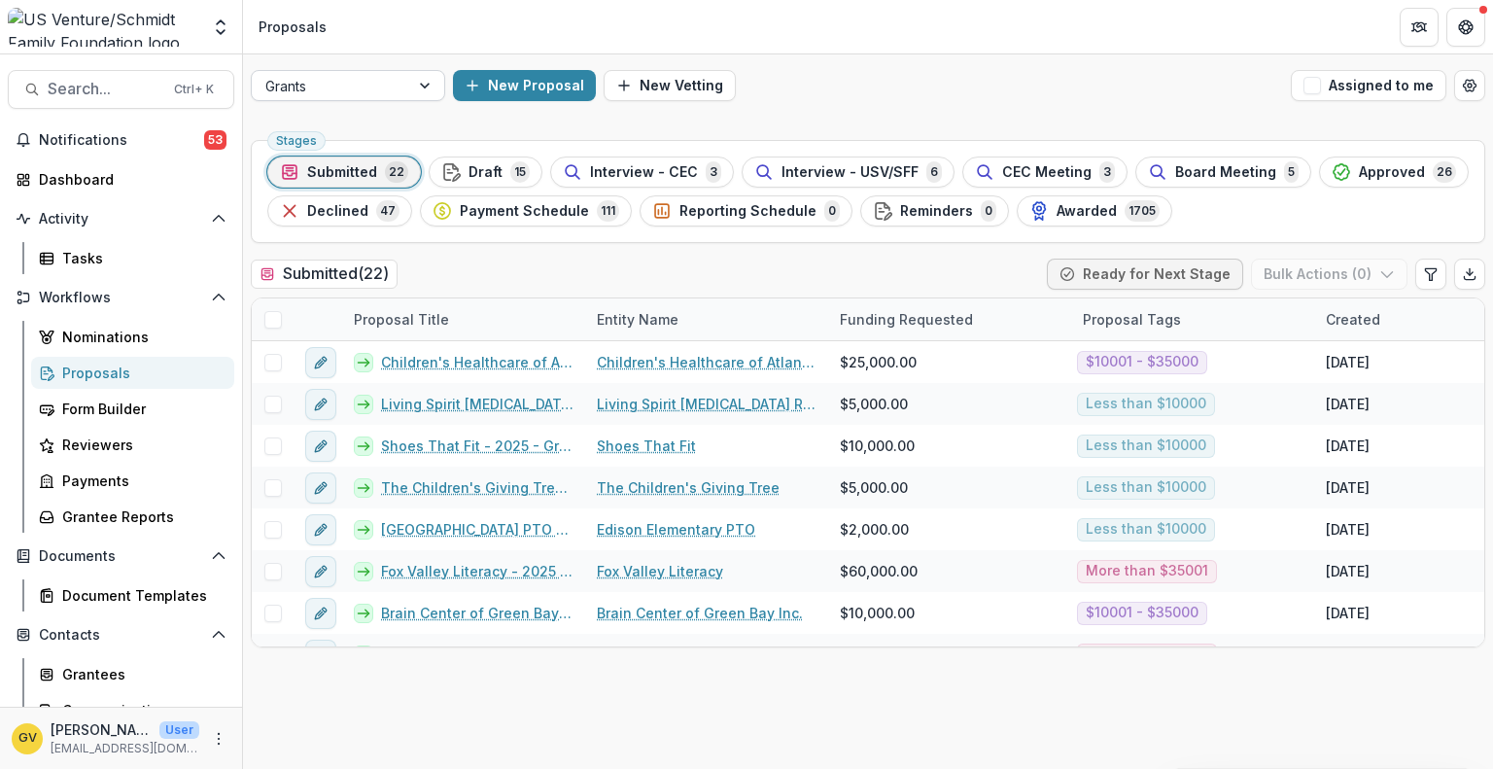
click at [392, 84] on div at bounding box center [330, 86] width 130 height 24
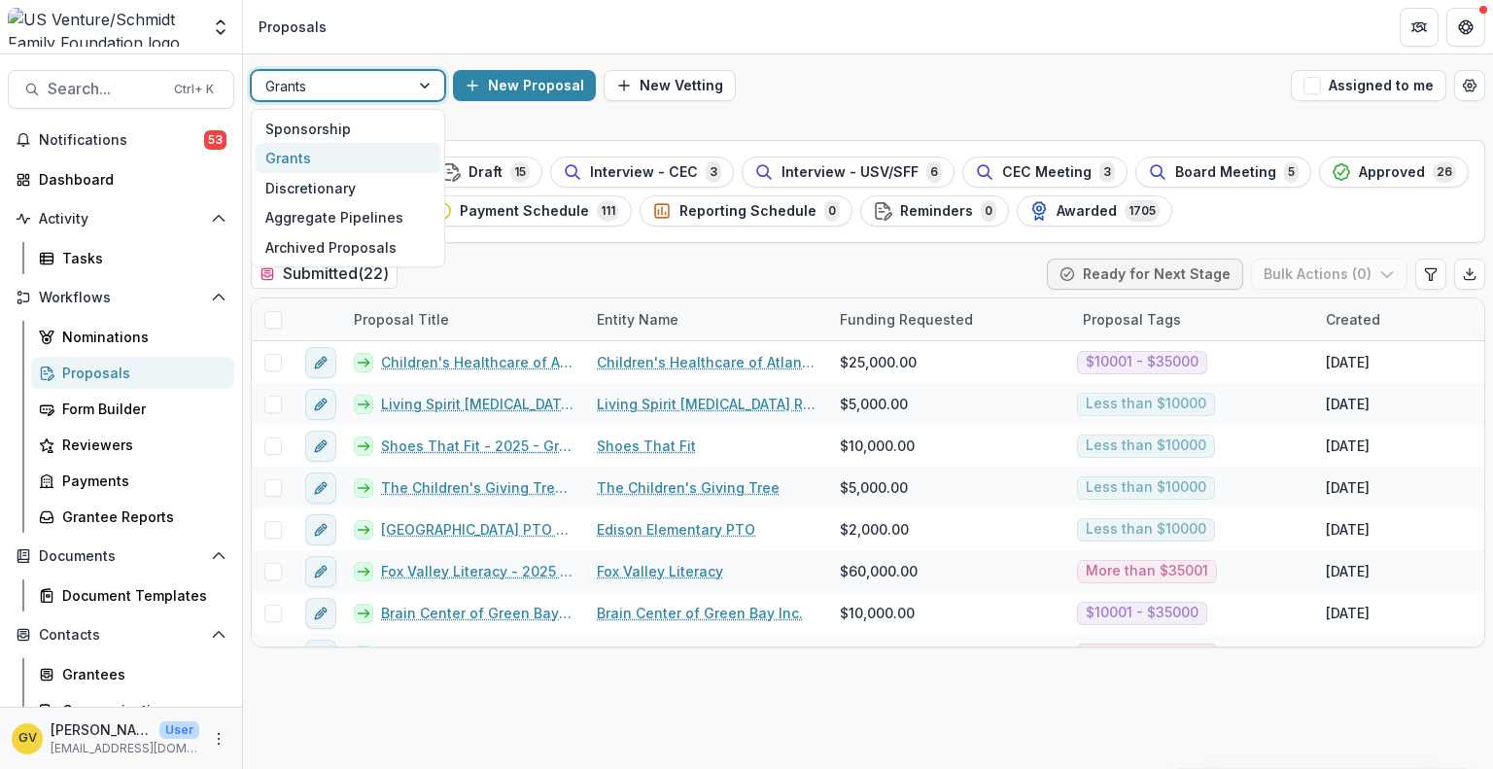
click at [331, 154] on div "Grants" at bounding box center [348, 158] width 185 height 30
click at [421, 78] on div at bounding box center [426, 85] width 35 height 29
click at [365, 127] on div "Sponsorship" at bounding box center [348, 129] width 185 height 30
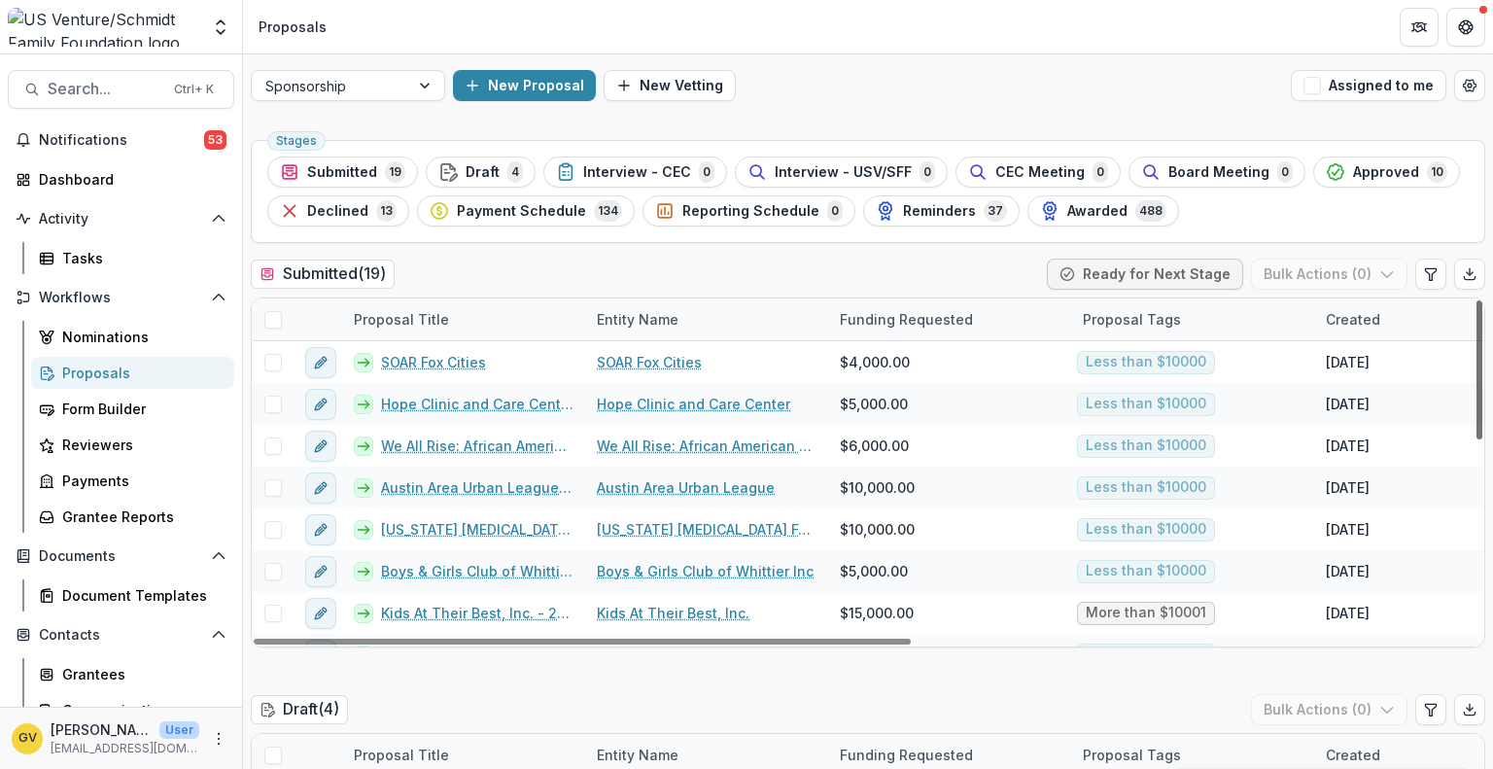
drag, startPoint x: 1475, startPoint y: 338, endPoint x: 1467, endPoint y: 320, distance: 20.4
click at [1476, 320] on div at bounding box center [1479, 369] width 6 height 139
